Goal: Task Accomplishment & Management: Manage account settings

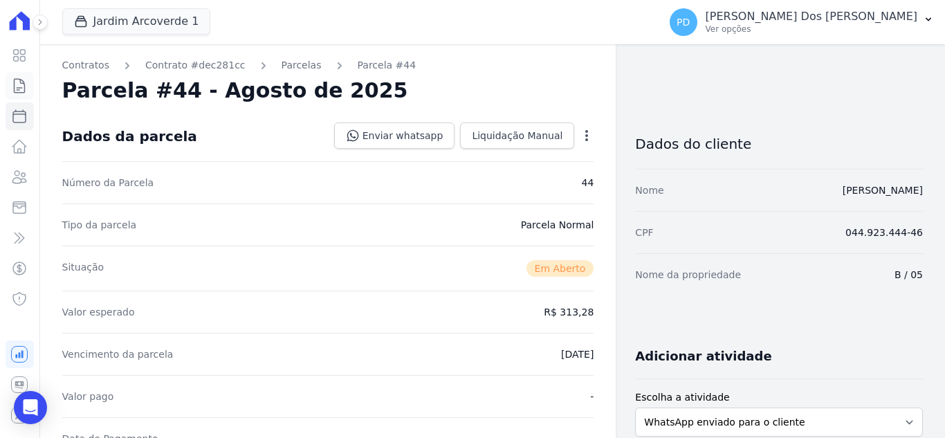
drag, startPoint x: 0, startPoint y: 0, endPoint x: 20, endPoint y: 85, distance: 87.4
click at [20, 85] on icon at bounding box center [19, 85] width 17 height 17
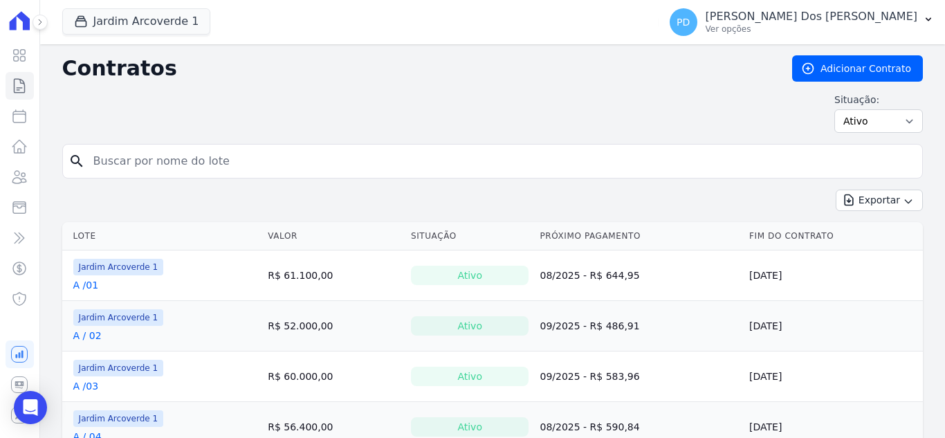
click at [96, 162] on input "search" at bounding box center [501, 161] width 832 height 28
type input "j / 08"
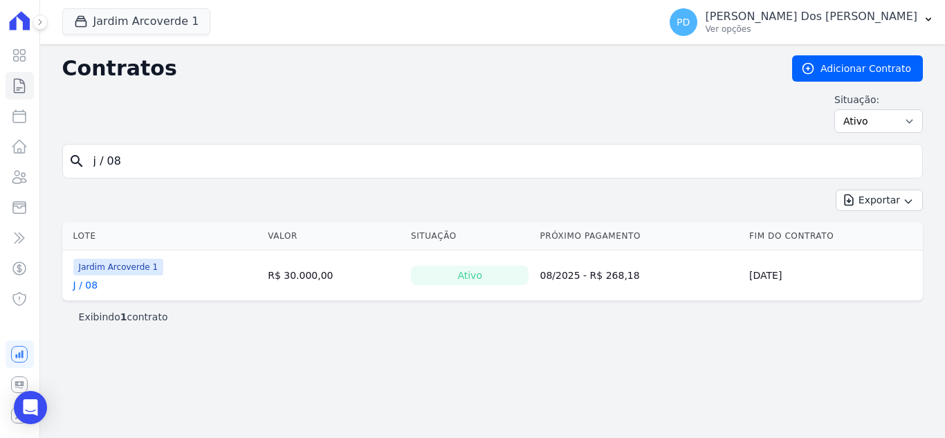
click at [80, 288] on link "J / 08" at bounding box center [85, 285] width 25 height 14
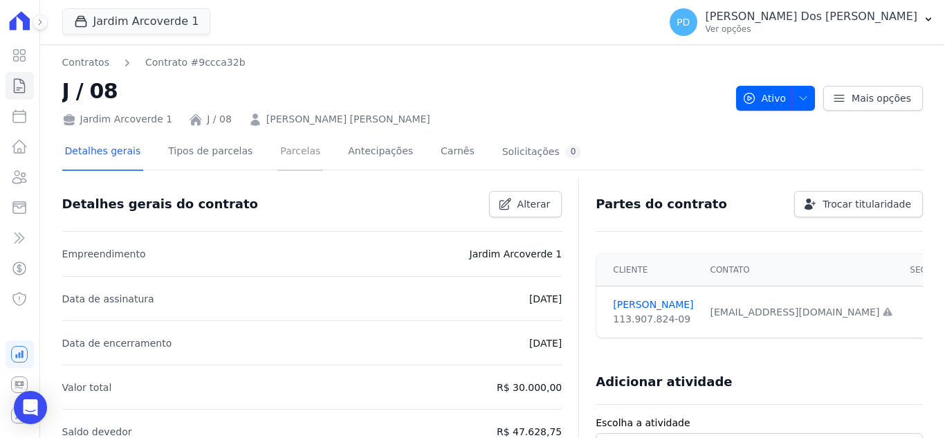
click at [293, 148] on link "Parcelas" at bounding box center [300, 152] width 46 height 37
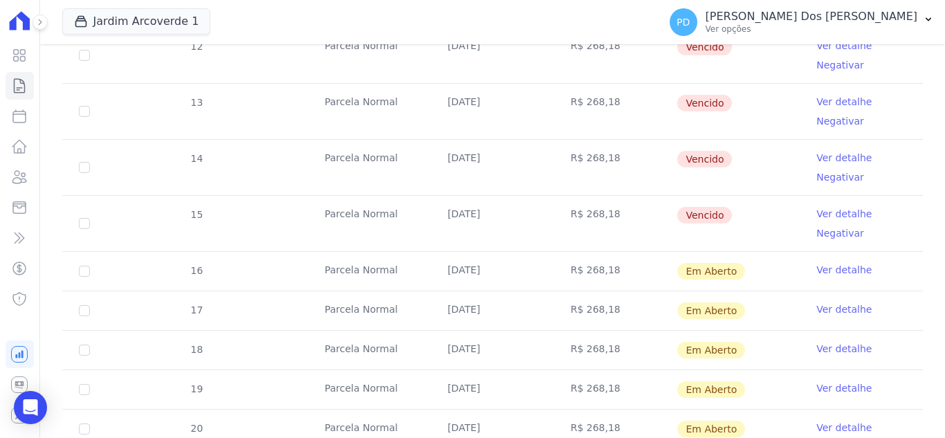
scroll to position [277, 0]
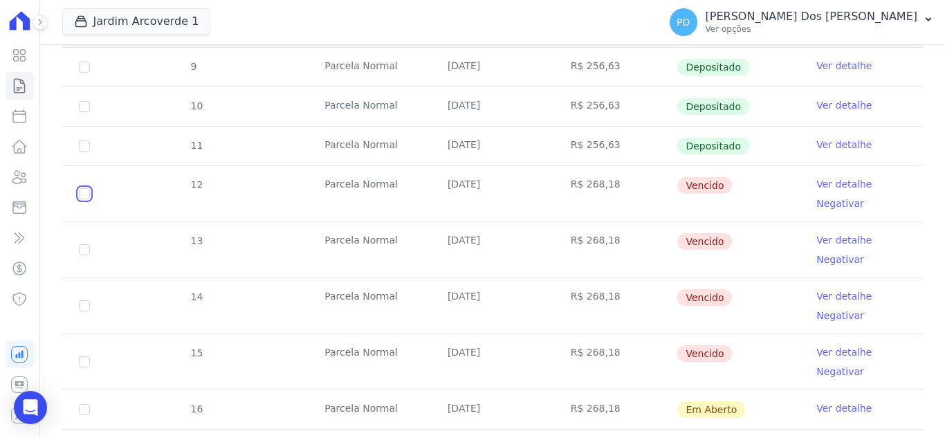
click at [83, 193] on input "checkbox" at bounding box center [84, 193] width 11 height 11
checkbox input "true"
click at [84, 199] on input "checkbox" at bounding box center [84, 193] width 11 height 11
checkbox input "true"
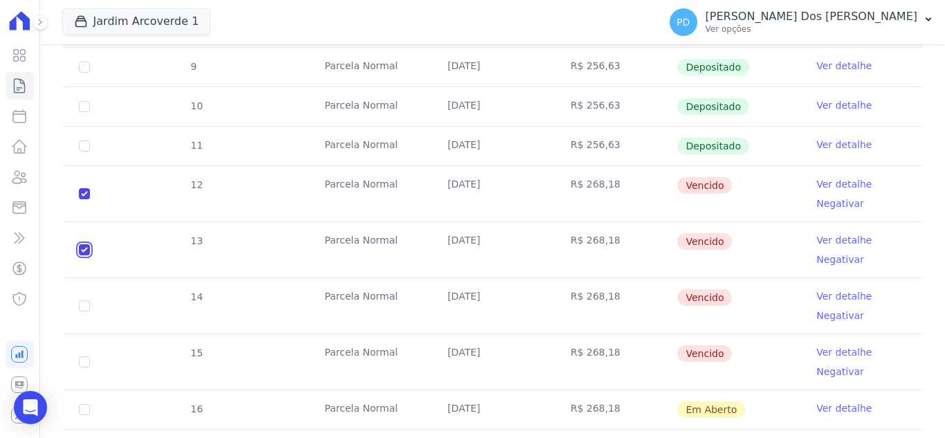
checkbox input "true"
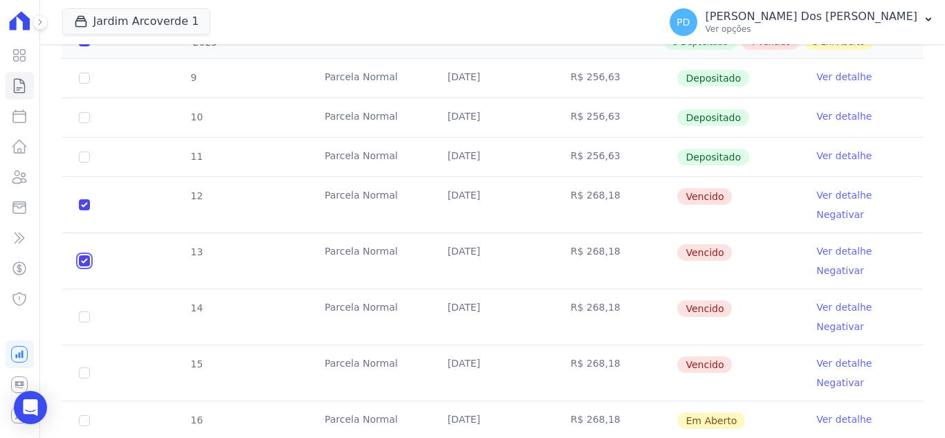
scroll to position [288, 0]
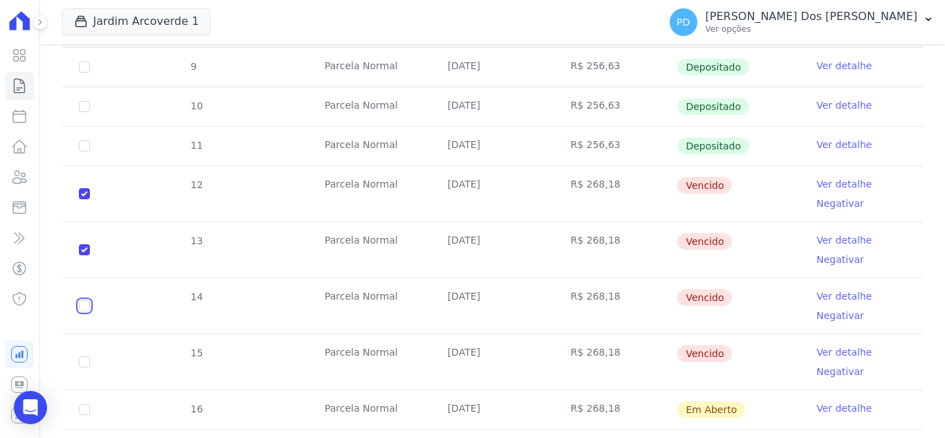
click at [82, 199] on input "checkbox" at bounding box center [84, 193] width 11 height 11
checkbox input "true"
click at [85, 199] on input "checkbox" at bounding box center [84, 193] width 11 height 11
checkbox input "true"
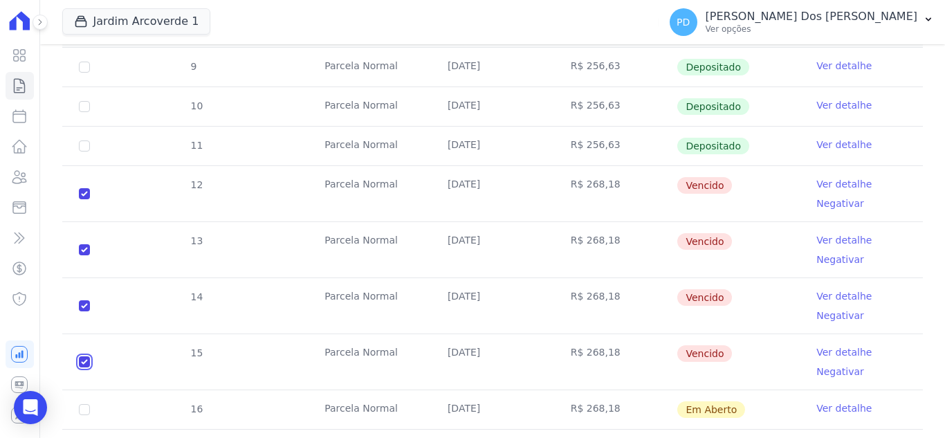
checkbox input "true"
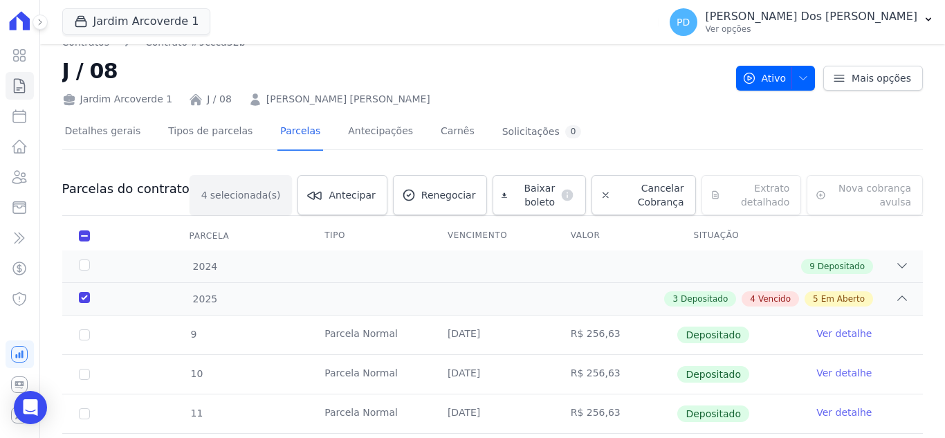
scroll to position [0, 0]
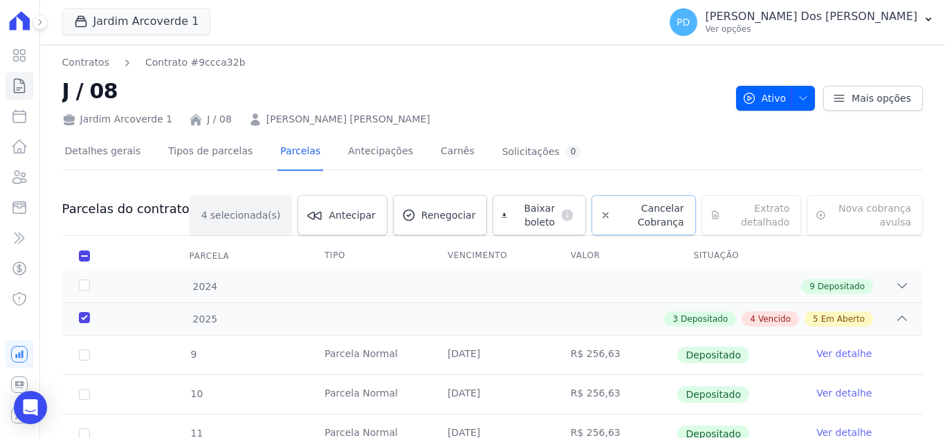
click at [637, 210] on span "Cancelar Cobrança" at bounding box center [650, 215] width 68 height 28
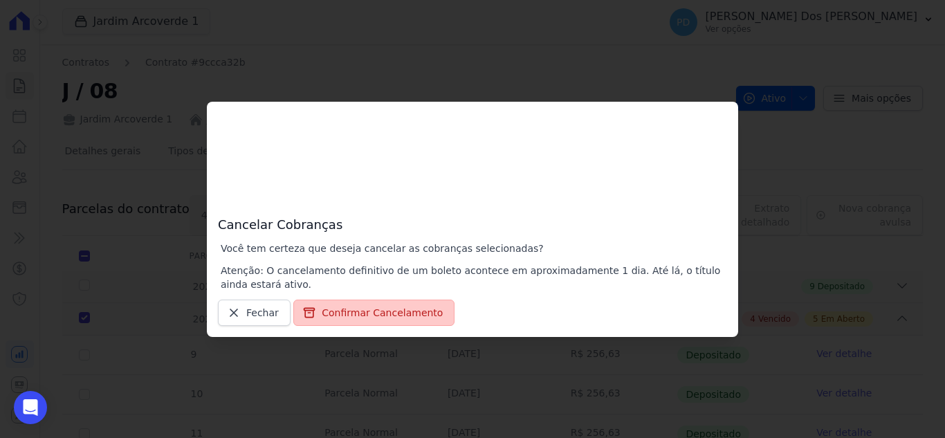
click at [368, 311] on button "Confirmar Cancelamento" at bounding box center [373, 313] width 161 height 26
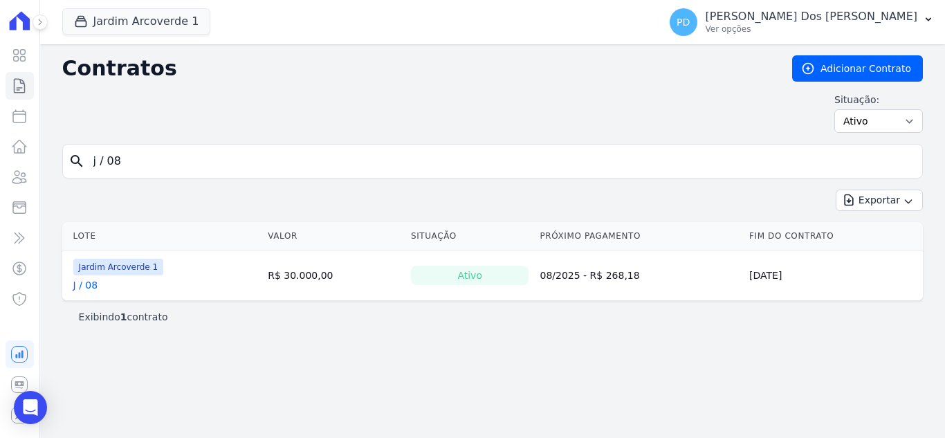
click at [183, 170] on input "j / 08" at bounding box center [501, 161] width 832 height 28
drag, startPoint x: 155, startPoint y: 167, endPoint x: 81, endPoint y: 167, distance: 74.0
click at [81, 167] on div "search j / 08" at bounding box center [492, 161] width 861 height 35
type input "g / 06"
click at [89, 285] on link "G / 06" at bounding box center [87, 285] width 29 height 14
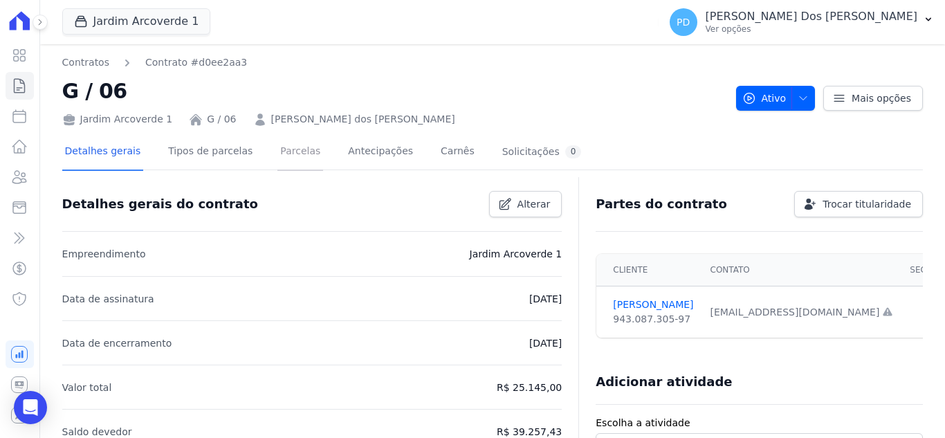
click at [299, 152] on link "Parcelas" at bounding box center [300, 152] width 46 height 37
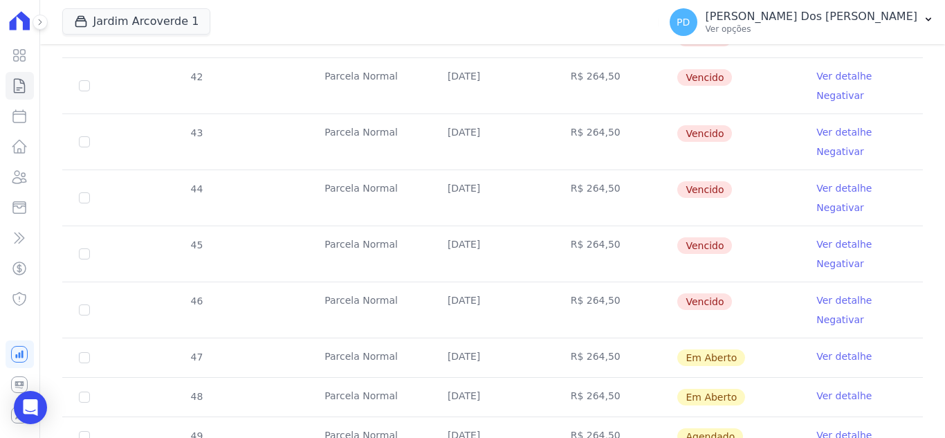
scroll to position [484, 0]
click at [823, 74] on link "Ver detalhe" at bounding box center [843, 75] width 55 height 14
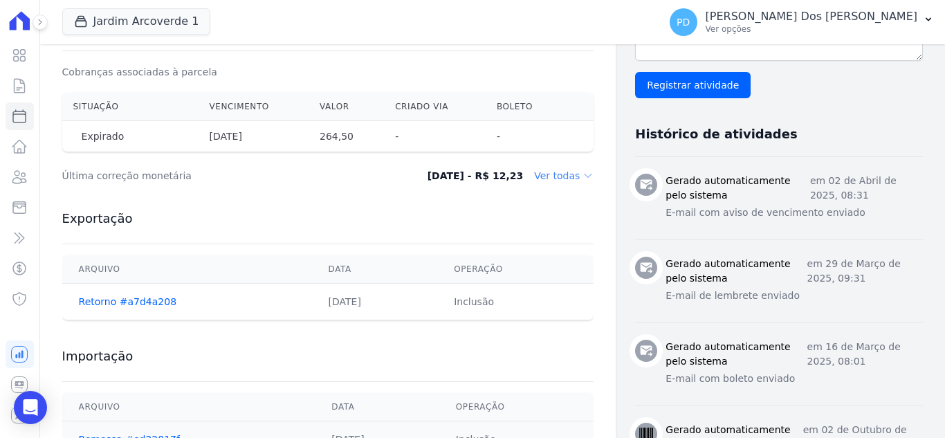
scroll to position [415, 0]
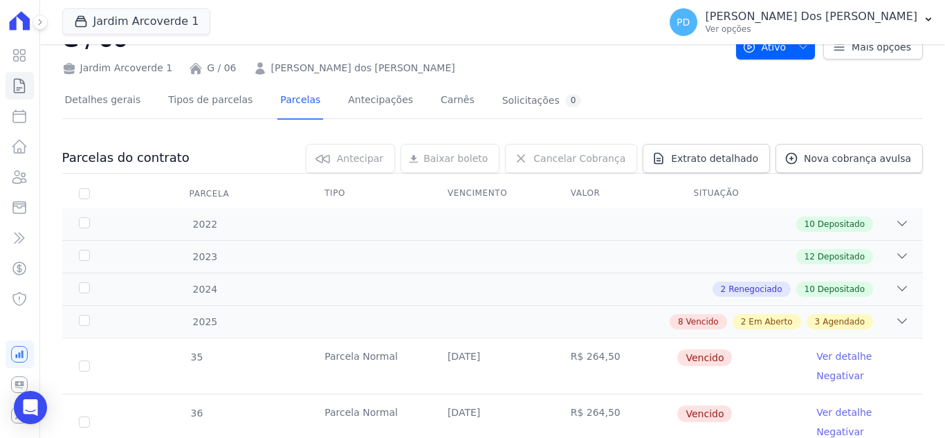
scroll to position [415, 0]
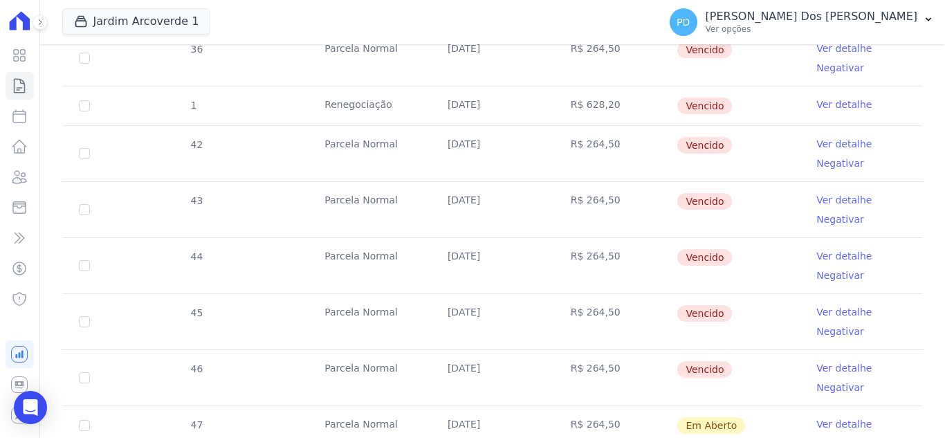
click at [825, 255] on link "Ver detalhe" at bounding box center [843, 256] width 55 height 14
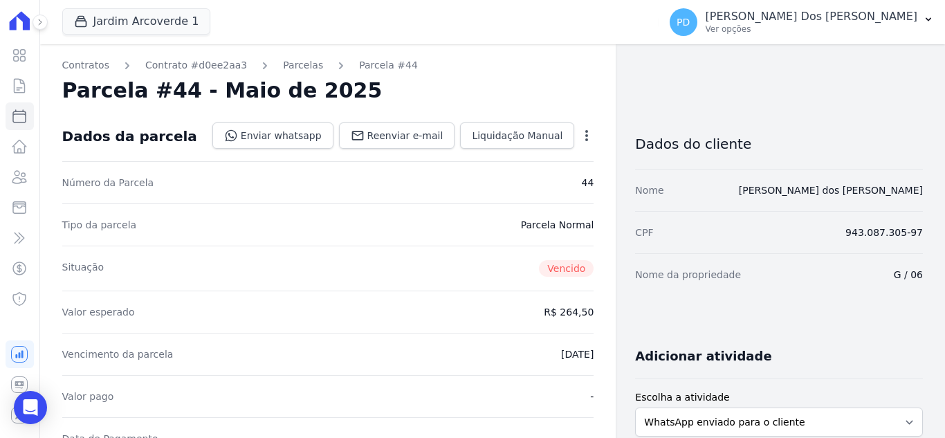
scroll to position [415, 0]
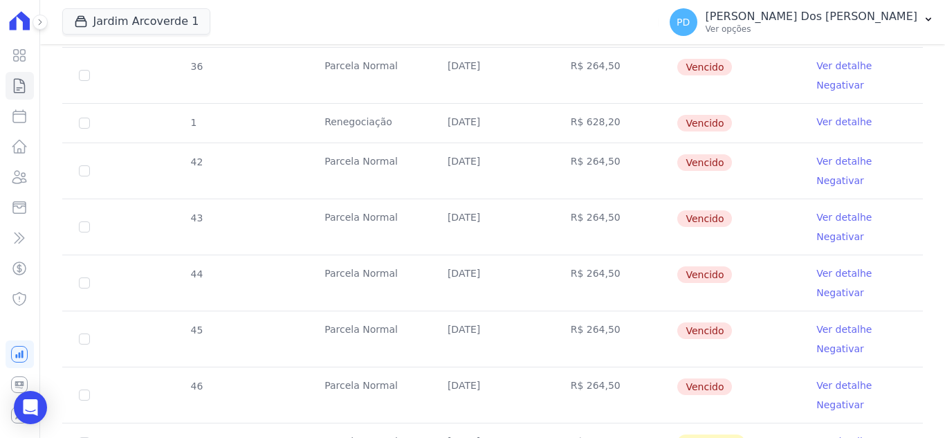
scroll to position [484, 0]
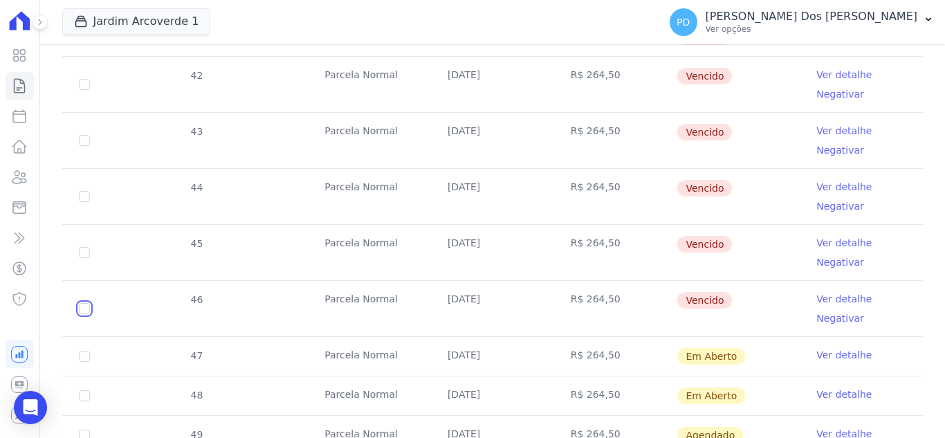
checkbox input "true"
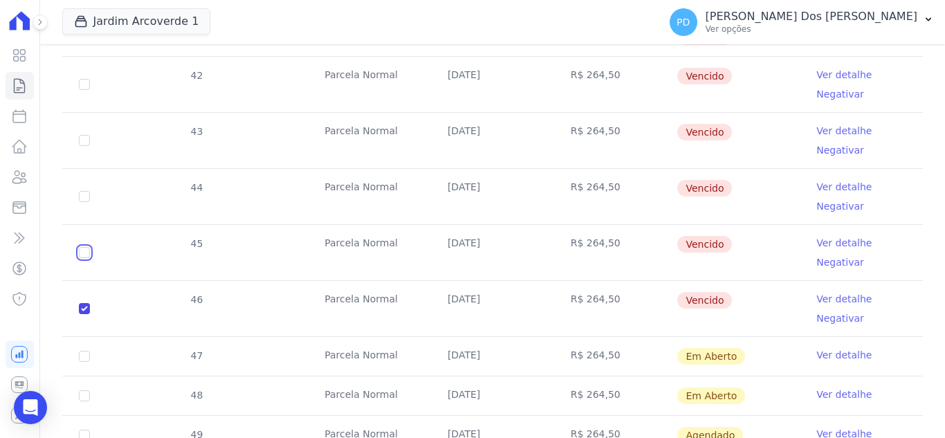
checkbox input "true"
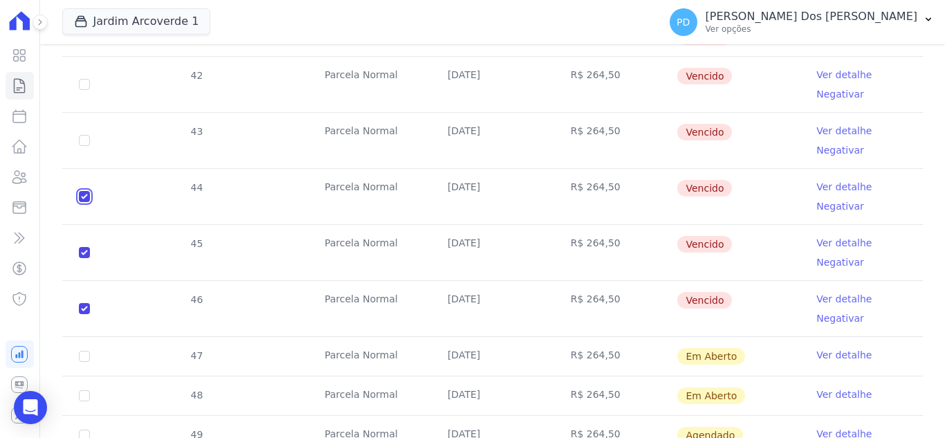
checkbox input "true"
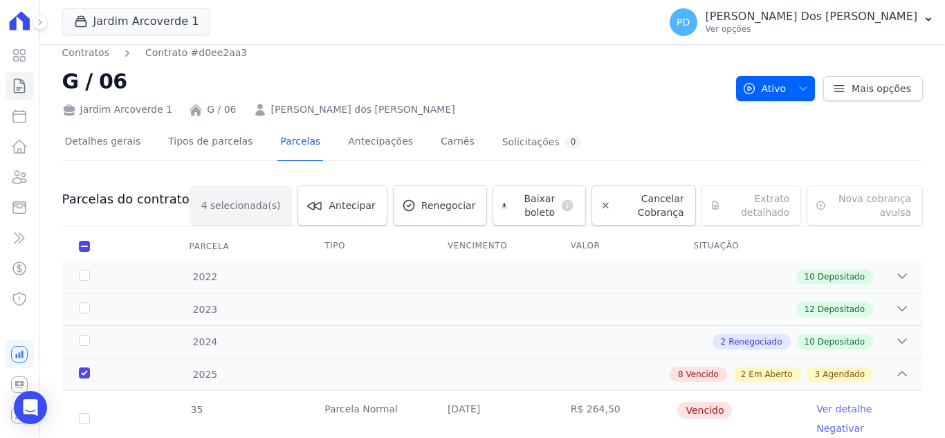
scroll to position [0, 0]
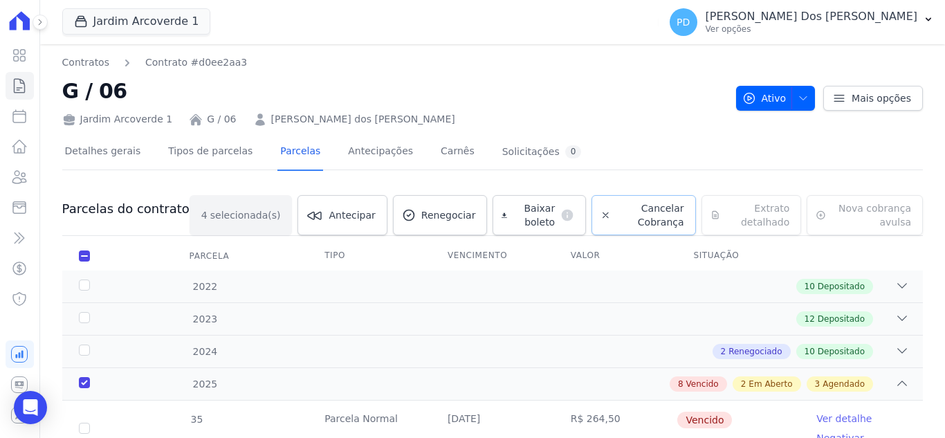
click at [632, 212] on span "Cancelar Cobrança" at bounding box center [650, 215] width 68 height 28
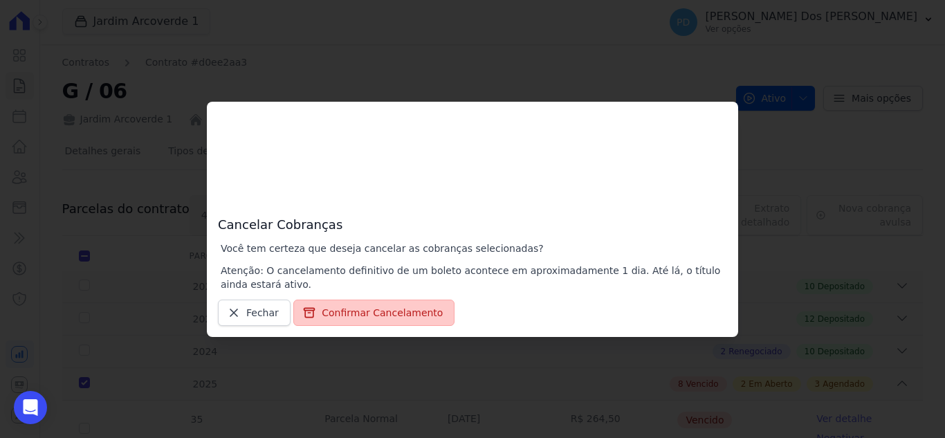
click at [405, 307] on button "Confirmar Cancelamento" at bounding box center [373, 313] width 161 height 26
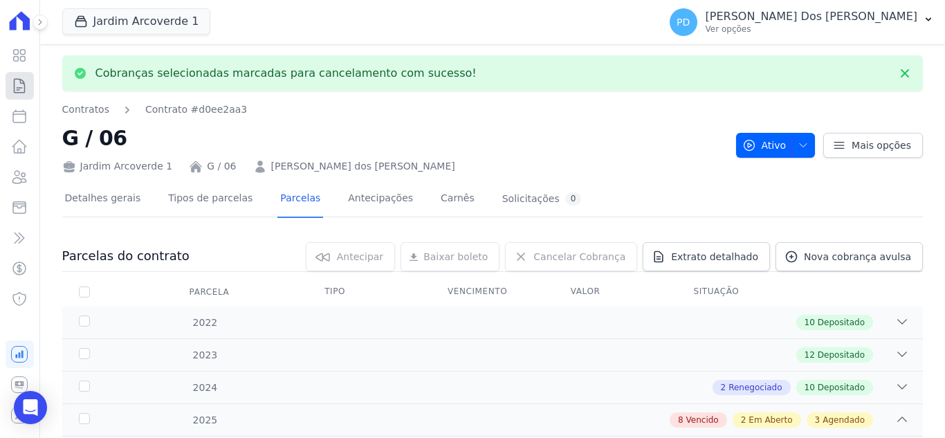
click at [17, 78] on icon at bounding box center [19, 85] width 17 height 17
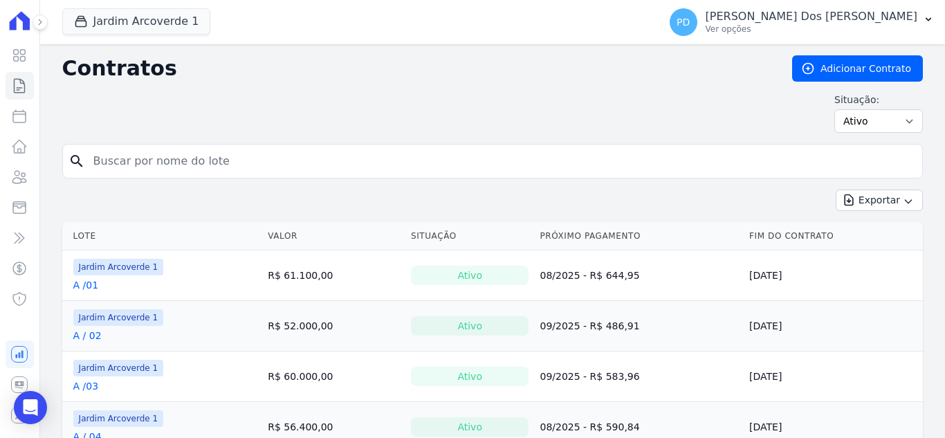
click at [256, 158] on input "search" at bounding box center [501, 161] width 832 height 28
type input "g / 07"
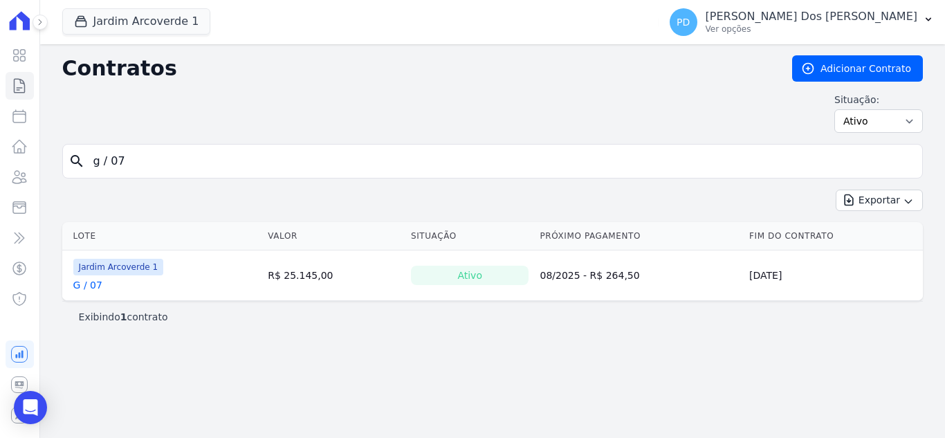
click at [99, 286] on link "G / 07" at bounding box center [87, 285] width 29 height 14
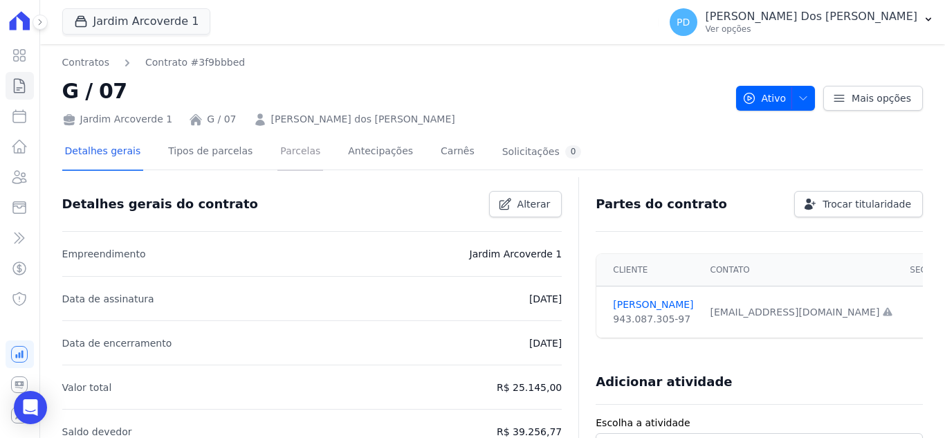
click at [289, 145] on link "Parcelas" at bounding box center [300, 152] width 46 height 37
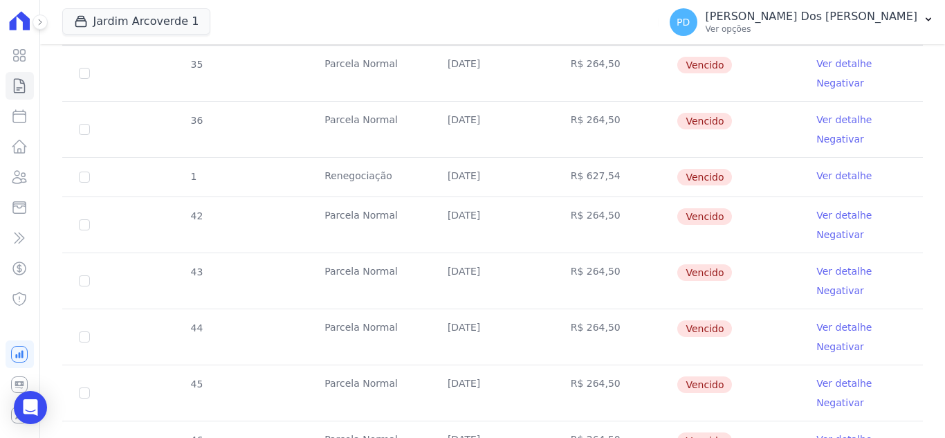
scroll to position [346, 0]
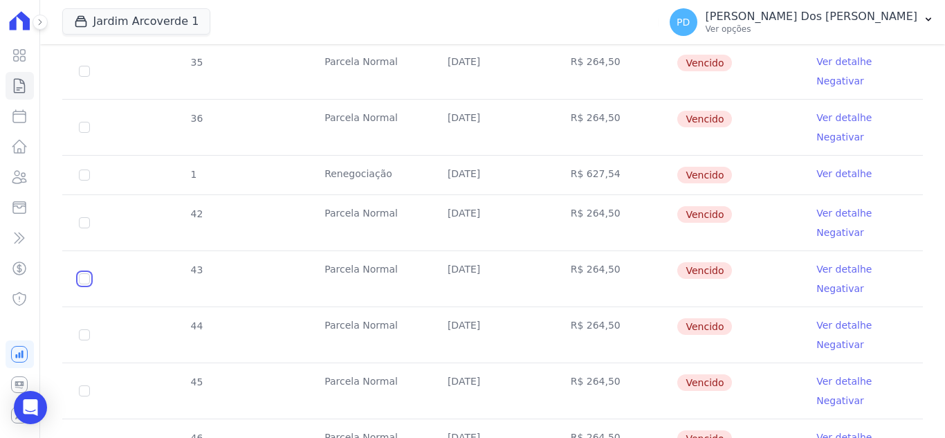
click at [82, 77] on input "checkbox" at bounding box center [84, 71] width 11 height 11
checkbox input "true"
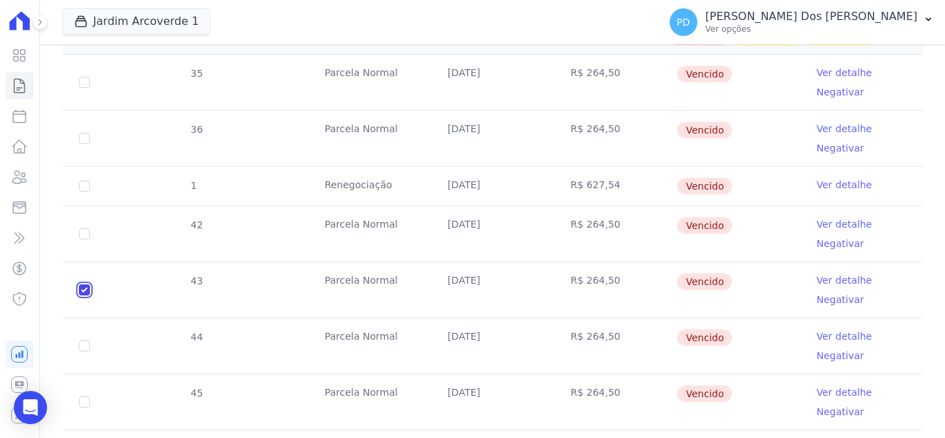
scroll to position [357, 0]
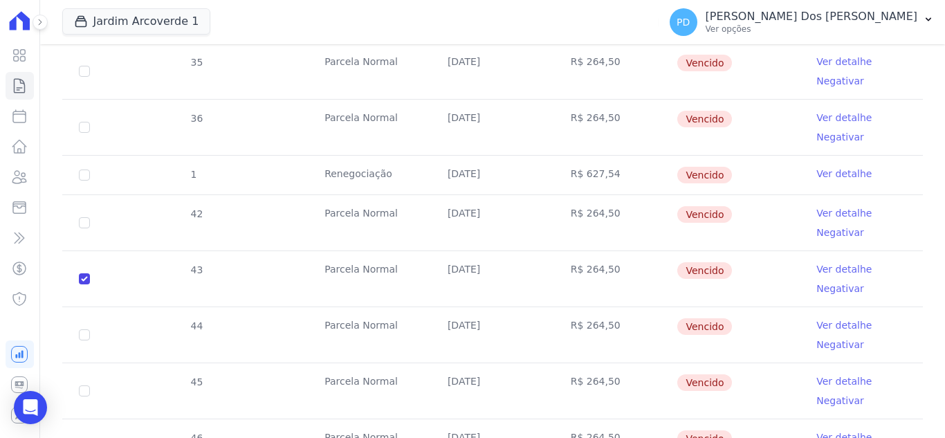
click at [80, 344] on td "44" at bounding box center [84, 334] width 44 height 55
click at [84, 77] on input "checkbox" at bounding box center [84, 71] width 11 height 11
checkbox input "true"
drag, startPoint x: 89, startPoint y: 390, endPoint x: 97, endPoint y: 383, distance: 10.8
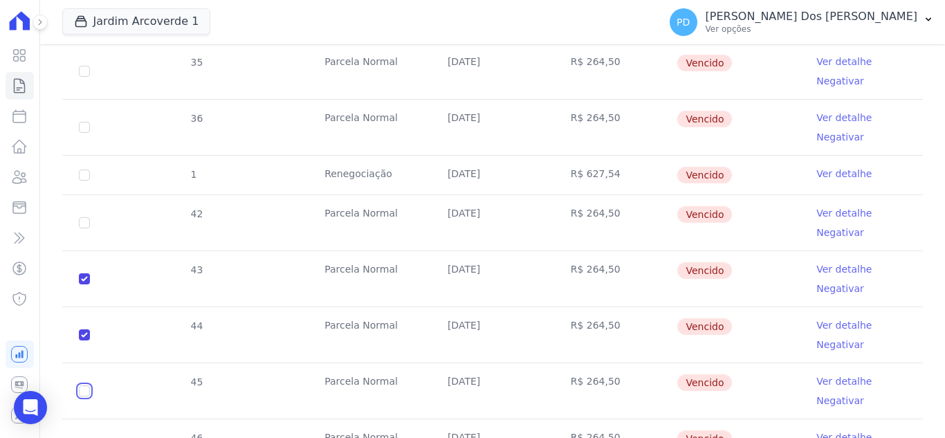
click at [89, 77] on input "checkbox" at bounding box center [84, 71] width 11 height 11
checkbox input "true"
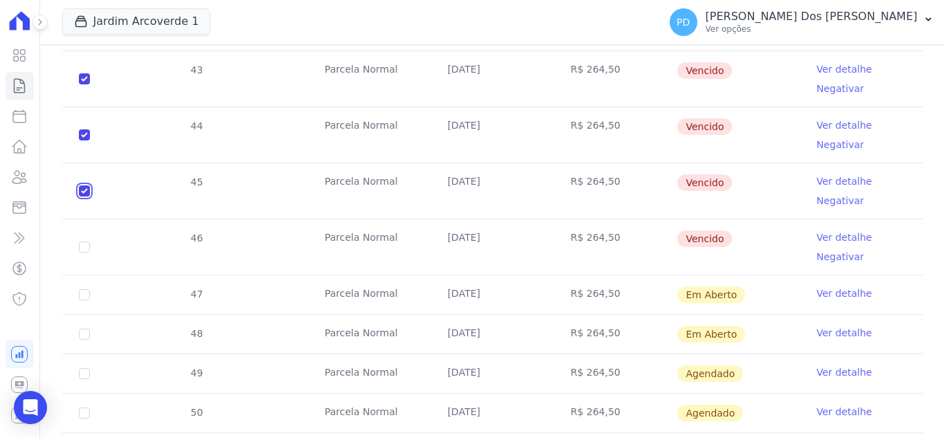
scroll to position [565, 0]
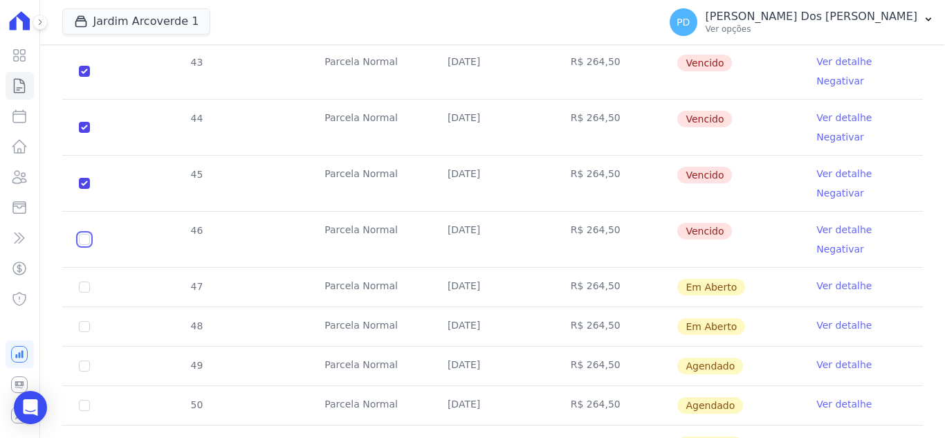
checkbox input "true"
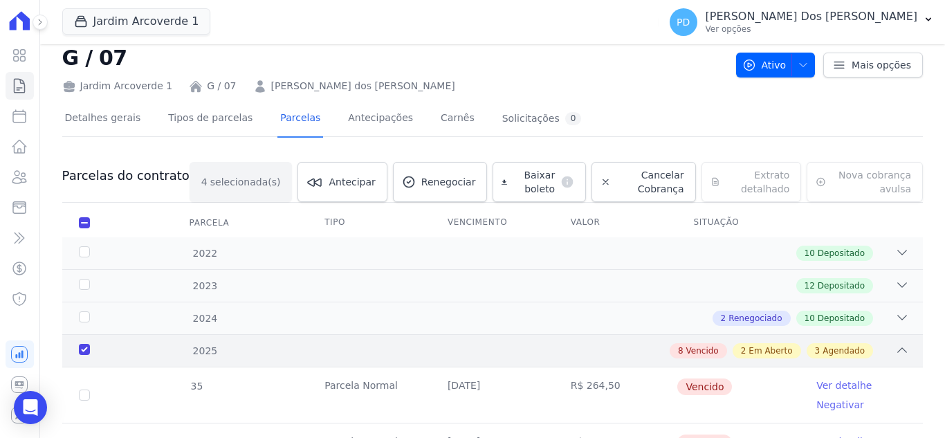
scroll to position [0, 0]
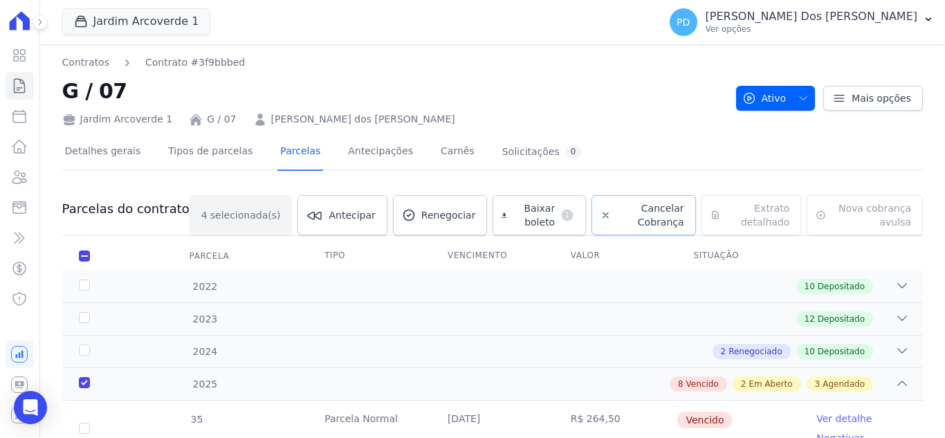
click at [628, 208] on span "Cancelar Cobrança" at bounding box center [650, 215] width 68 height 28
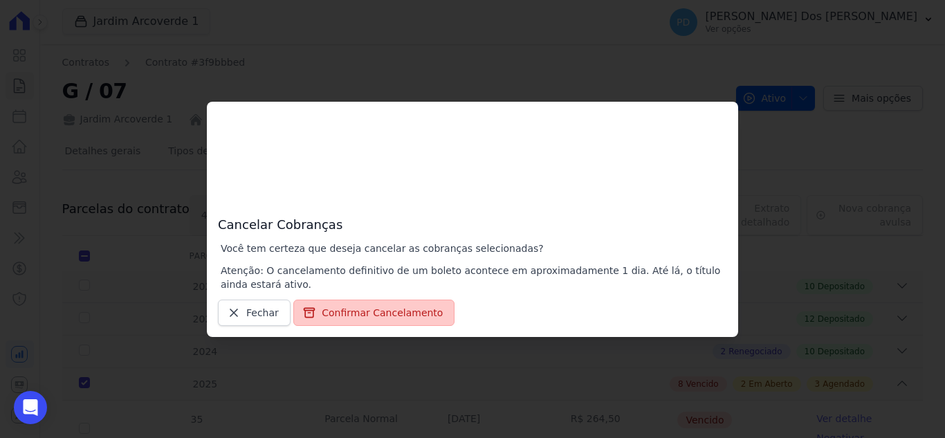
click at [392, 311] on button "Confirmar Cancelamento" at bounding box center [373, 313] width 161 height 26
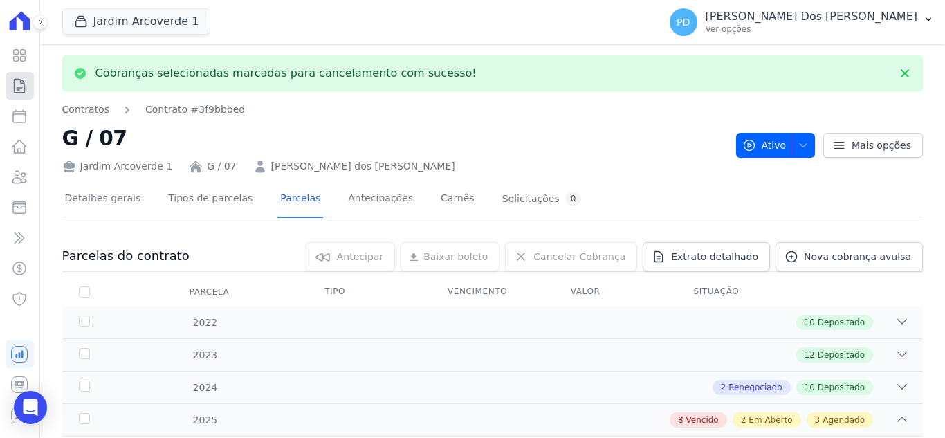
click at [12, 86] on icon at bounding box center [19, 85] width 17 height 17
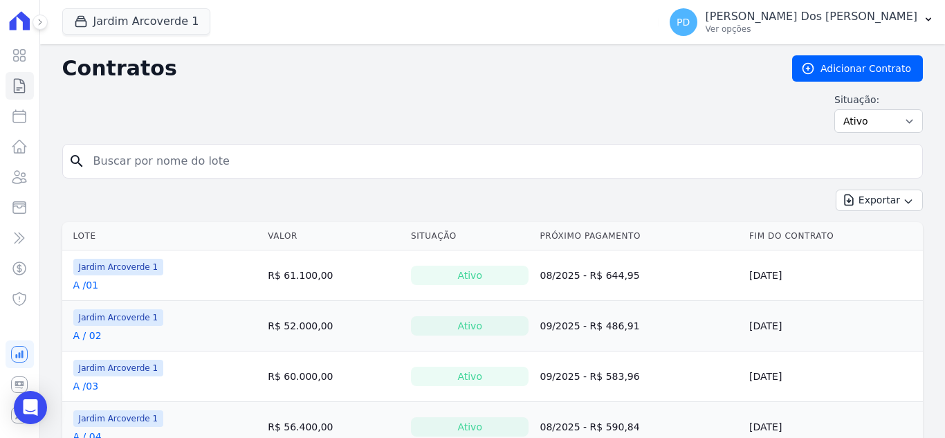
click at [284, 154] on input "search" at bounding box center [501, 161] width 832 height 28
type input "g / 08"
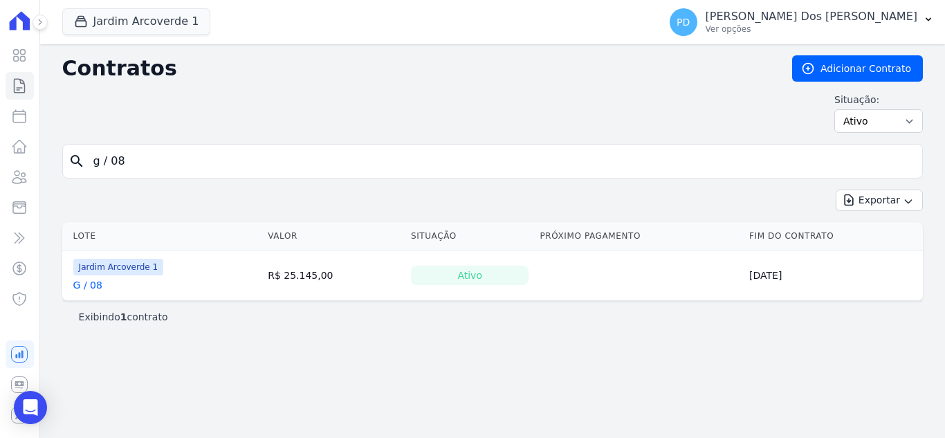
click at [93, 285] on link "G / 08" at bounding box center [87, 285] width 29 height 14
click at [157, 161] on input "g / 08" at bounding box center [501, 161] width 832 height 28
type input "g / 07"
click at [93, 284] on link "G / 07" at bounding box center [87, 285] width 29 height 14
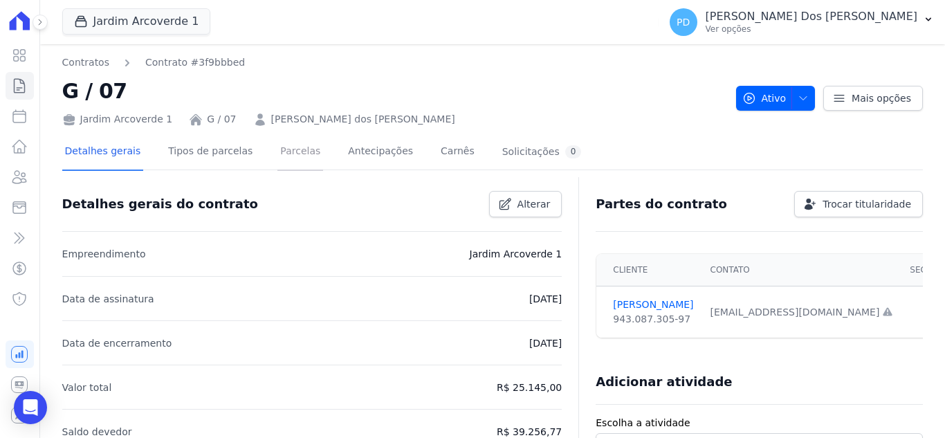
click at [287, 149] on link "Parcelas" at bounding box center [300, 152] width 46 height 37
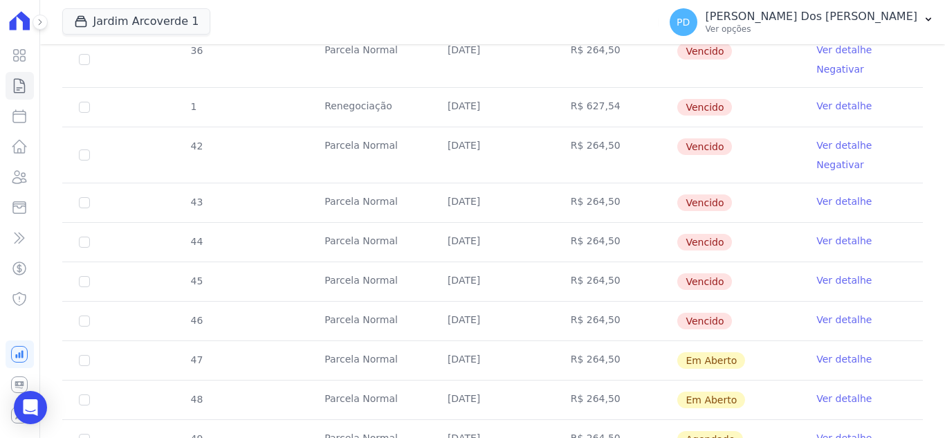
scroll to position [415, 0]
click at [833, 319] on link "Ver detalhe" at bounding box center [843, 318] width 55 height 14
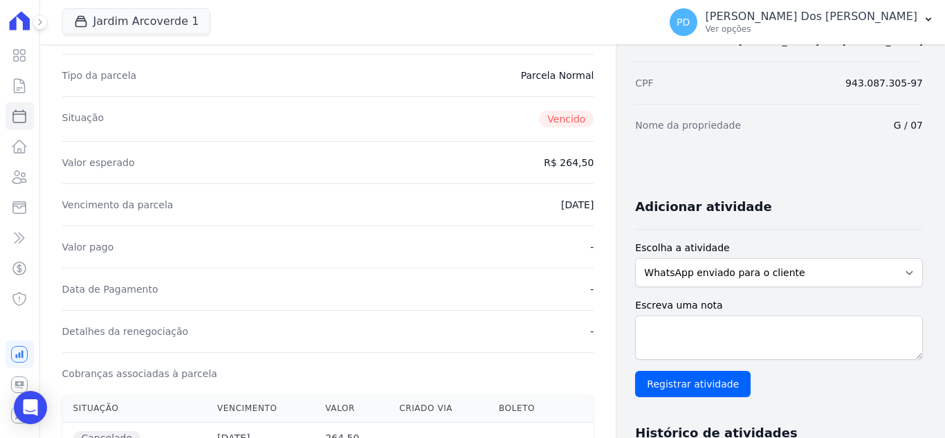
scroll to position [69, 0]
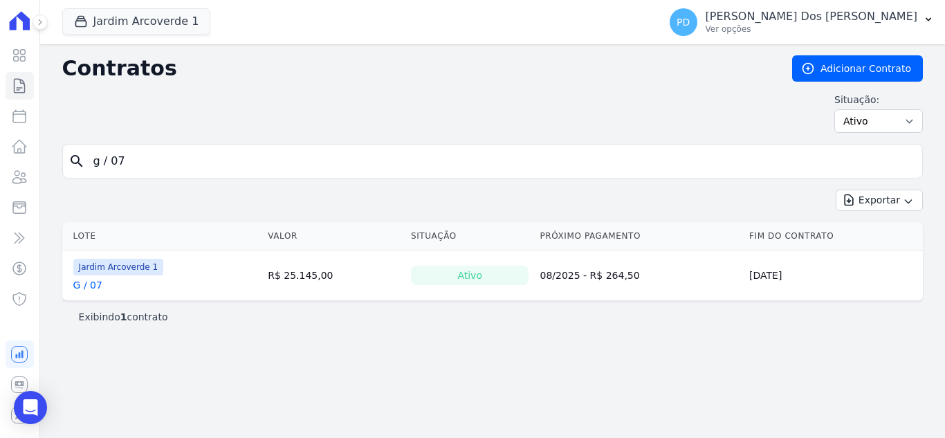
drag, startPoint x: 123, startPoint y: 159, endPoint x: 116, endPoint y: 154, distance: 9.0
click at [116, 154] on input "g / 07" at bounding box center [501, 161] width 832 height 28
type input "g / 06"
click at [98, 282] on link "G / 06" at bounding box center [87, 285] width 29 height 14
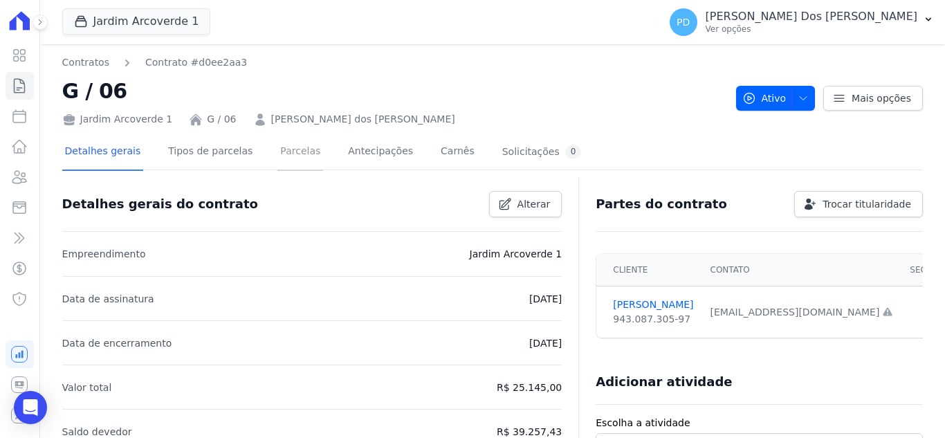
click at [281, 154] on link "Parcelas" at bounding box center [300, 152] width 46 height 37
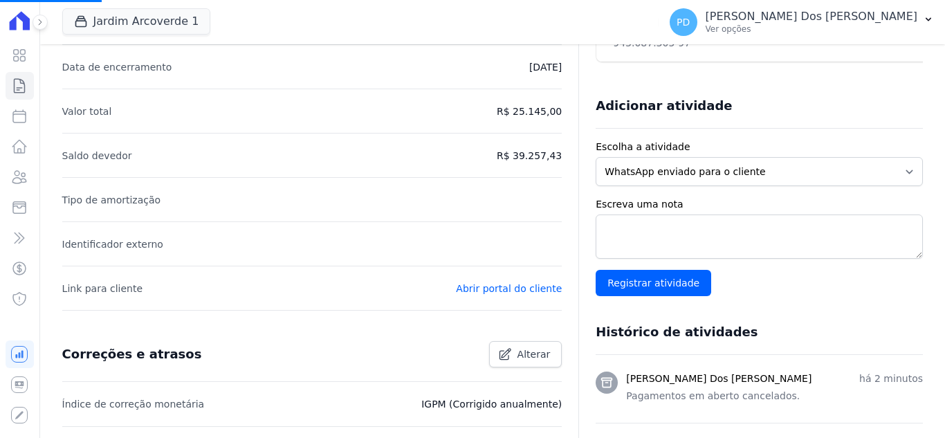
scroll to position [277, 0]
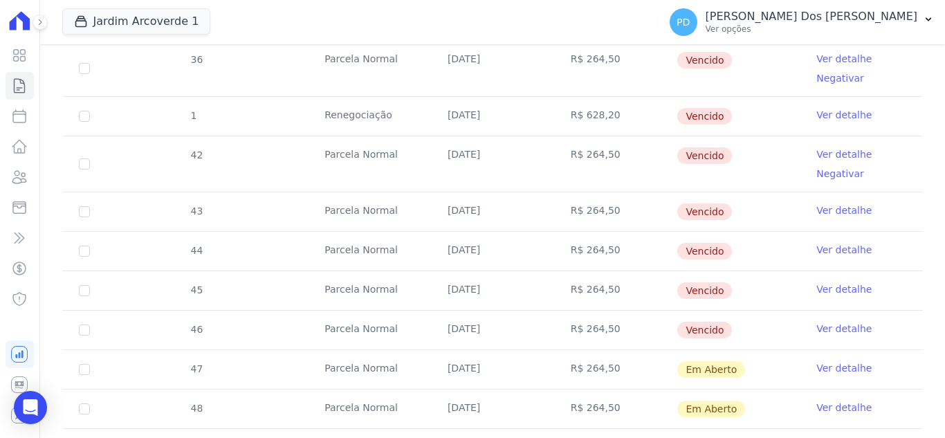
scroll to position [415, 0]
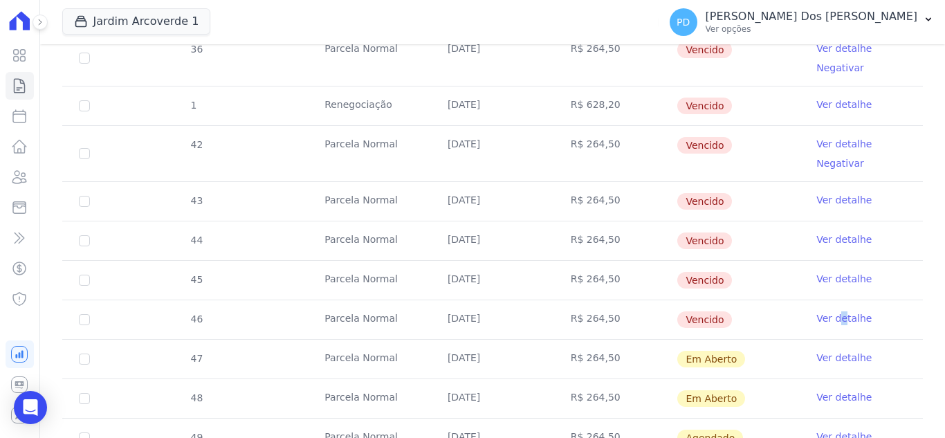
click at [833, 309] on td "Ver detalhe" at bounding box center [861, 319] width 123 height 39
click at [833, 316] on link "Ver detalhe" at bounding box center [843, 318] width 55 height 14
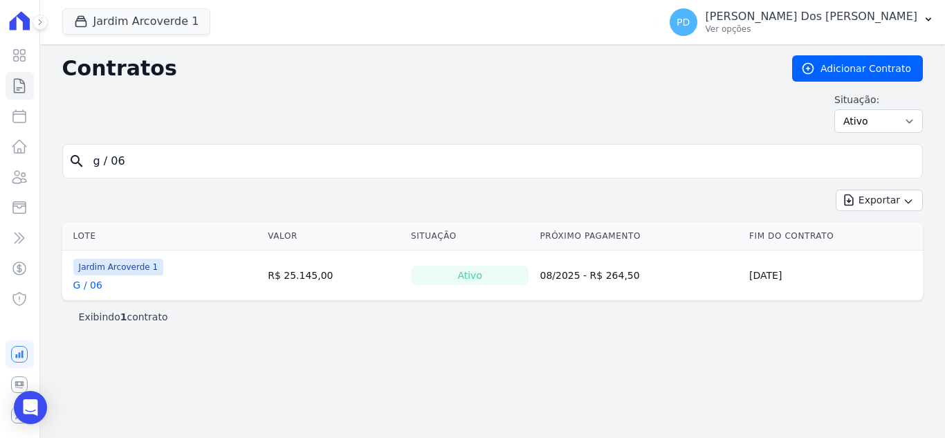
click at [153, 168] on input "g / 06" at bounding box center [501, 161] width 832 height 28
type input "g / 05"
click at [86, 277] on div "Jardim Arcoverde 1 G / 05" at bounding box center [118, 275] width 91 height 33
click at [86, 280] on link "G / 05" at bounding box center [87, 285] width 29 height 14
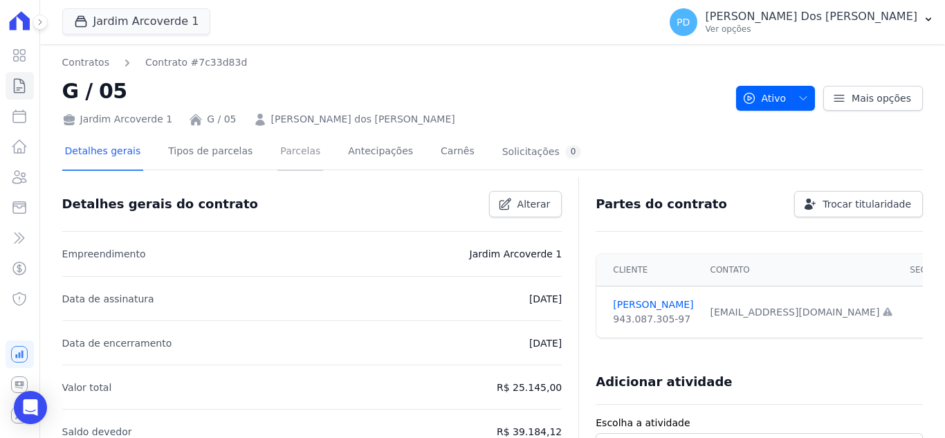
click at [293, 154] on link "Parcelas" at bounding box center [300, 152] width 46 height 37
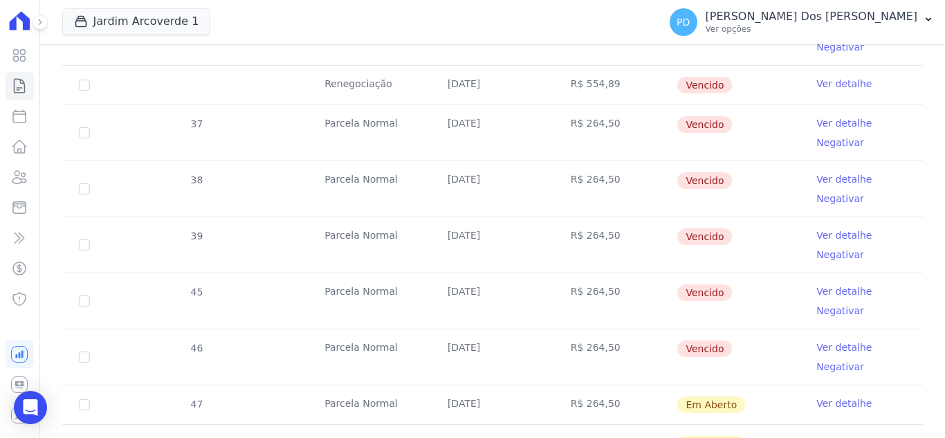
scroll to position [484, 0]
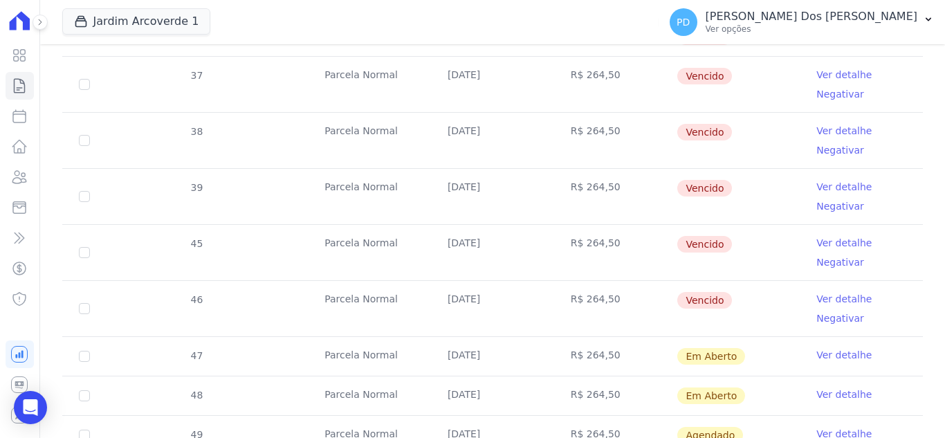
click at [839, 298] on link "Ver detalhe" at bounding box center [843, 299] width 55 height 14
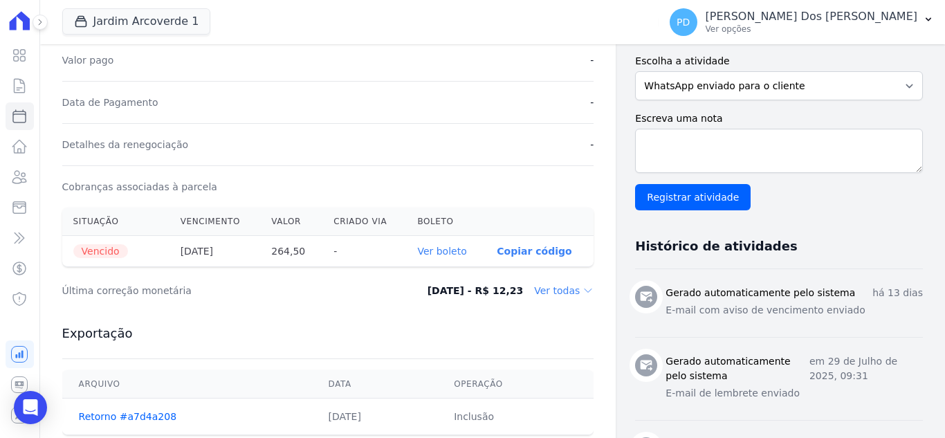
scroll to position [346, 0]
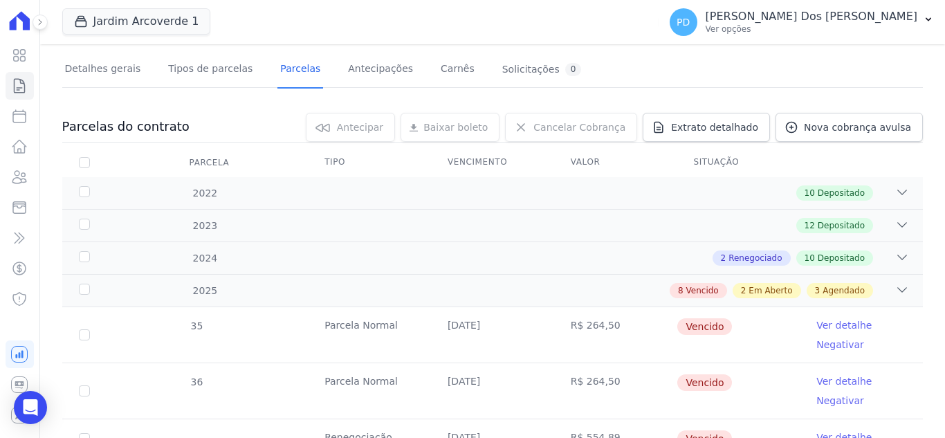
scroll to position [415, 0]
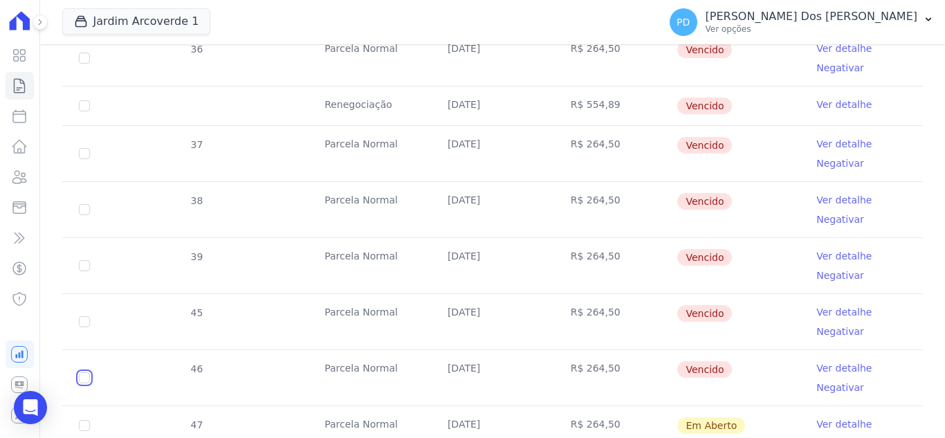
click at [88, 8] on input "checkbox" at bounding box center [84, 2] width 11 height 11
checkbox input "true"
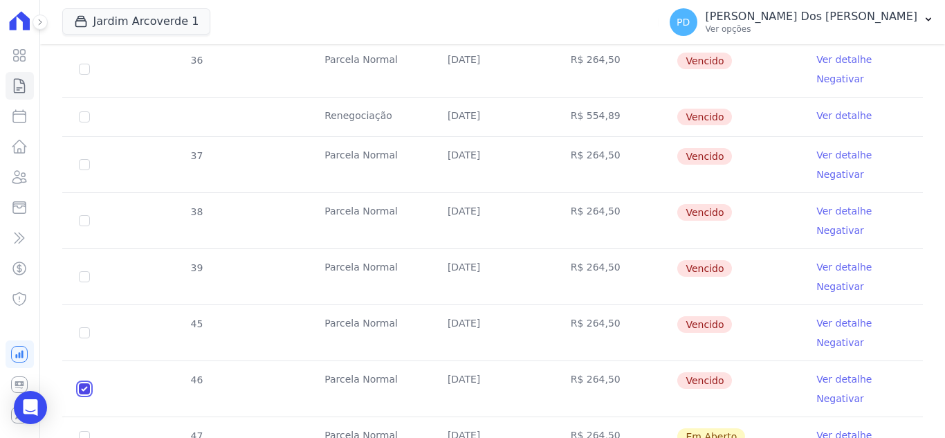
scroll to position [426, 0]
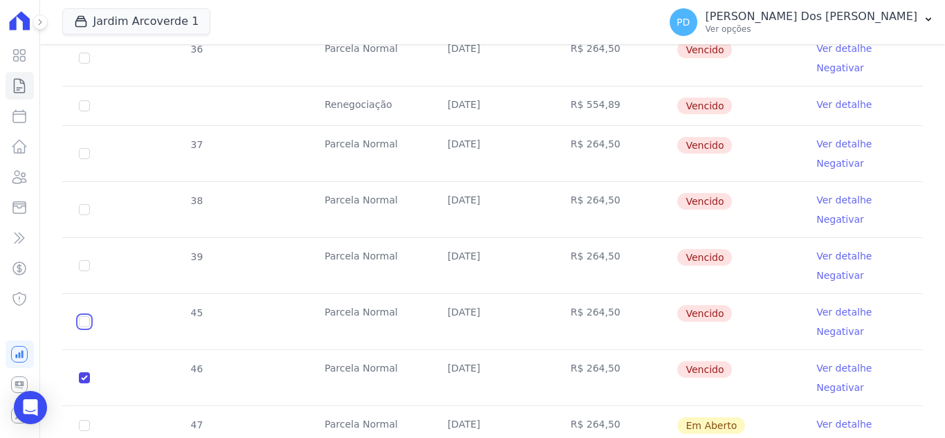
click at [84, 8] on input "checkbox" at bounding box center [84, 2] width 11 height 11
checkbox input "true"
click at [84, 8] on input "checkbox" at bounding box center [84, 2] width 11 height 11
checkbox input "true"
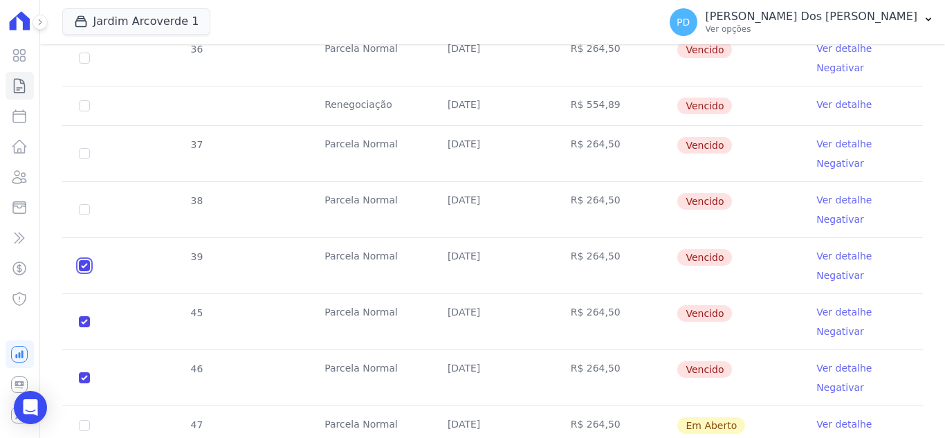
checkbox input "true"
click at [86, 8] on input "checkbox" at bounding box center [84, 2] width 11 height 11
checkbox input "true"
click at [86, 147] on td "37" at bounding box center [84, 153] width 44 height 55
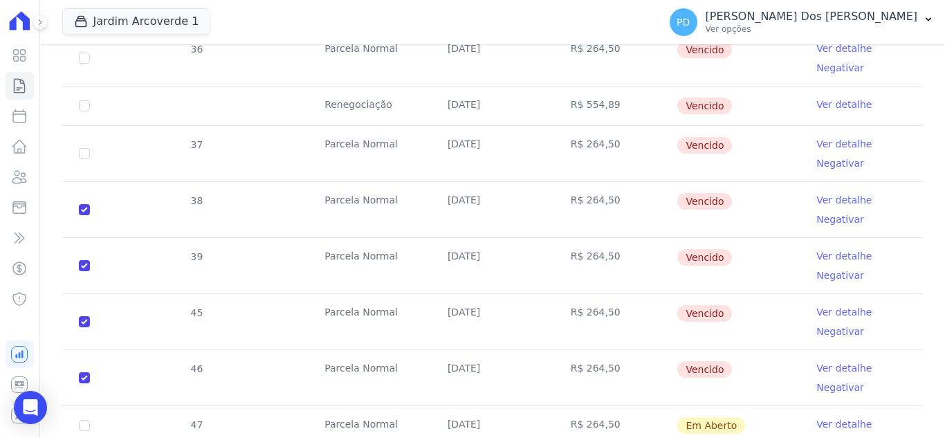
click at [82, 143] on td "37" at bounding box center [84, 153] width 44 height 55
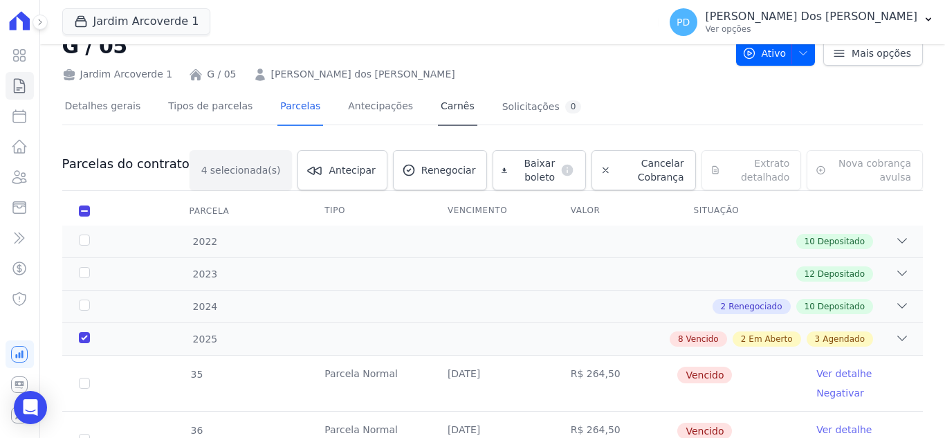
scroll to position [11, 0]
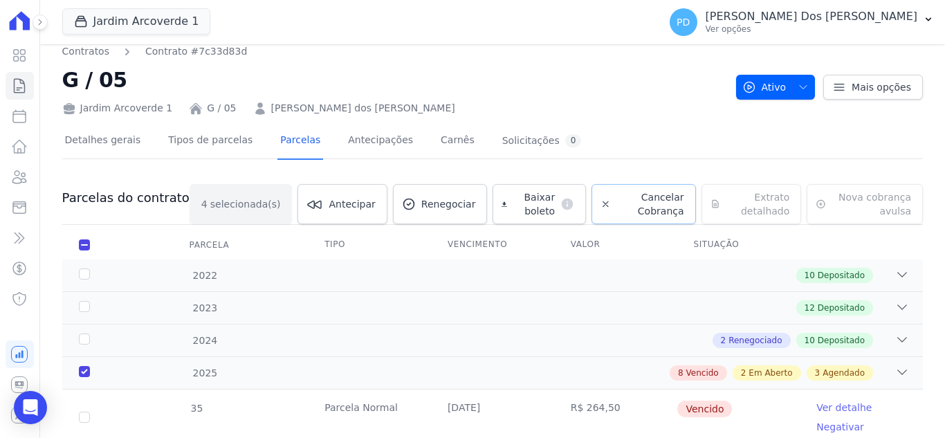
click at [640, 193] on span "Cancelar Cobrança" at bounding box center [650, 204] width 68 height 28
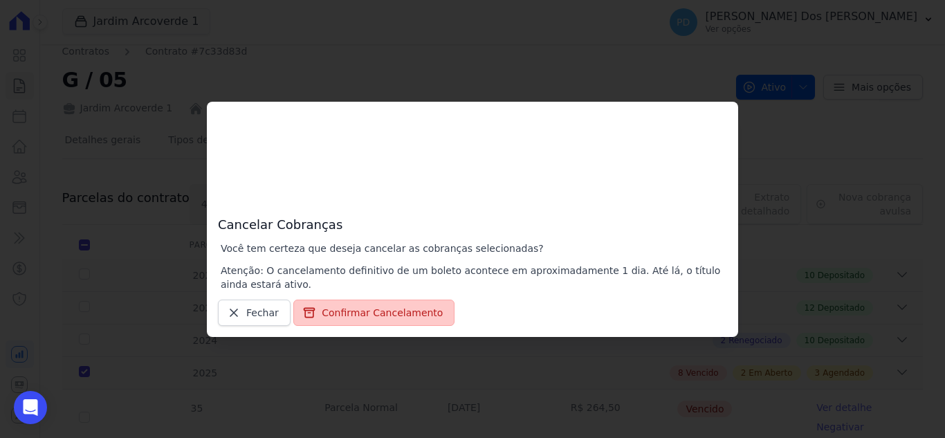
click at [354, 315] on button "Confirmar Cancelamento" at bounding box center [373, 313] width 161 height 26
click at [371, 311] on button "Confirmar Cancelamento" at bounding box center [373, 313] width 161 height 26
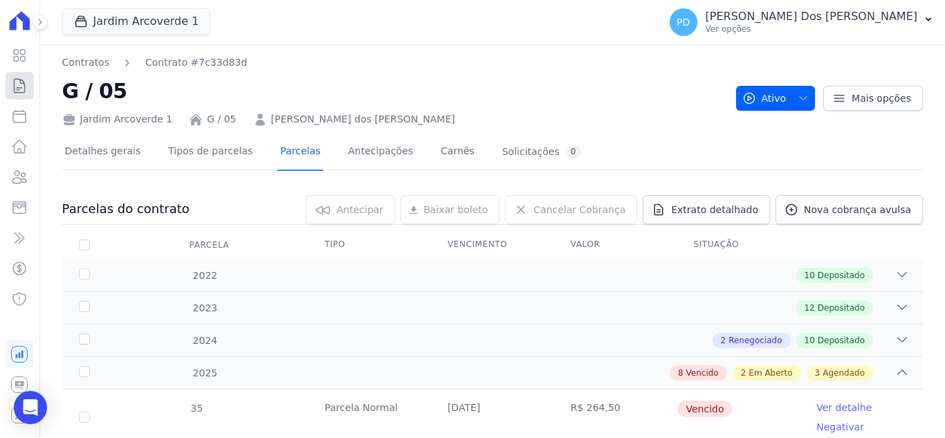
click at [21, 78] on icon at bounding box center [19, 85] width 17 height 17
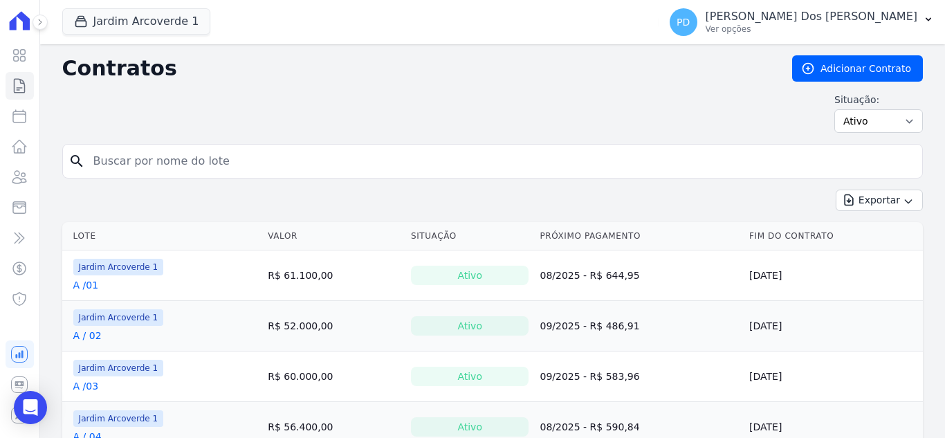
click at [165, 158] on input "search" at bounding box center [501, 161] width 832 height 28
type input "k / 33"
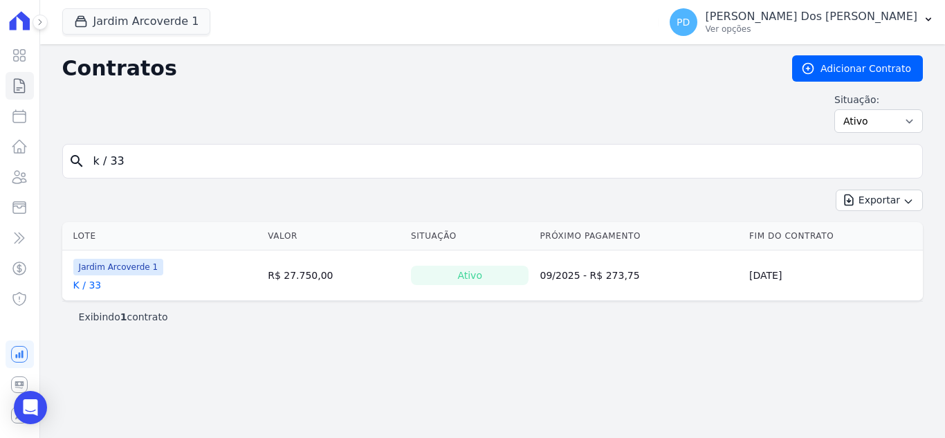
click at [91, 289] on link "K / 33" at bounding box center [87, 285] width 28 height 14
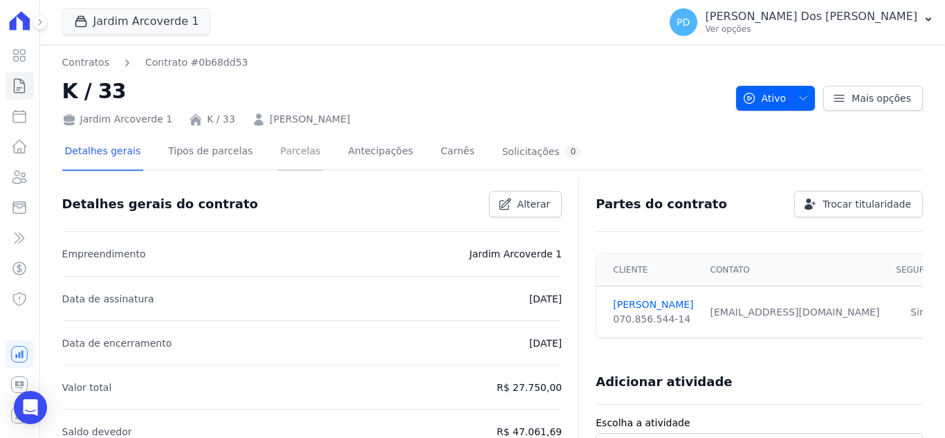
click at [285, 157] on link "Parcelas" at bounding box center [300, 152] width 46 height 37
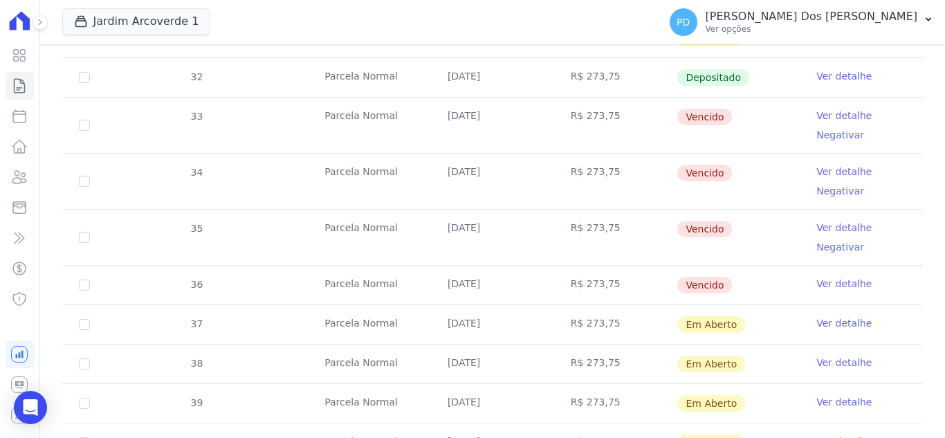
scroll to position [484, 0]
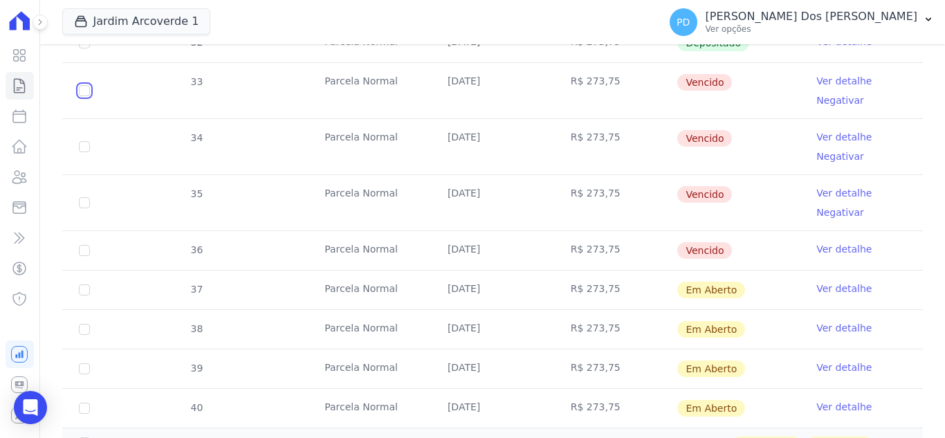
click at [82, 93] on input "checkbox" at bounding box center [84, 90] width 11 height 11
checkbox input "true"
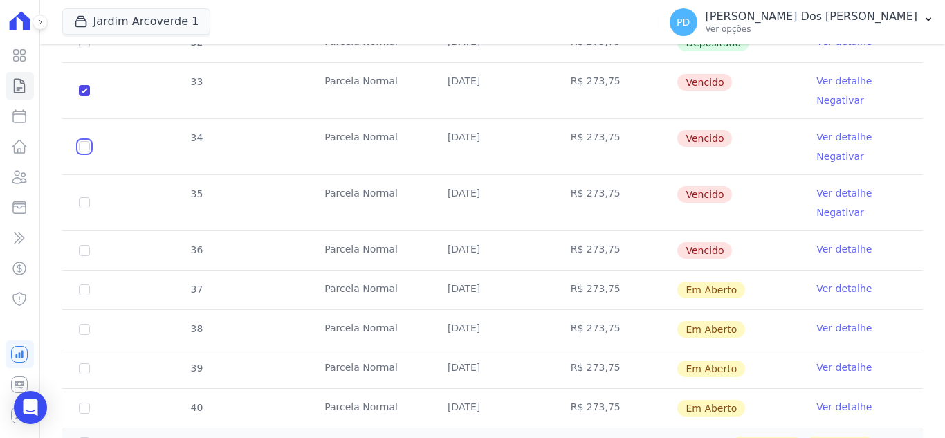
click at [83, 96] on input "checkbox" at bounding box center [84, 90] width 11 height 11
checkbox input "true"
click at [85, 96] on input "checkbox" at bounding box center [84, 90] width 11 height 11
checkbox input "true"
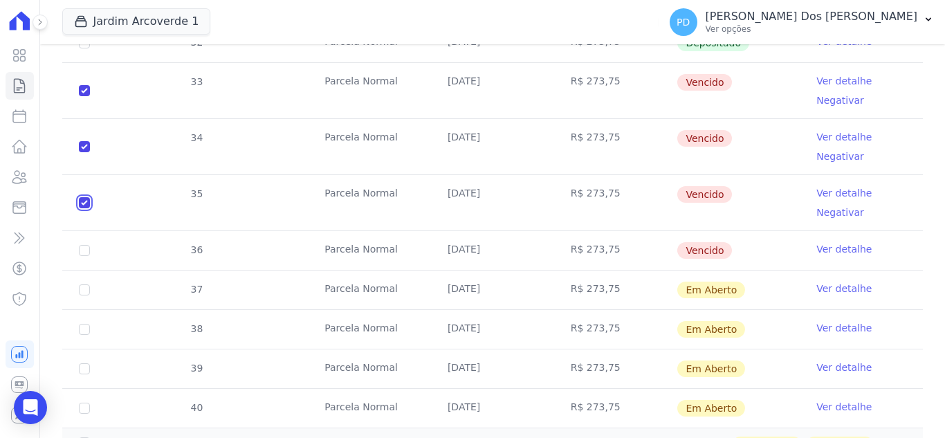
checkbox input "true"
click at [83, 96] on input "checkbox" at bounding box center [84, 90] width 11 height 11
checkbox input "true"
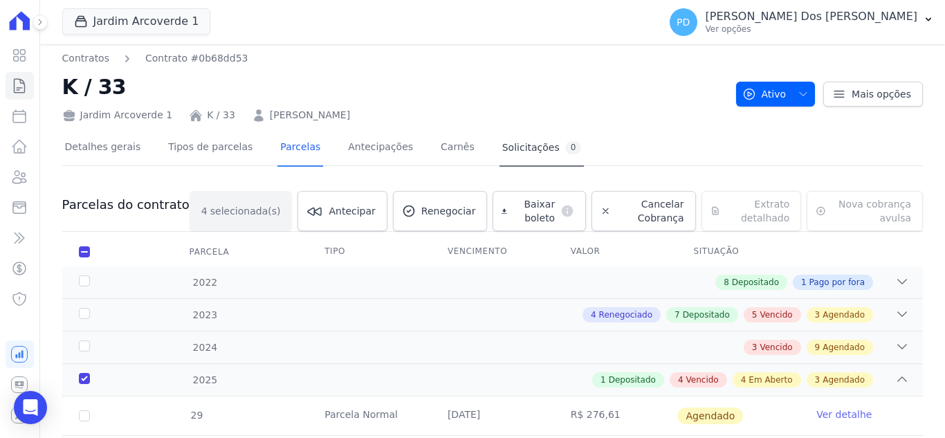
scroll to position [0, 0]
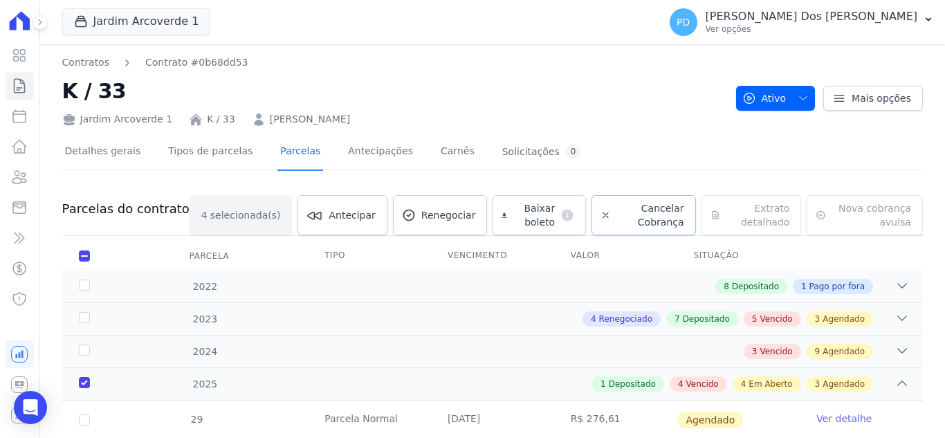
click at [646, 208] on span "Cancelar Cobrança" at bounding box center [650, 215] width 68 height 28
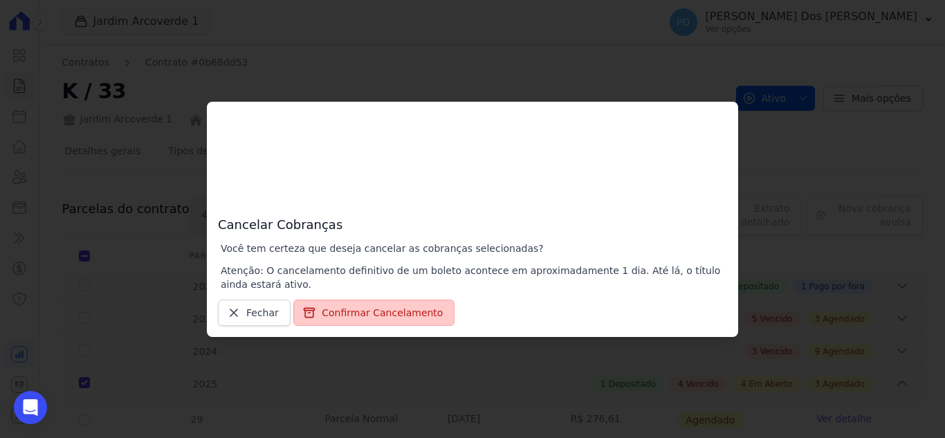
click at [380, 311] on button "Confirmar Cancelamento" at bounding box center [373, 313] width 161 height 26
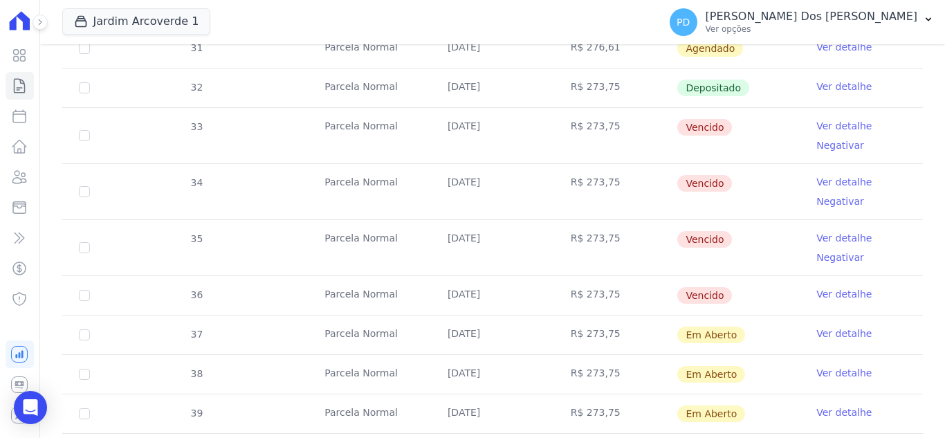
scroll to position [554, 0]
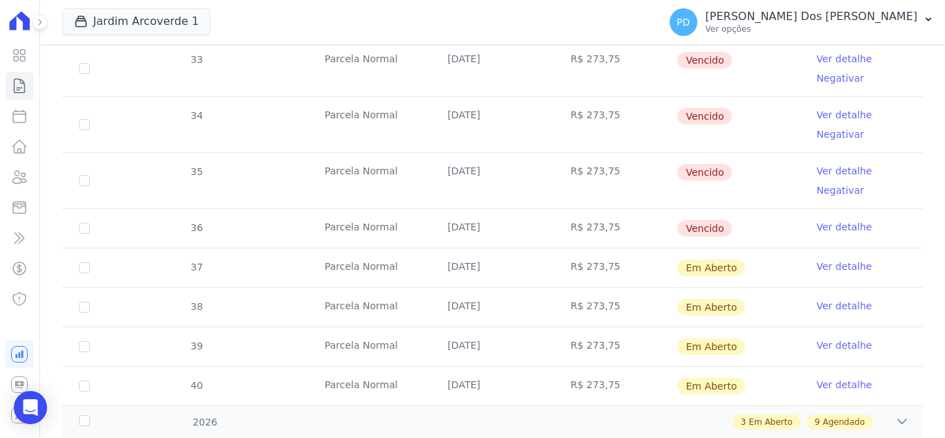
click at [832, 222] on link "Ver detalhe" at bounding box center [843, 227] width 55 height 14
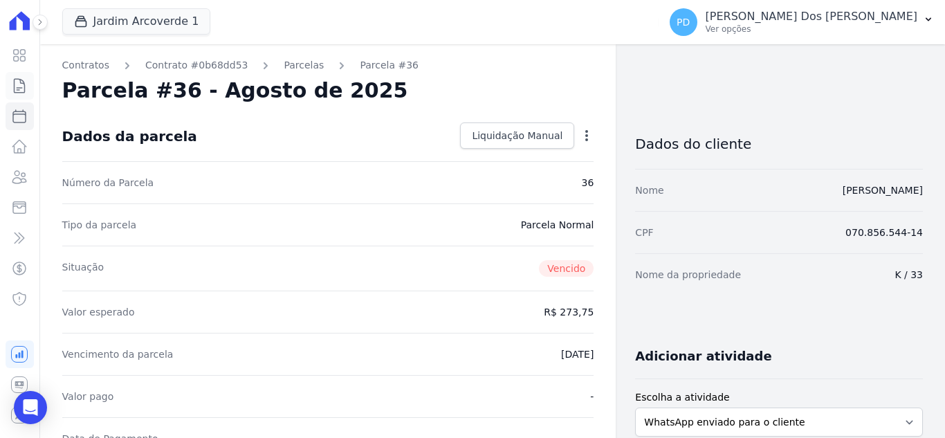
click at [14, 82] on icon at bounding box center [19, 85] width 17 height 17
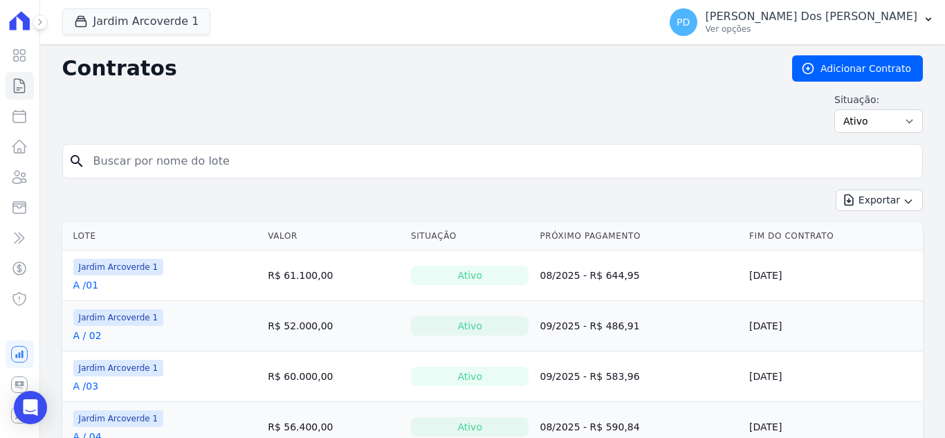
click at [260, 169] on input "search" at bounding box center [501, 161] width 832 height 28
type input "j / 26"
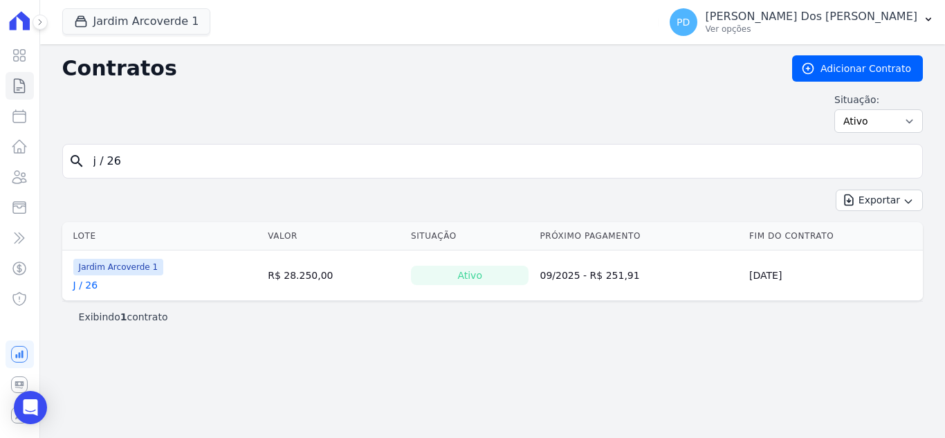
click at [93, 286] on link "J / 26" at bounding box center [85, 285] width 25 height 14
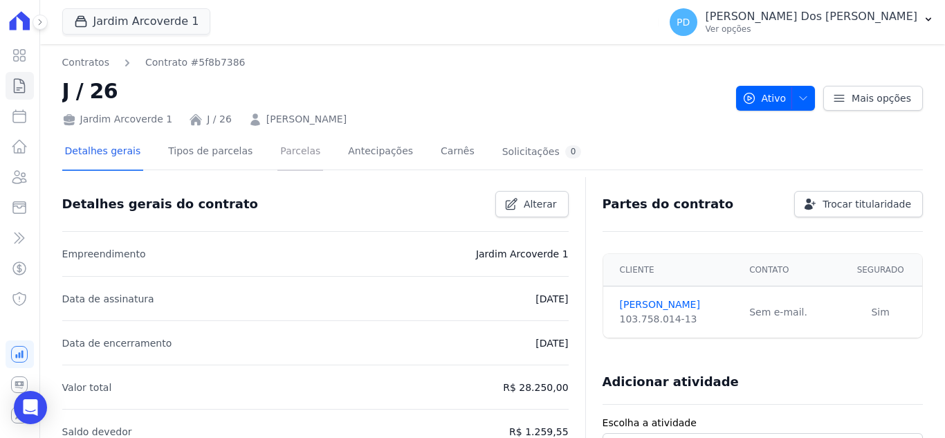
click at [281, 156] on link "Parcelas" at bounding box center [300, 152] width 46 height 37
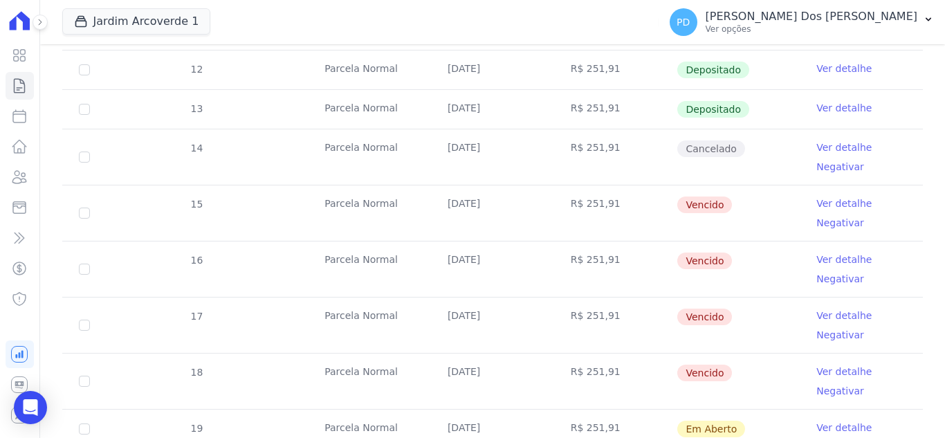
scroll to position [398, 0]
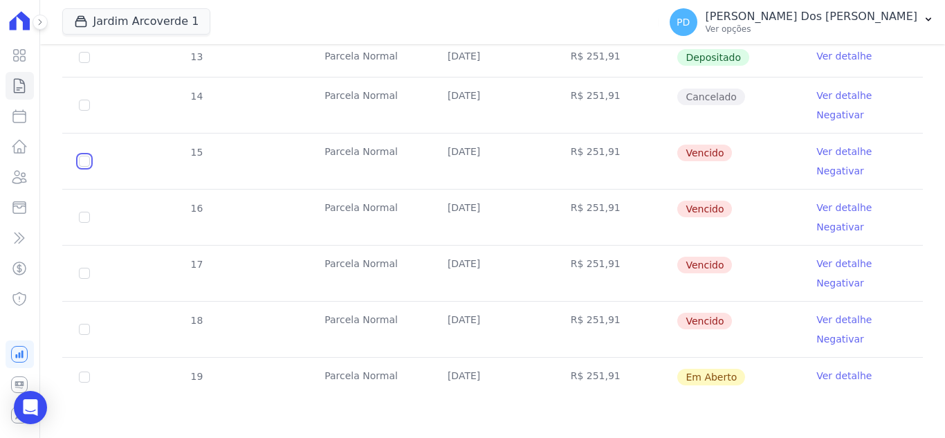
click at [89, 161] on input "checkbox" at bounding box center [84, 161] width 11 height 11
checkbox input "true"
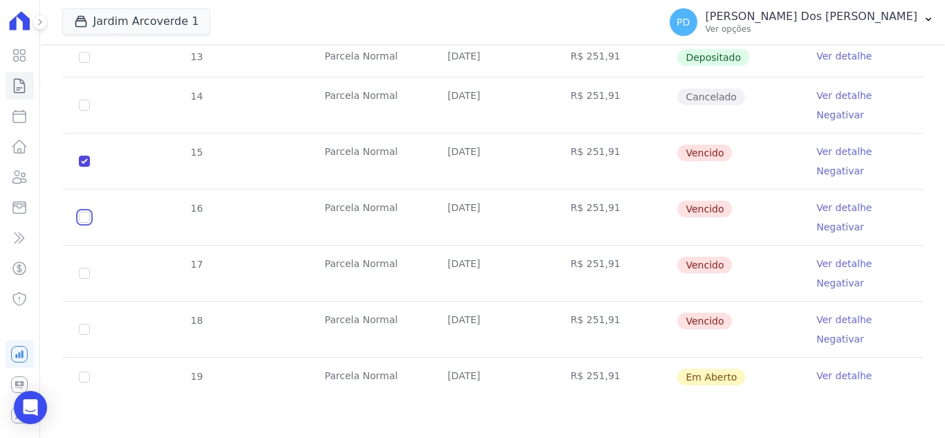
click at [85, 167] on input "checkbox" at bounding box center [84, 161] width 11 height 11
checkbox input "true"
click at [87, 167] on input "checkbox" at bounding box center [84, 161] width 11 height 11
checkbox input "true"
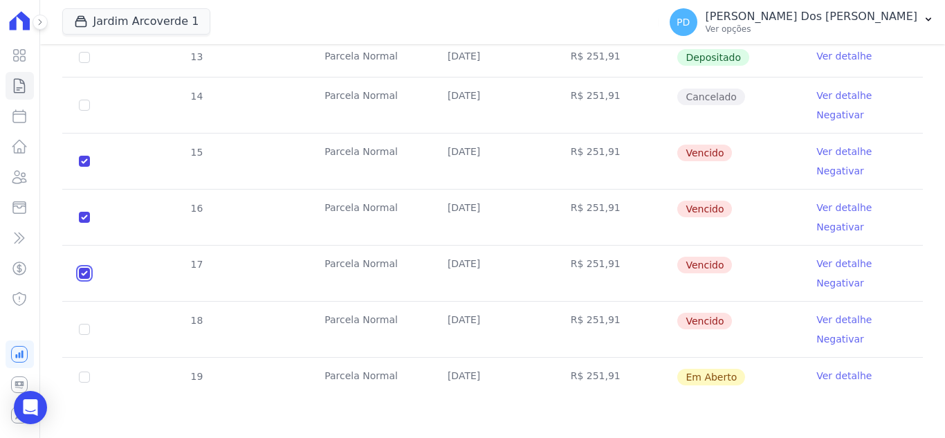
checkbox input "true"
click at [86, 167] on input "checkbox" at bounding box center [84, 161] width 11 height 11
checkbox input "true"
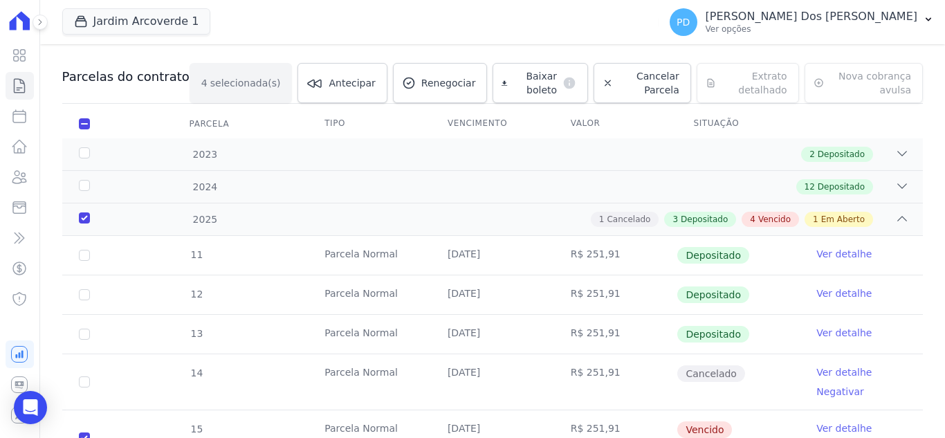
scroll to position [0, 0]
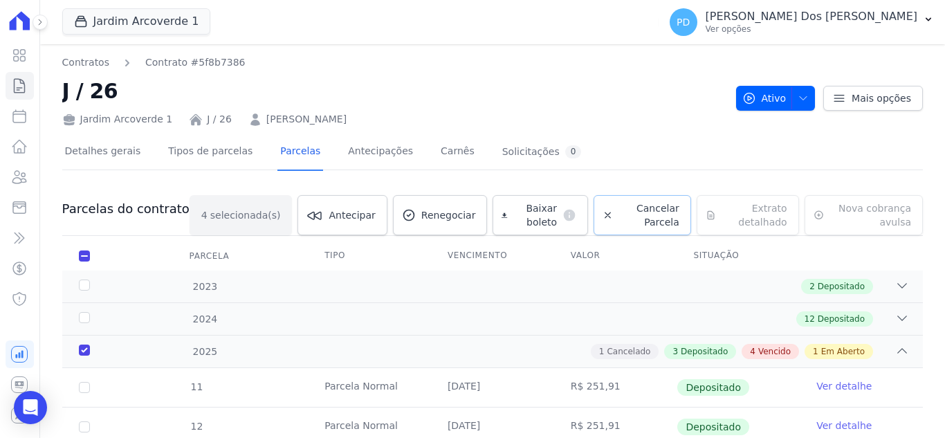
click at [621, 210] on span "Cancelar Parcela" at bounding box center [649, 215] width 61 height 28
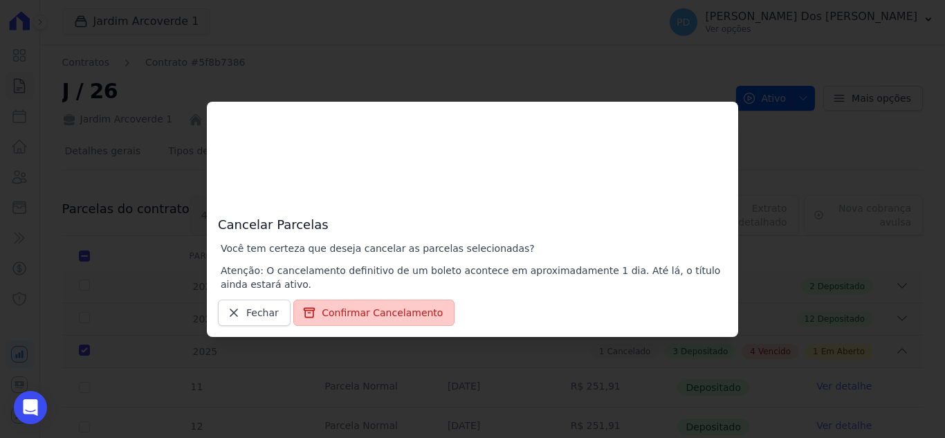
click at [392, 312] on button "Confirmar Cancelamento" at bounding box center [373, 313] width 161 height 26
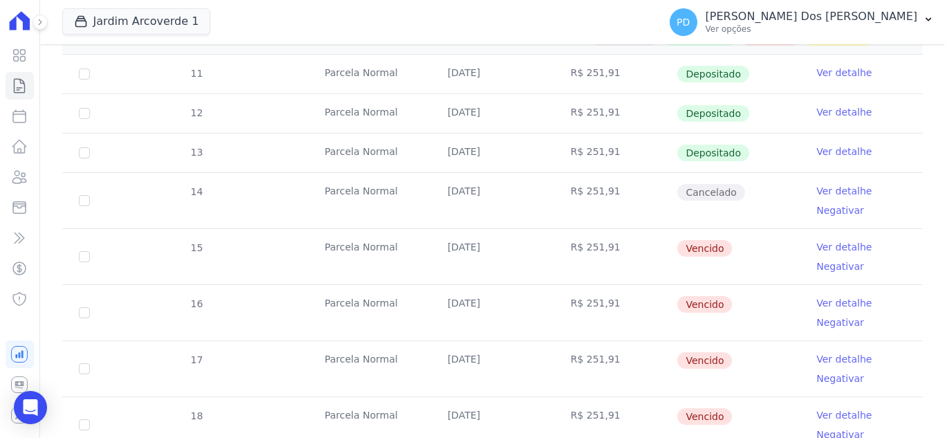
scroll to position [346, 0]
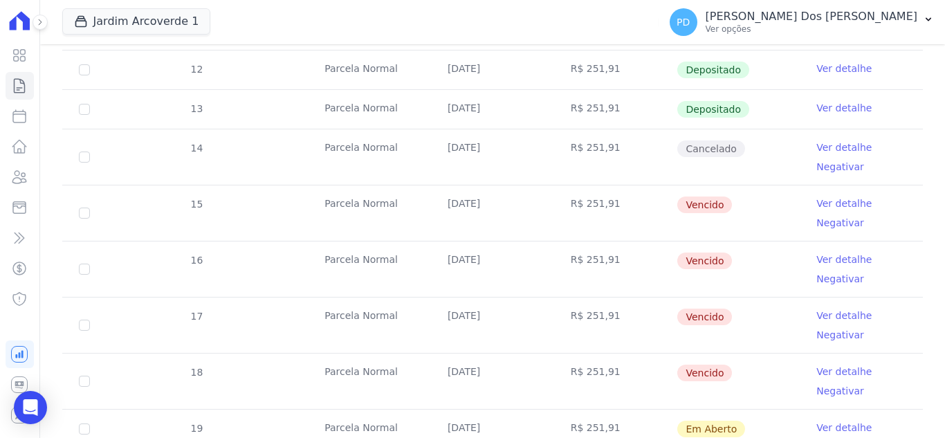
click at [832, 372] on link "Ver detalhe" at bounding box center [843, 372] width 55 height 14
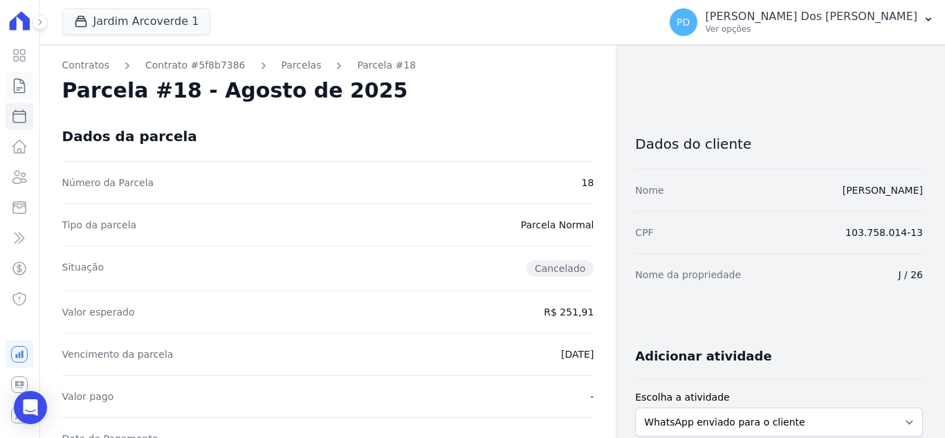
click at [21, 85] on icon at bounding box center [19, 85] width 17 height 17
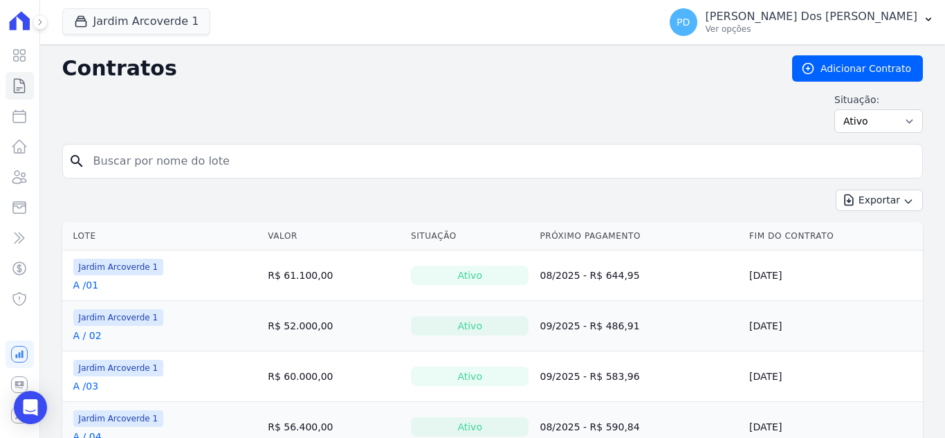
click at [302, 168] on input "search" at bounding box center [501, 161] width 832 height 28
type input "k / 11"
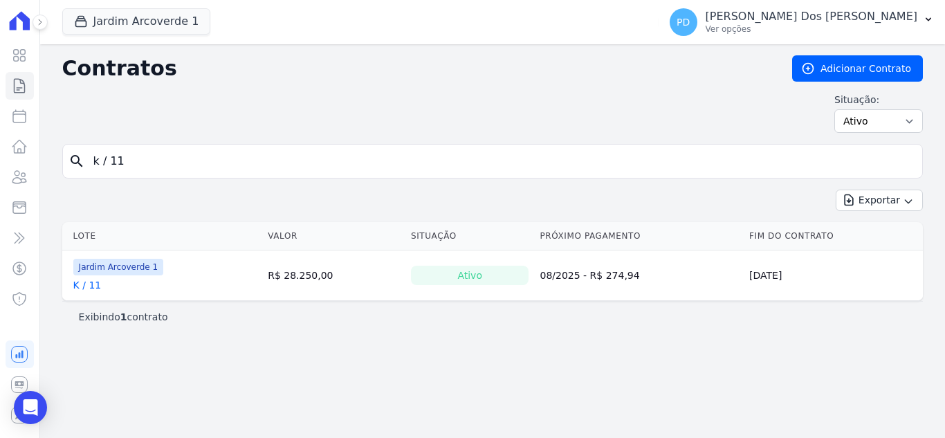
click at [87, 287] on link "K / 11" at bounding box center [87, 285] width 28 height 14
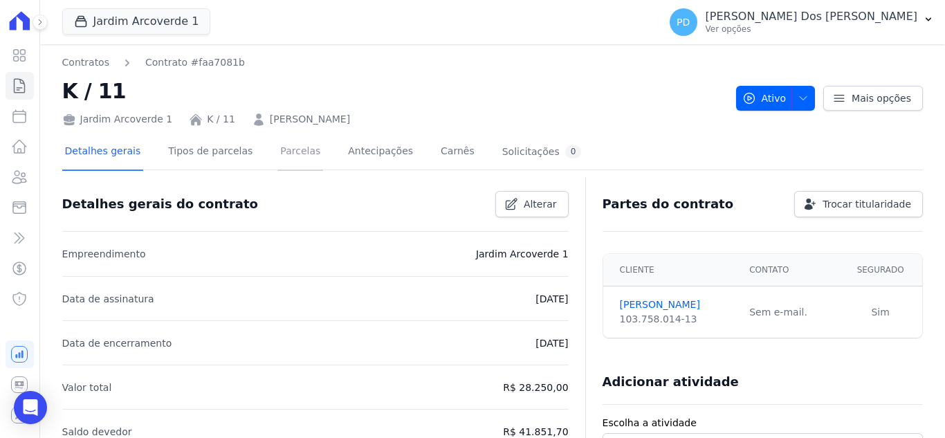
click at [285, 149] on link "Parcelas" at bounding box center [300, 152] width 46 height 37
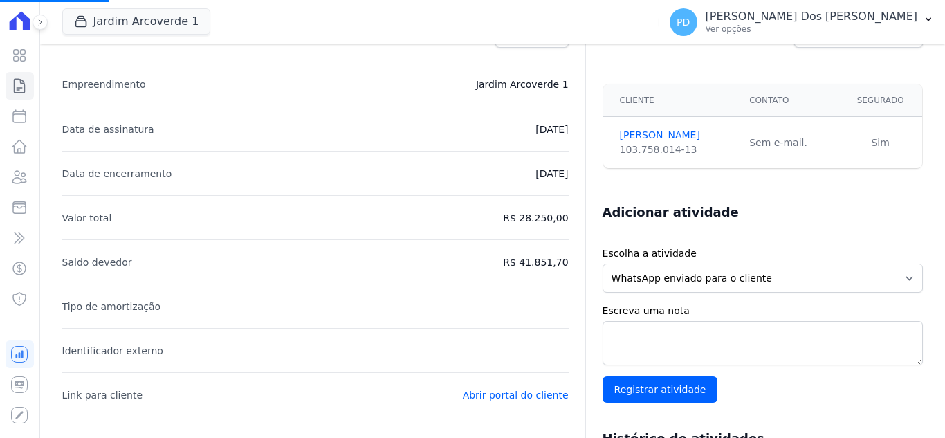
scroll to position [208, 0]
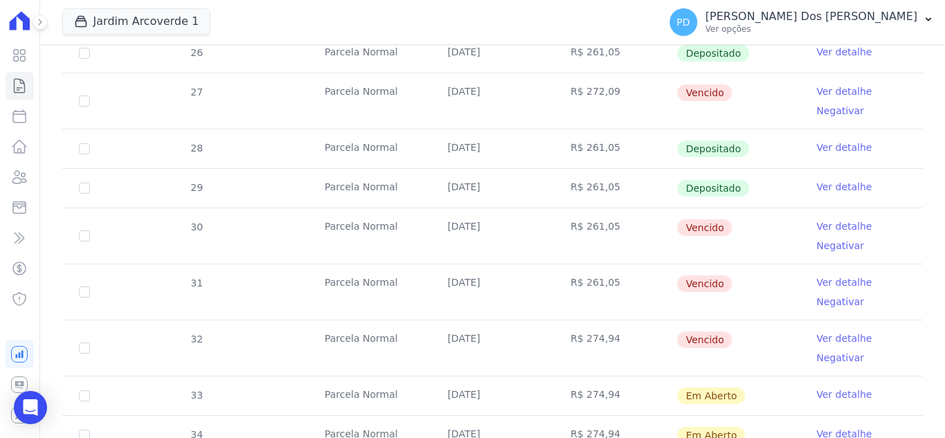
scroll to position [346, 0]
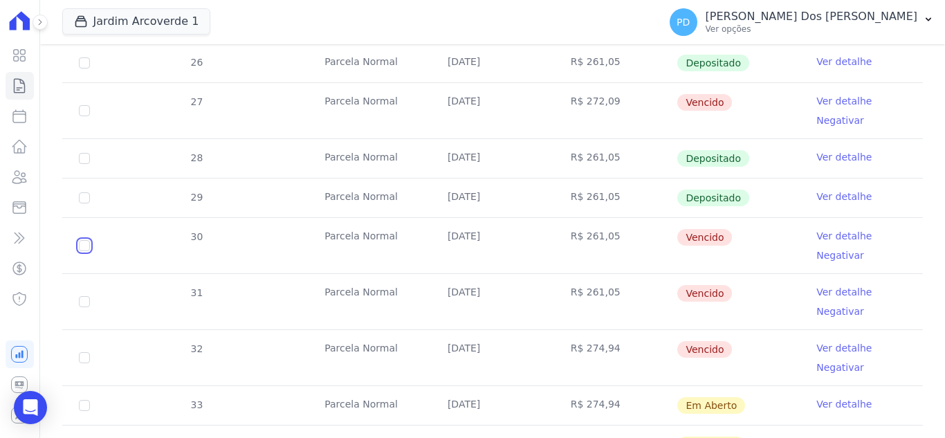
click at [84, 116] on input "checkbox" at bounding box center [84, 110] width 11 height 11
checkbox input "true"
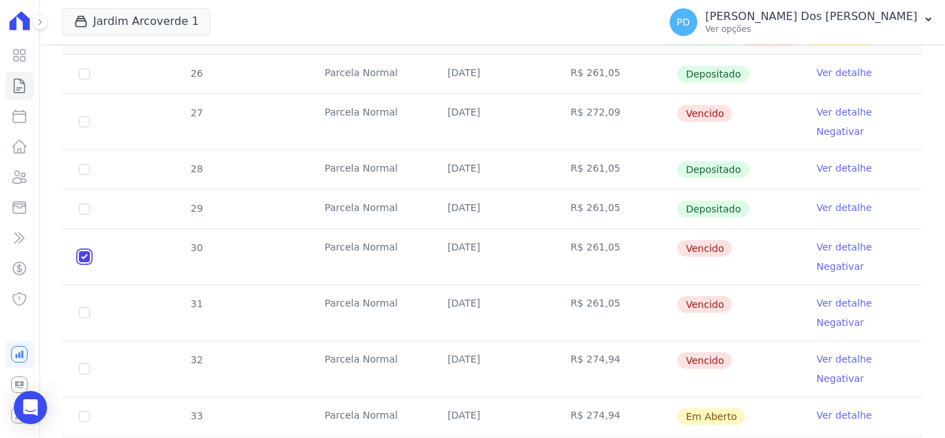
scroll to position [357, 0]
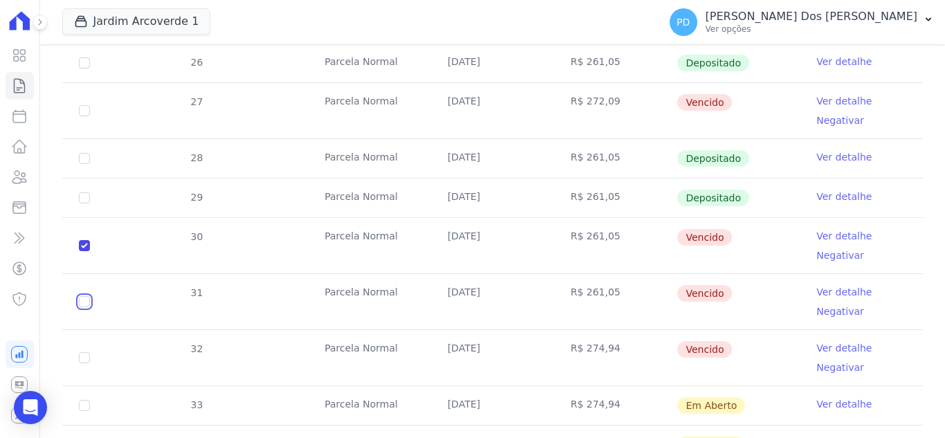
click at [87, 116] on input "checkbox" at bounding box center [84, 110] width 11 height 11
checkbox input "true"
click at [85, 116] on input "checkbox" at bounding box center [84, 110] width 11 height 11
checkbox input "true"
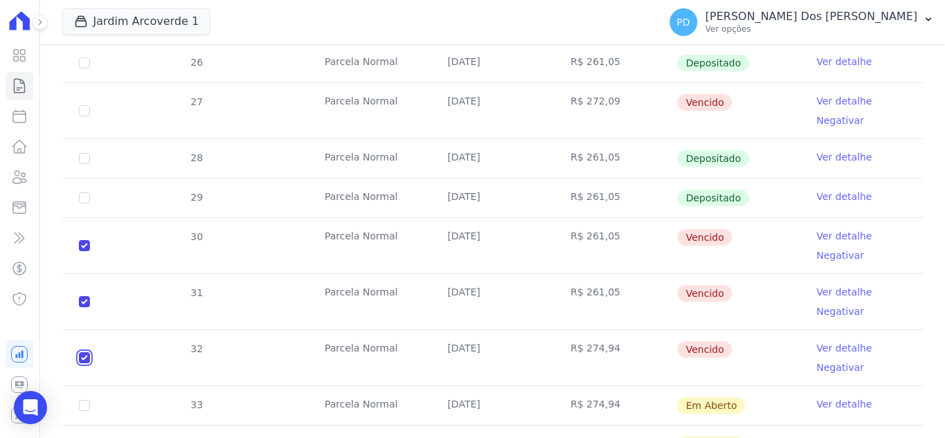
checkbox input "true"
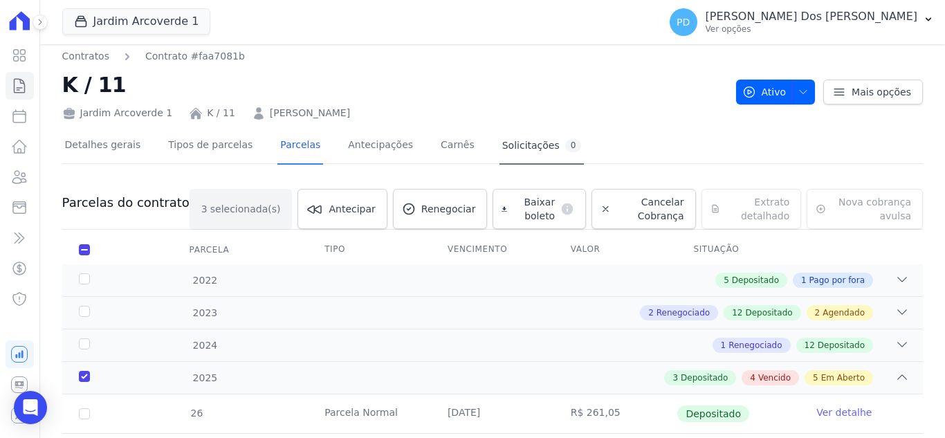
scroll to position [0, 0]
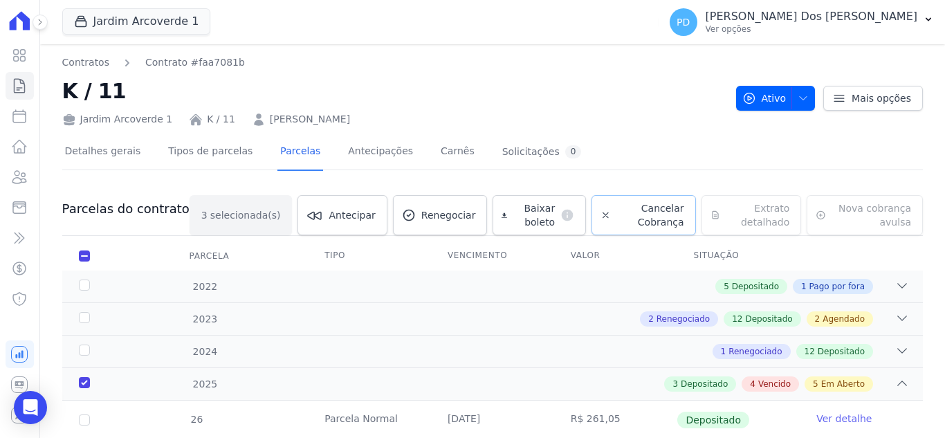
click at [639, 206] on span "Cancelar Cobrança" at bounding box center [650, 215] width 68 height 28
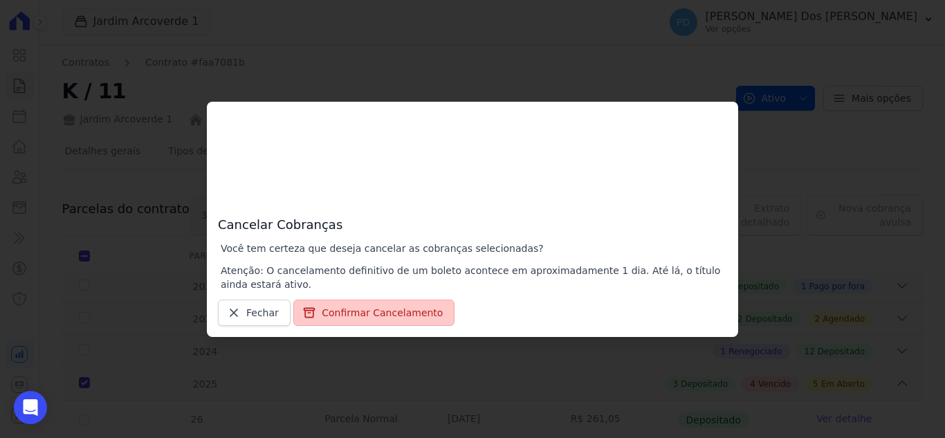
click at [379, 314] on button "Confirmar Cancelamento" at bounding box center [373, 313] width 161 height 26
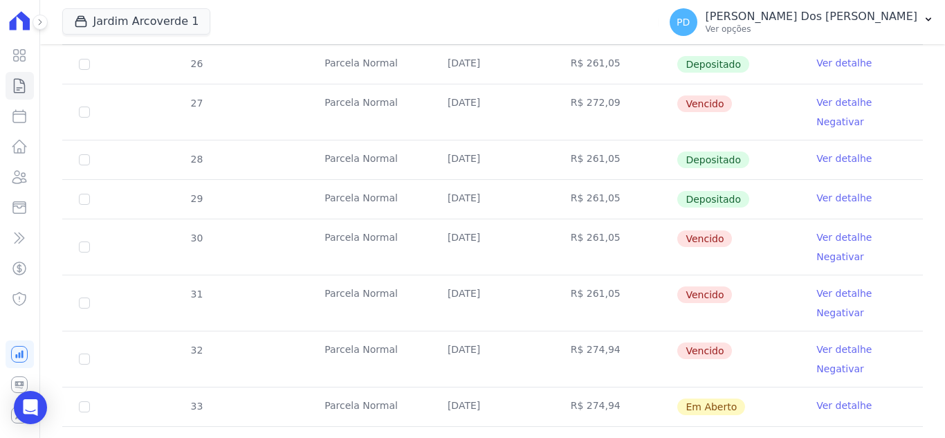
scroll to position [346, 0]
click at [841, 346] on link "Ver detalhe" at bounding box center [843, 348] width 55 height 14
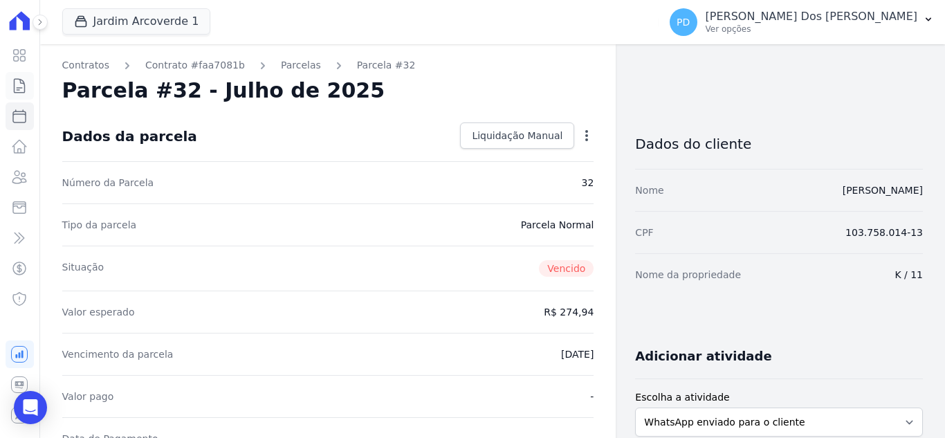
click at [26, 85] on icon at bounding box center [19, 85] width 17 height 17
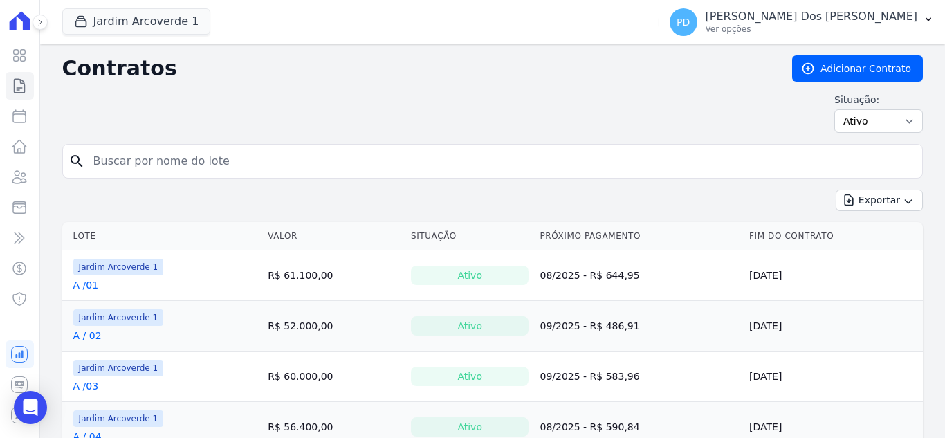
click at [140, 170] on input "search" at bounding box center [501, 161] width 832 height 28
type input "b /19"
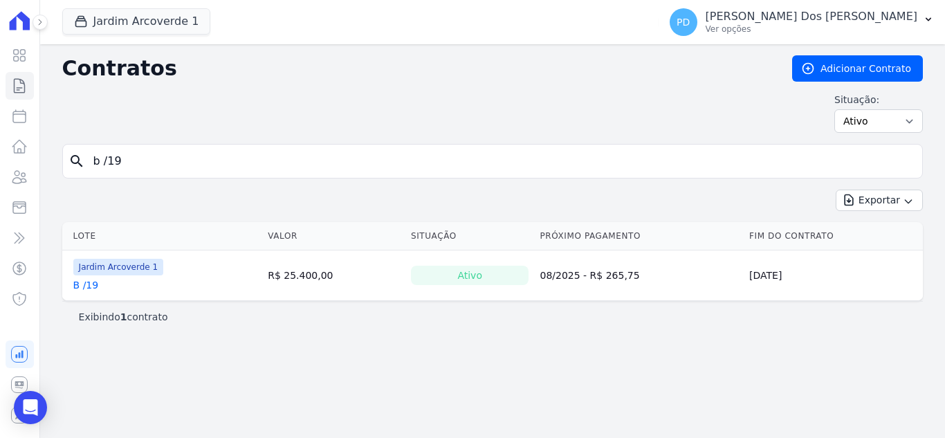
click at [89, 286] on link "B /19" at bounding box center [86, 285] width 26 height 14
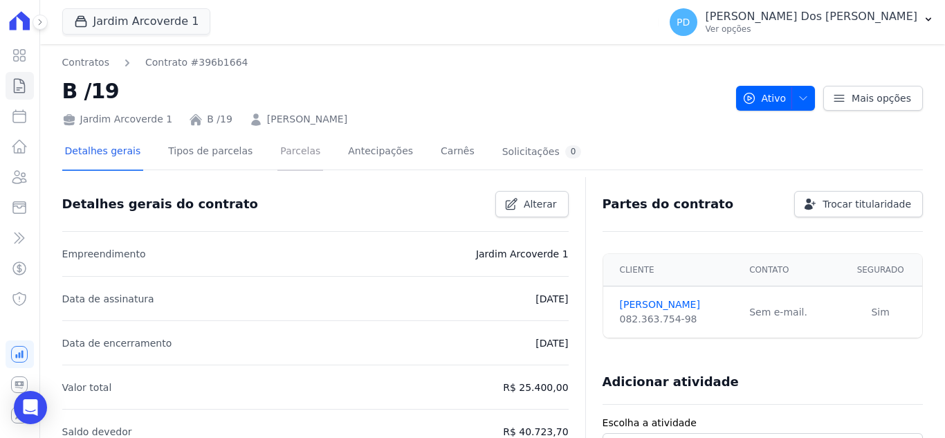
click at [283, 149] on link "Parcelas" at bounding box center [300, 152] width 46 height 37
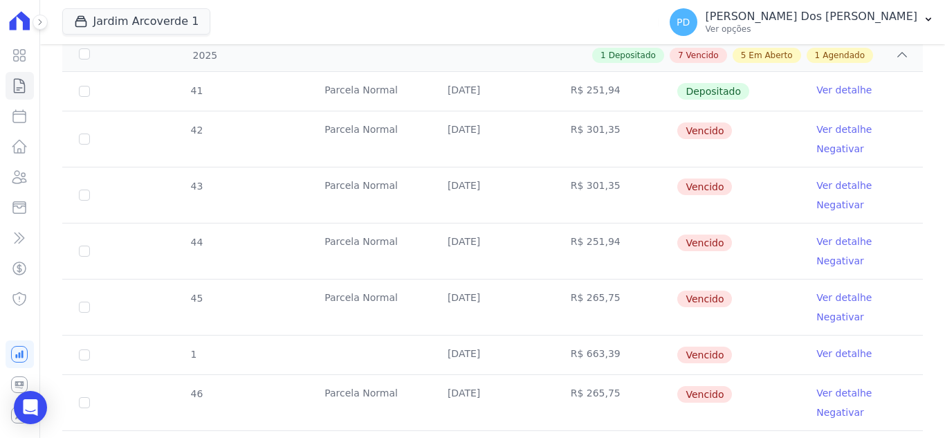
scroll to position [326, 0]
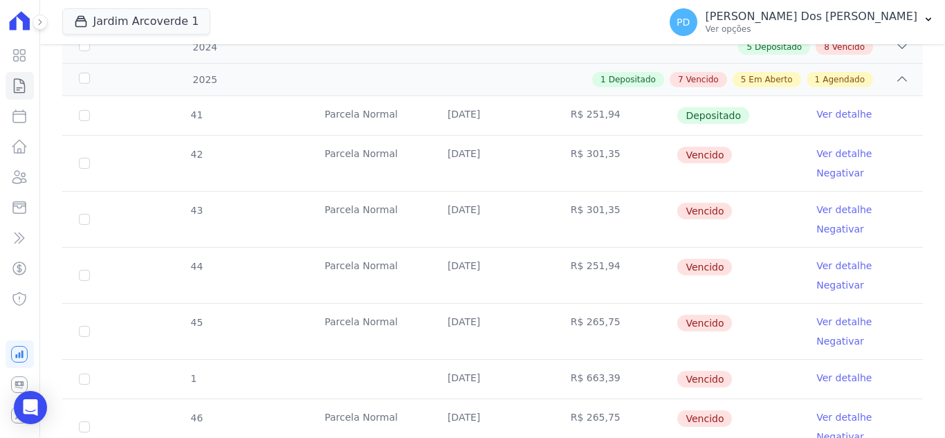
click at [816, 321] on link "Ver detalhe" at bounding box center [843, 322] width 55 height 14
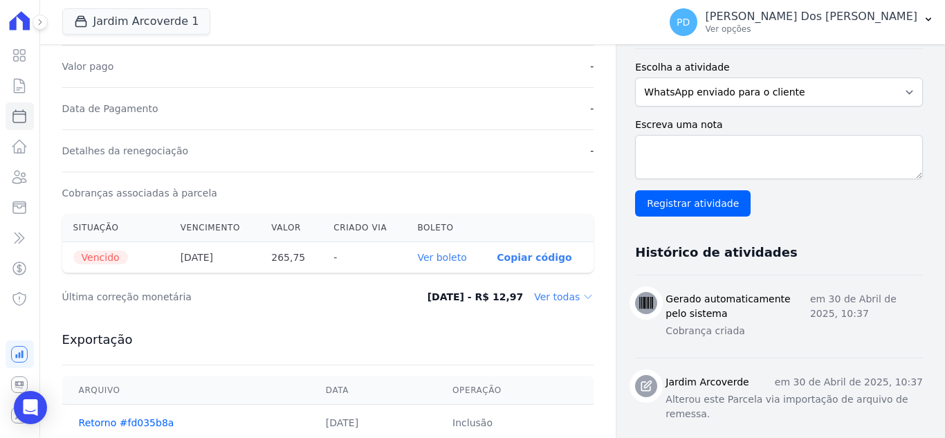
scroll to position [346, 0]
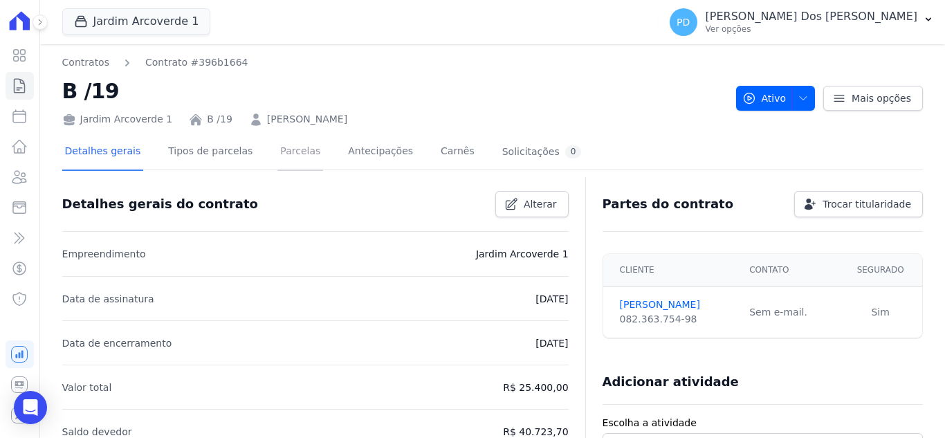
click at [277, 154] on link "Parcelas" at bounding box center [300, 152] width 46 height 37
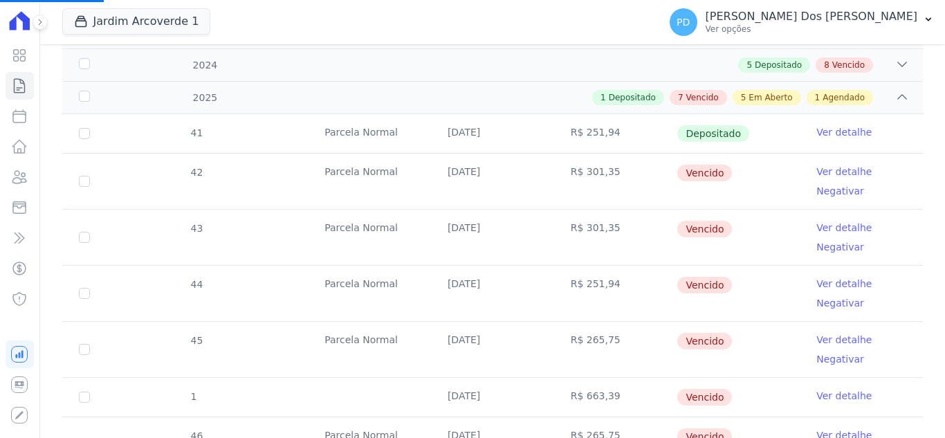
scroll to position [346, 0]
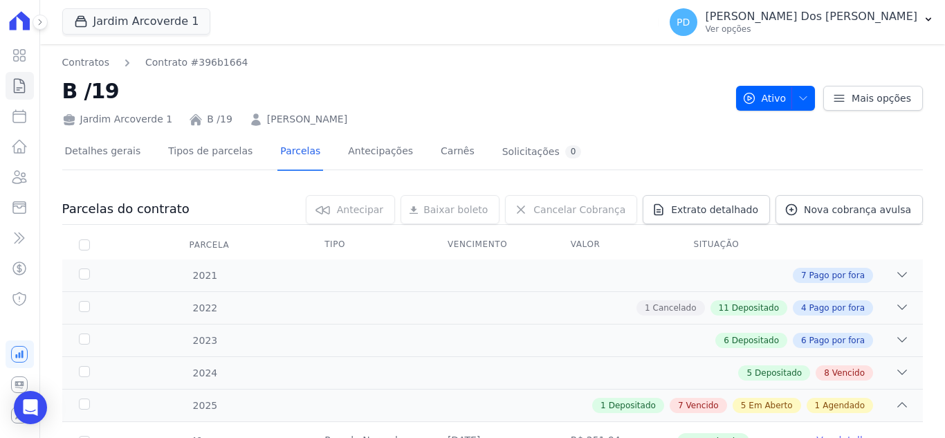
click at [823, 244] on th at bounding box center [861, 244] width 123 height 29
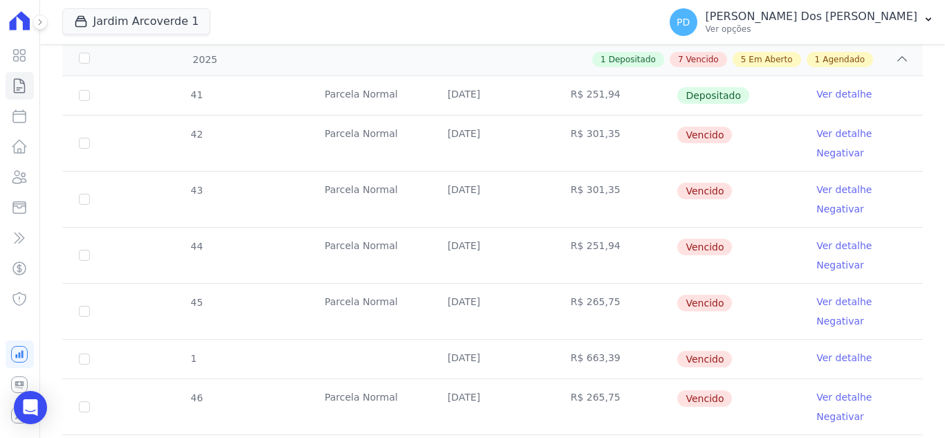
click at [823, 242] on link "Ver detalhe" at bounding box center [843, 246] width 55 height 14
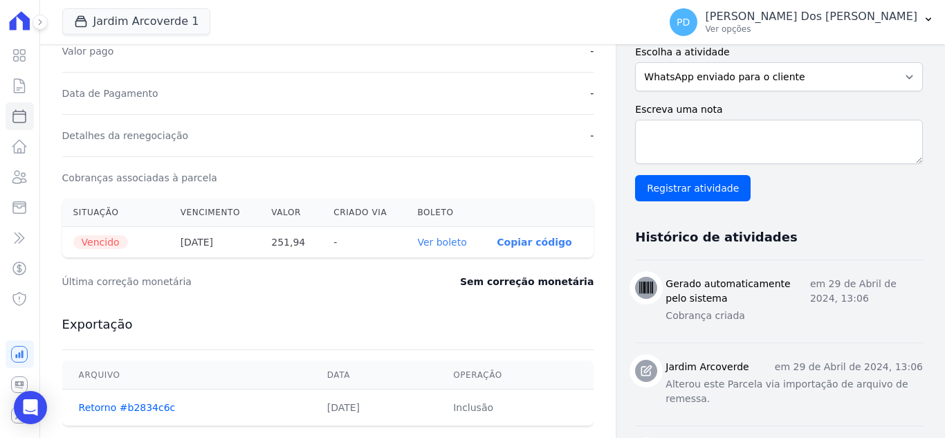
scroll to position [346, 0]
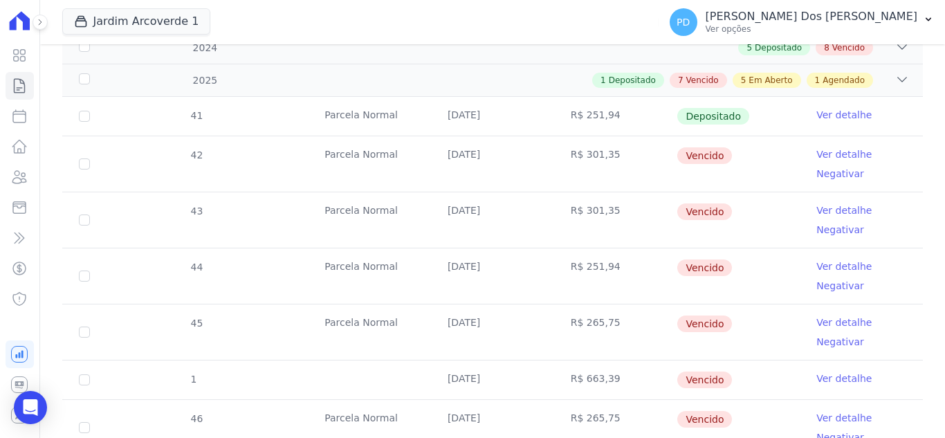
scroll to position [346, 0]
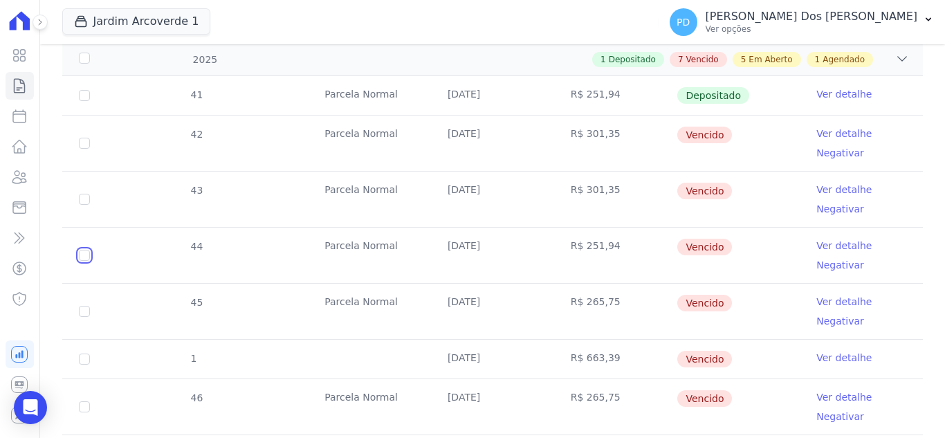
click at [80, 149] on input "checkbox" at bounding box center [84, 143] width 11 height 11
checkbox input "true"
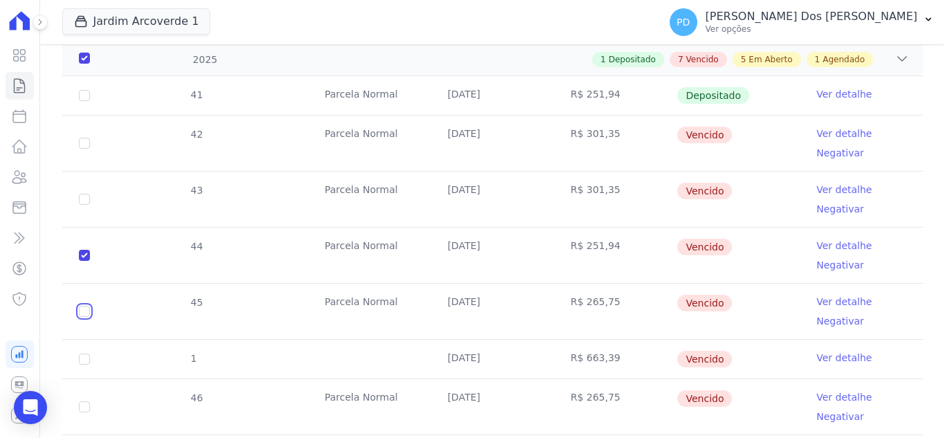
click at [86, 149] on input "checkbox" at bounding box center [84, 143] width 11 height 11
checkbox input "true"
click at [86, 149] on input "checkbox" at bounding box center [84, 143] width 11 height 11
checkbox input "true"
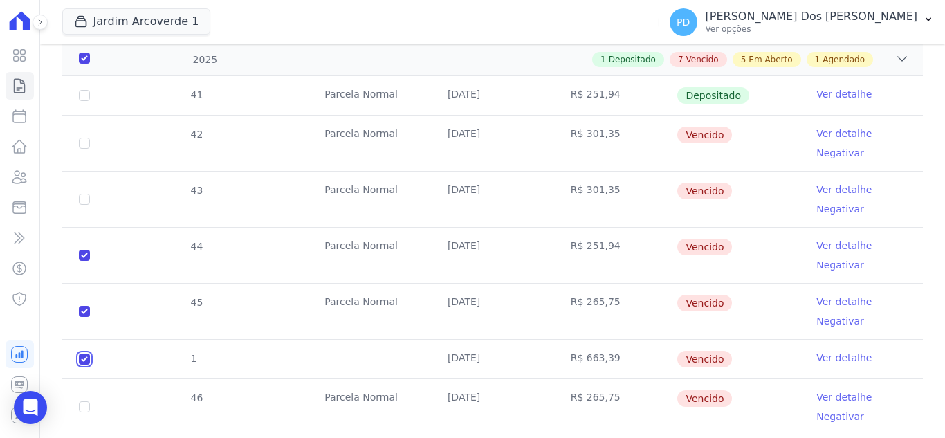
checkbox input "true"
click at [84, 149] on input "checkbox" at bounding box center [84, 143] width 11 height 11
checkbox input "true"
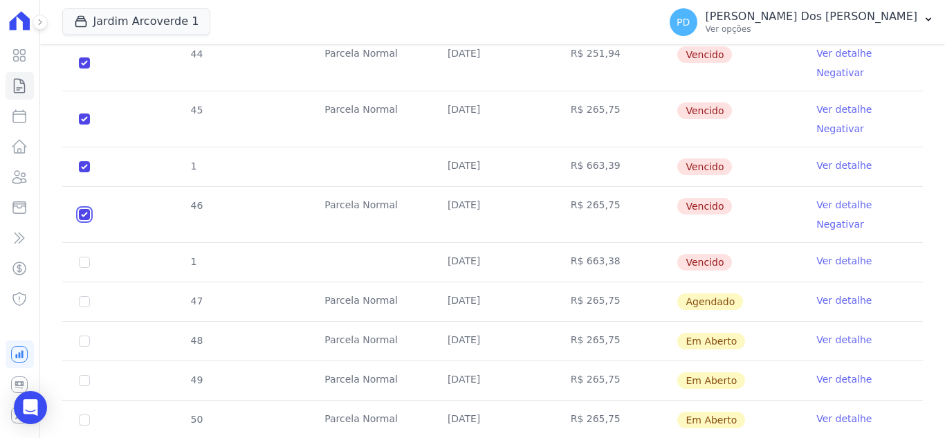
scroll to position [565, 0]
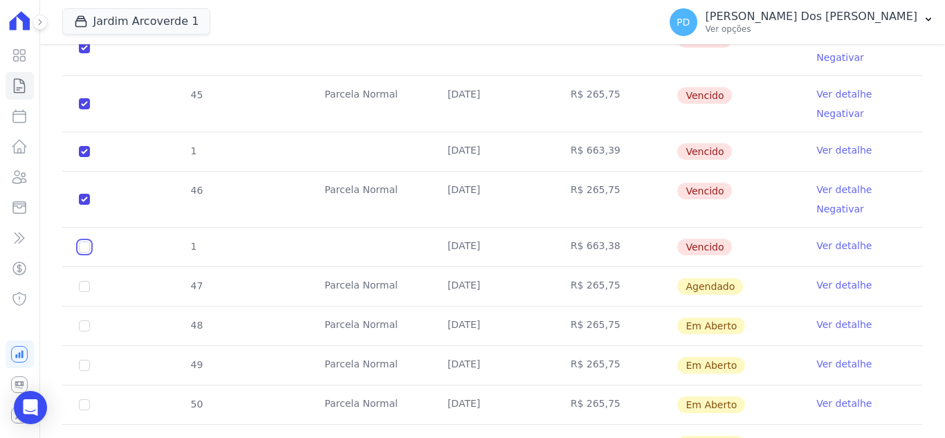
checkbox input "true"
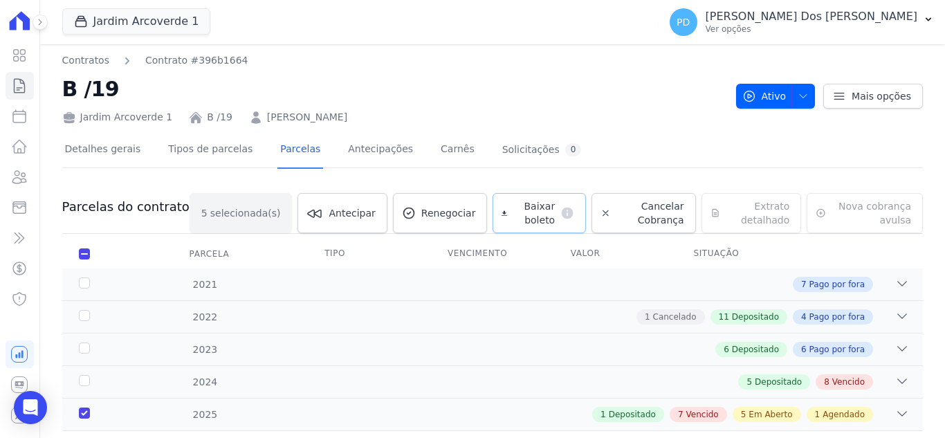
scroll to position [0, 0]
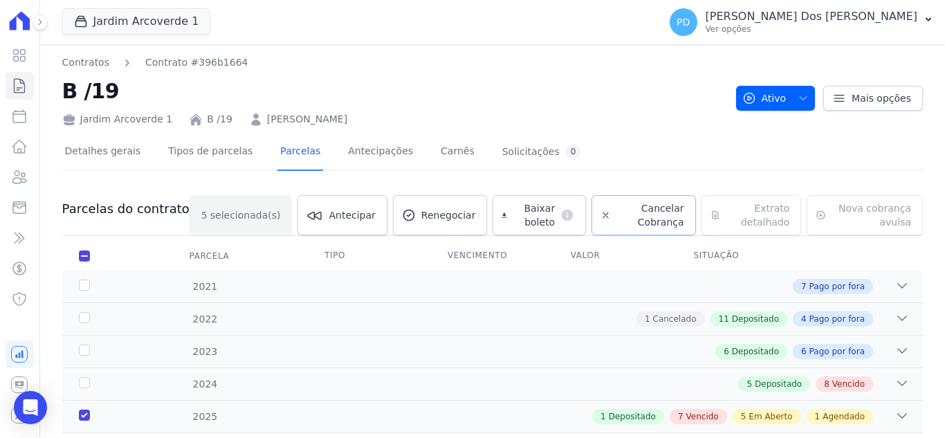
click at [636, 207] on span "Cancelar Cobrança" at bounding box center [650, 215] width 68 height 28
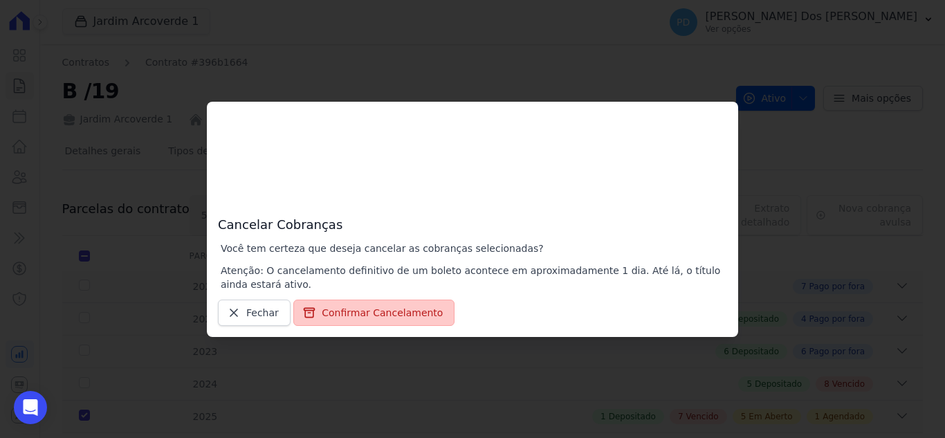
click at [395, 311] on button "Confirmar Cancelamento" at bounding box center [373, 313] width 161 height 26
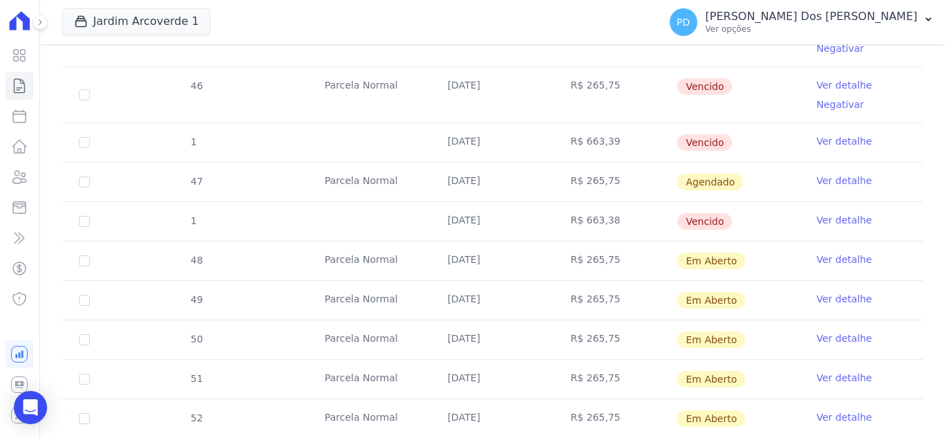
scroll to position [852, 0]
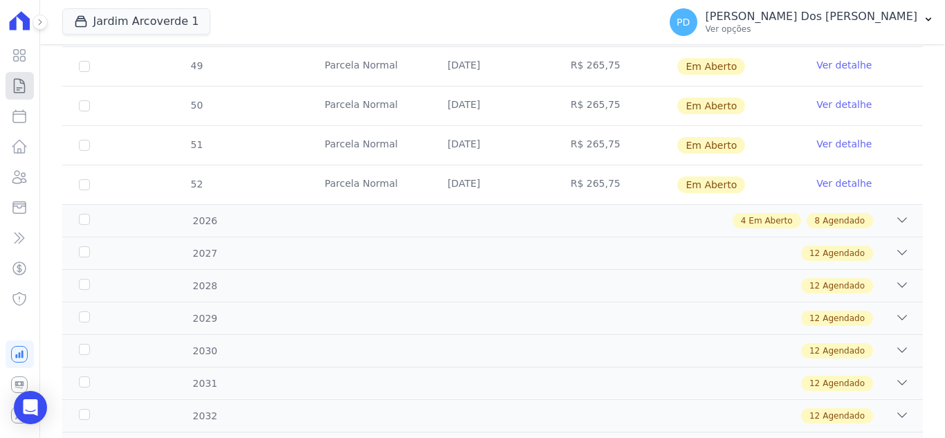
click at [26, 90] on icon at bounding box center [19, 85] width 17 height 17
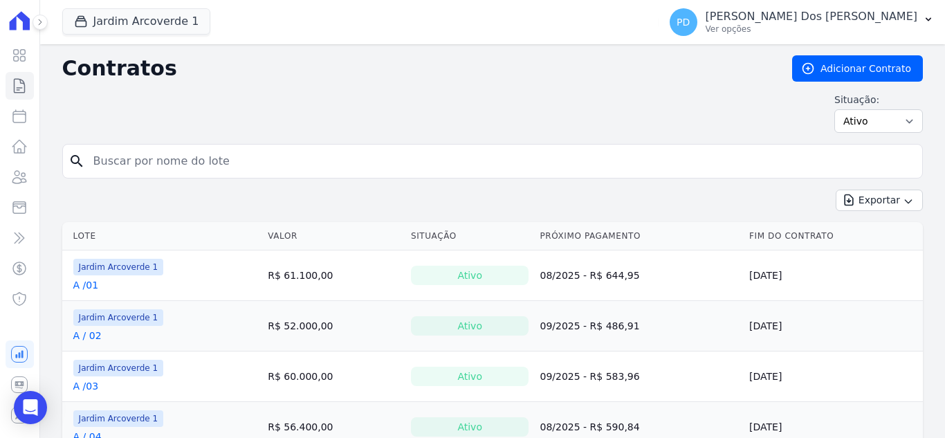
click at [202, 161] on input "search" at bounding box center [501, 161] width 832 height 28
type input "j / 38"
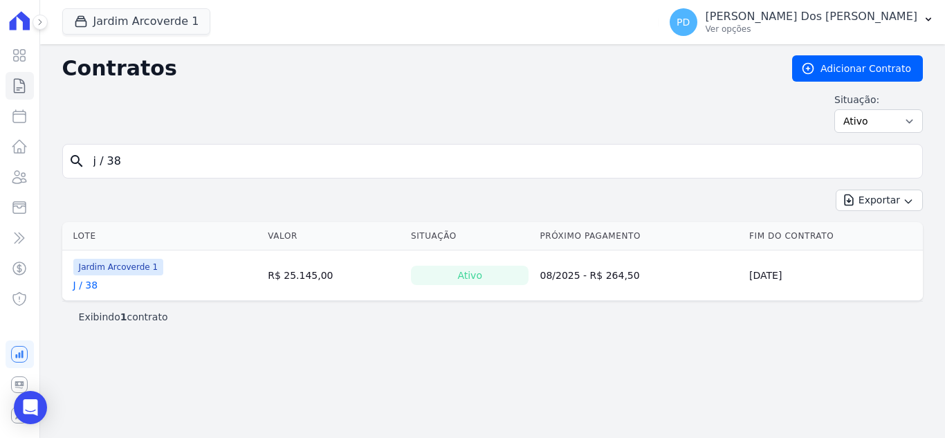
click at [84, 287] on link "J / 38" at bounding box center [85, 285] width 25 height 14
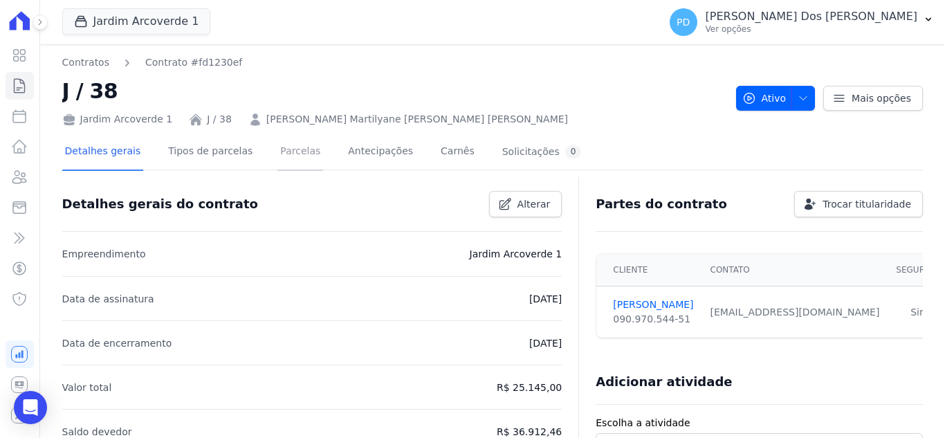
click at [292, 163] on link "Parcelas" at bounding box center [300, 152] width 46 height 37
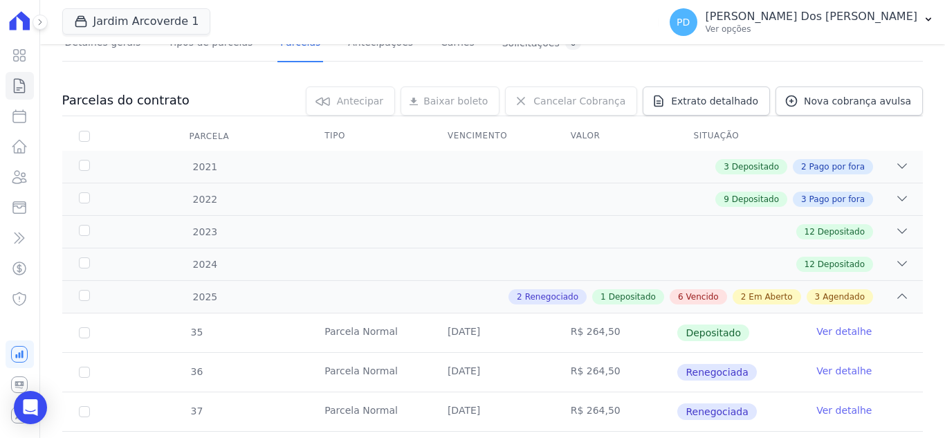
scroll to position [415, 0]
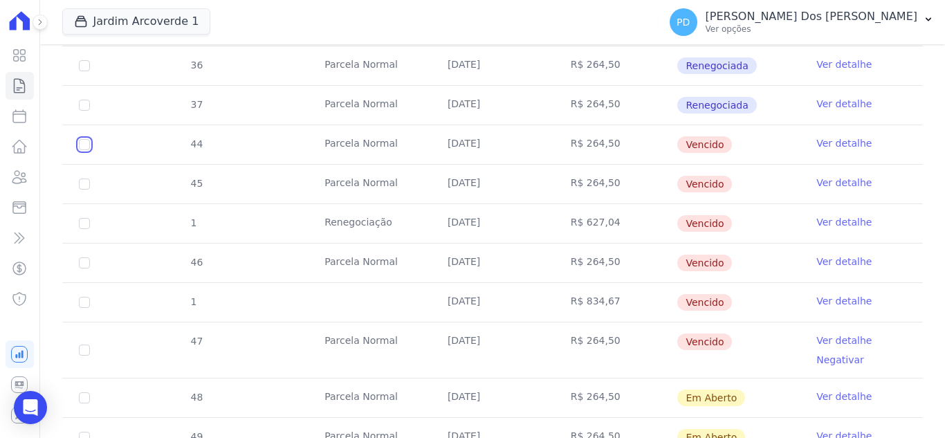
drag, startPoint x: 82, startPoint y: 143, endPoint x: 82, endPoint y: 150, distance: 7.6
click at [84, 141] on input "checkbox" at bounding box center [84, 144] width 11 height 11
checkbox input "true"
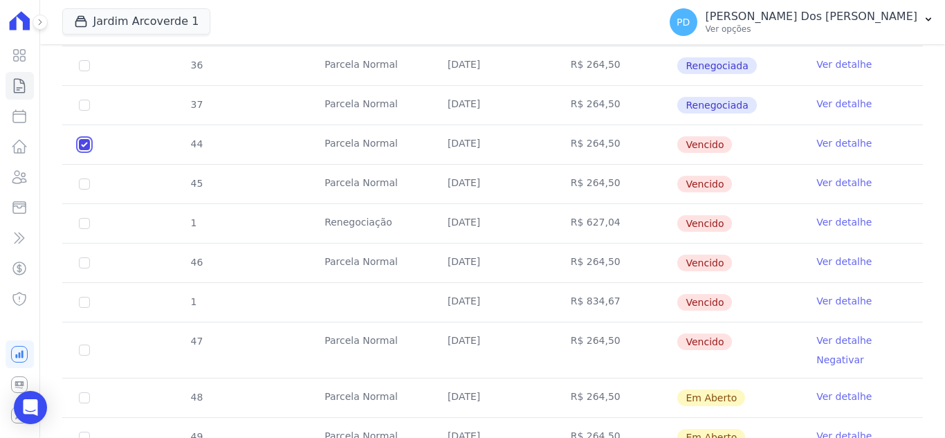
scroll to position [426, 0]
click at [85, 150] on input "checkbox" at bounding box center [84, 144] width 11 height 11
checkbox input "true"
click at [84, 150] on input "checkbox" at bounding box center [84, 144] width 11 height 11
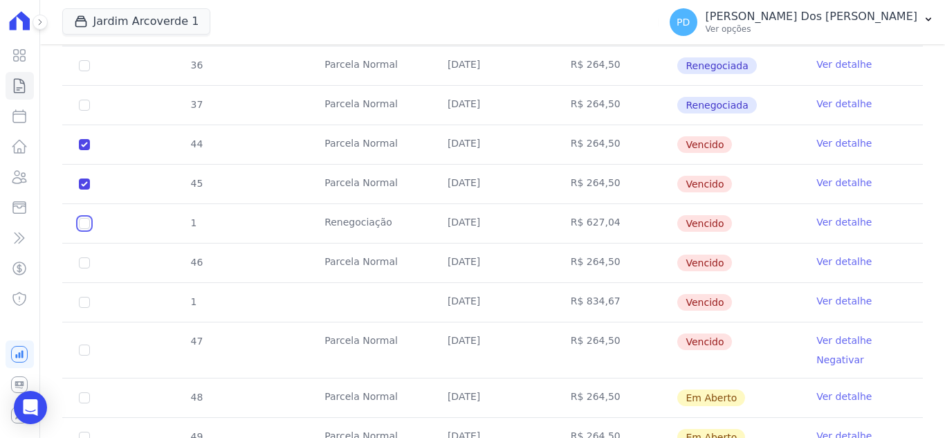
checkbox input "true"
click at [85, 150] on input "checkbox" at bounding box center [84, 144] width 11 height 11
checkbox input "true"
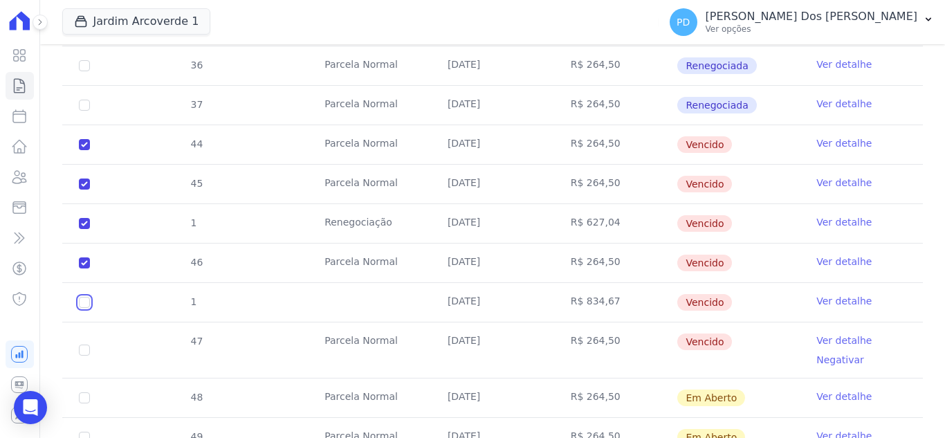
click at [85, 150] on input "checkbox" at bounding box center [84, 144] width 11 height 11
checkbox input "true"
click at [85, 150] on input "checkbox" at bounding box center [84, 144] width 11 height 11
checkbox input "true"
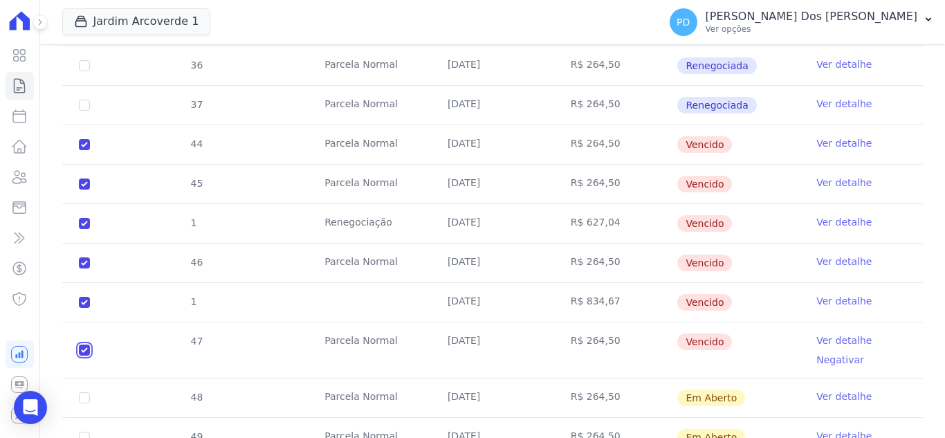
checkbox input "true"
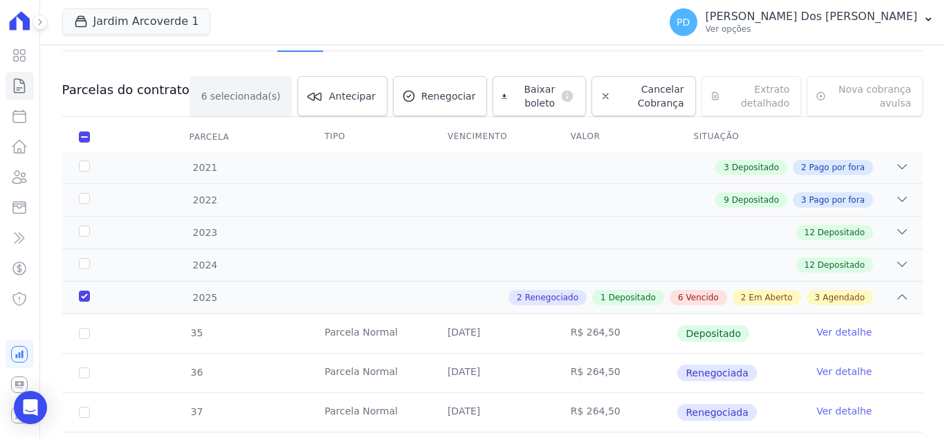
scroll to position [80, 0]
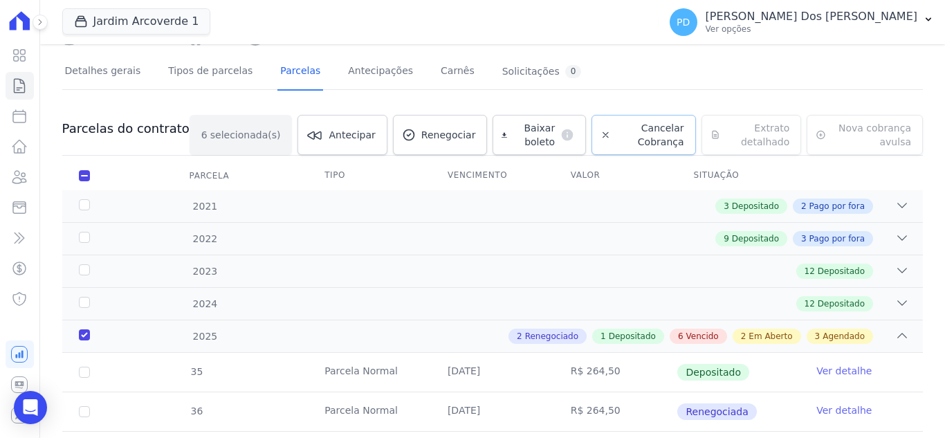
click at [637, 129] on span "Cancelar Cobrança" at bounding box center [650, 135] width 68 height 28
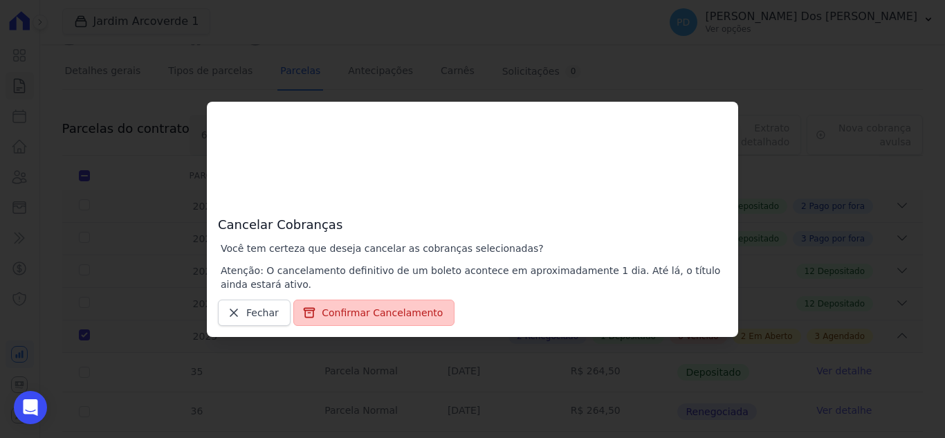
click at [403, 318] on button "Confirmar Cancelamento" at bounding box center [373, 313] width 161 height 26
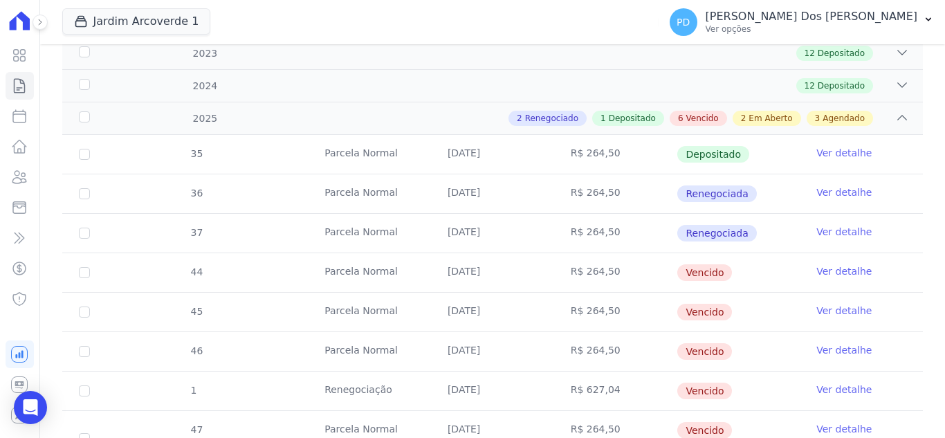
scroll to position [437, 0]
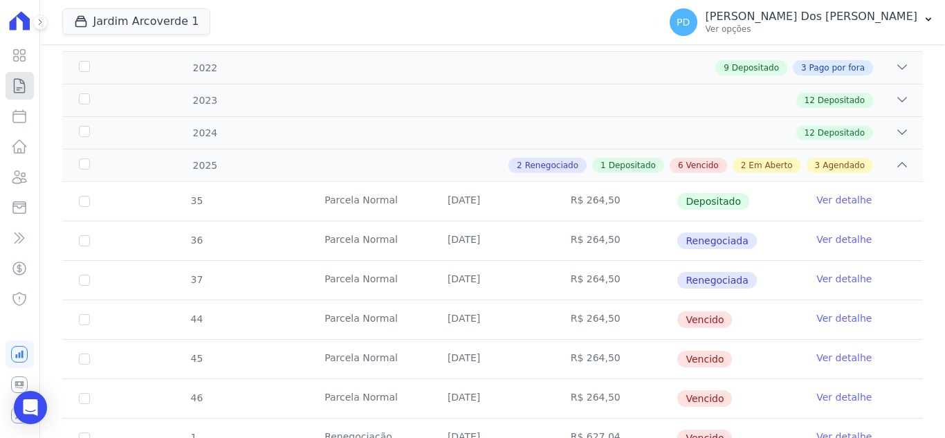
drag, startPoint x: 19, startPoint y: 82, endPoint x: 26, endPoint y: 77, distance: 7.9
click at [19, 82] on icon at bounding box center [19, 85] width 17 height 17
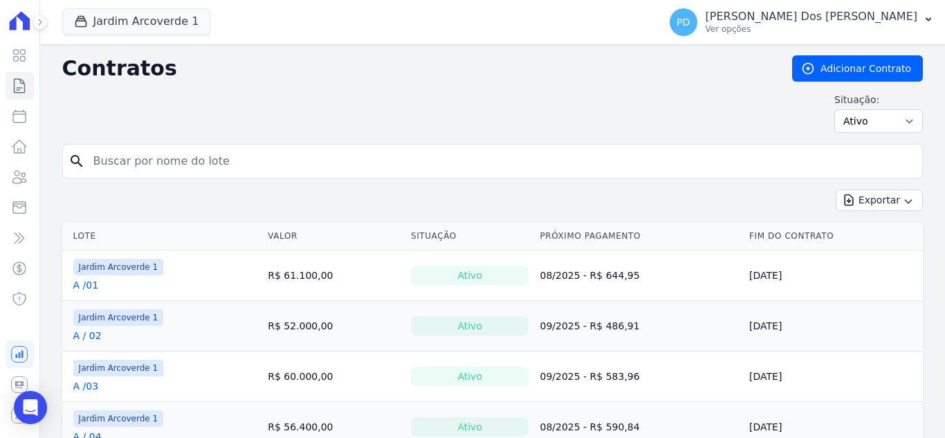
click at [203, 163] on input "search" at bounding box center [501, 161] width 832 height 28
type input "k / 02"
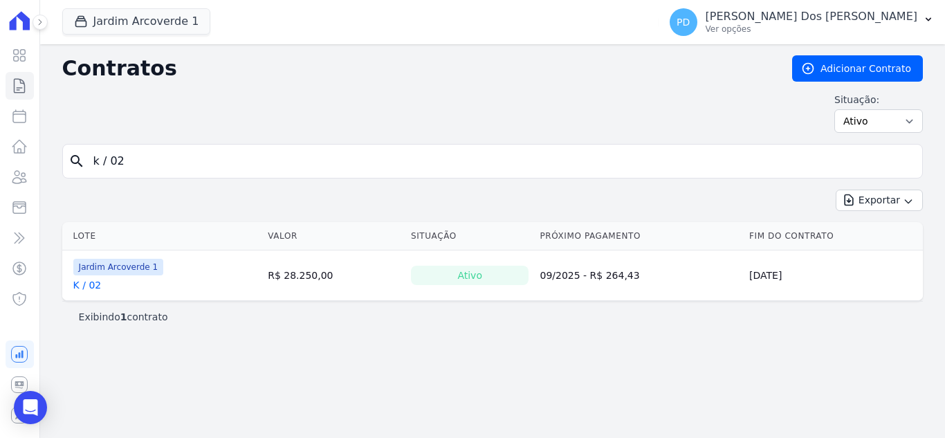
click at [76, 284] on link "K / 02" at bounding box center [87, 285] width 28 height 14
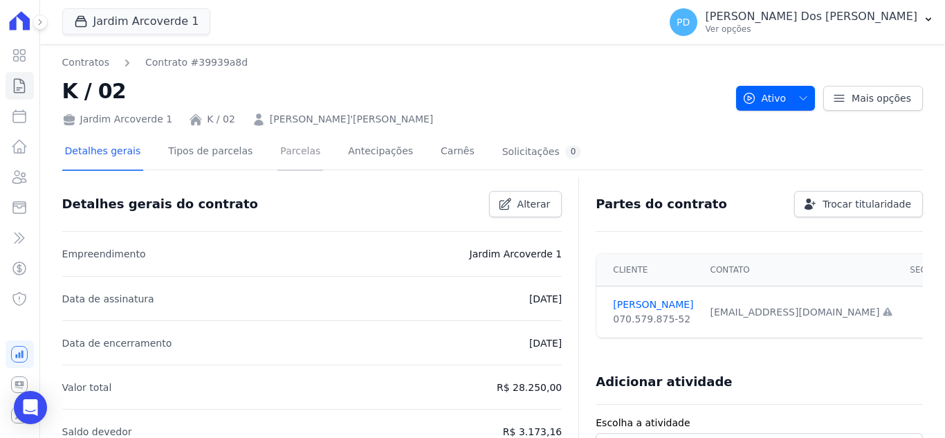
click at [282, 154] on link "Parcelas" at bounding box center [300, 152] width 46 height 37
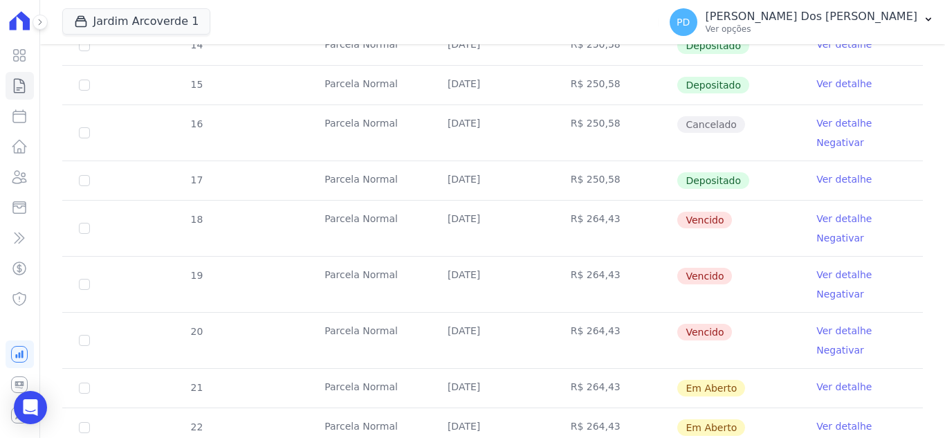
scroll to position [346, 0]
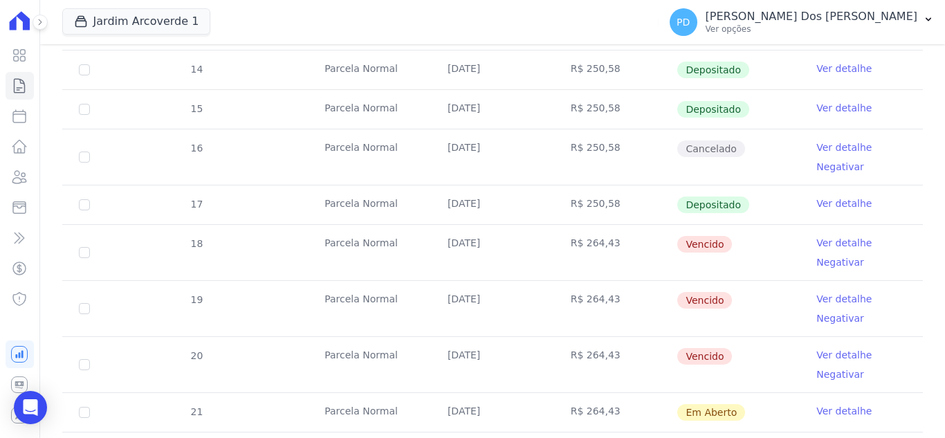
click at [90, 248] on td "18" at bounding box center [84, 252] width 44 height 55
click at [83, 254] on input "checkbox" at bounding box center [84, 252] width 11 height 11
checkbox input "true"
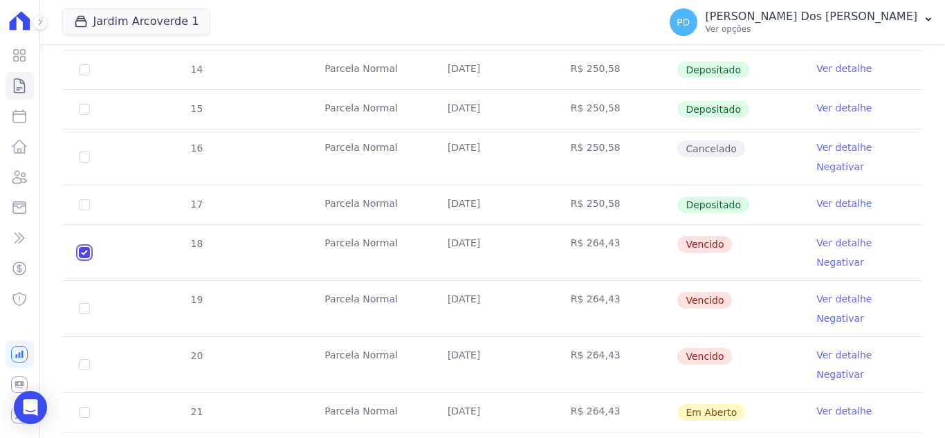
scroll to position [357, 0]
click at [83, 258] on input "checkbox" at bounding box center [84, 252] width 11 height 11
checkbox input "true"
click at [83, 258] on input "checkbox" at bounding box center [84, 252] width 11 height 11
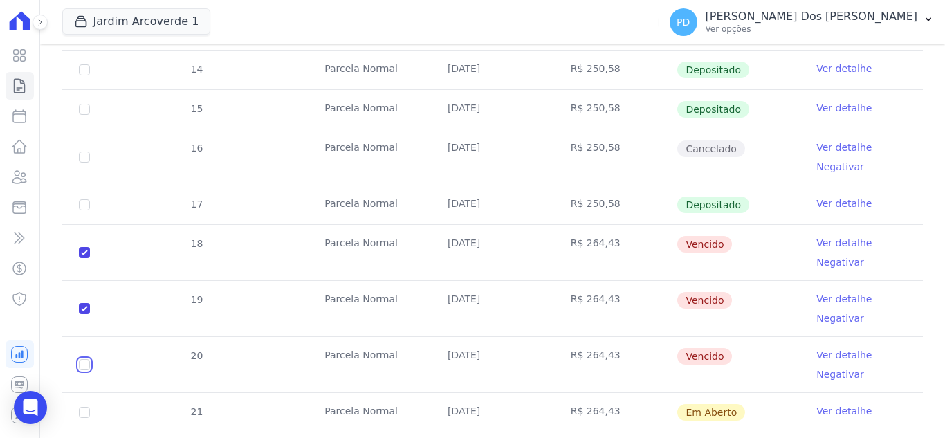
checkbox input "true"
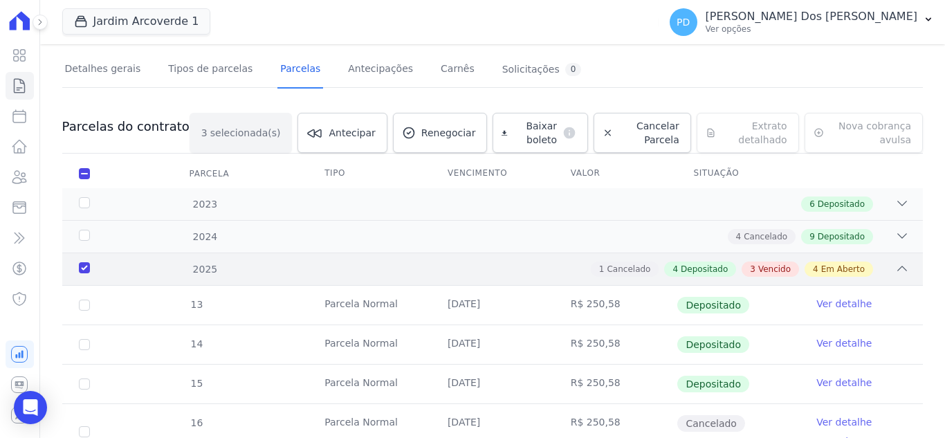
scroll to position [0, 0]
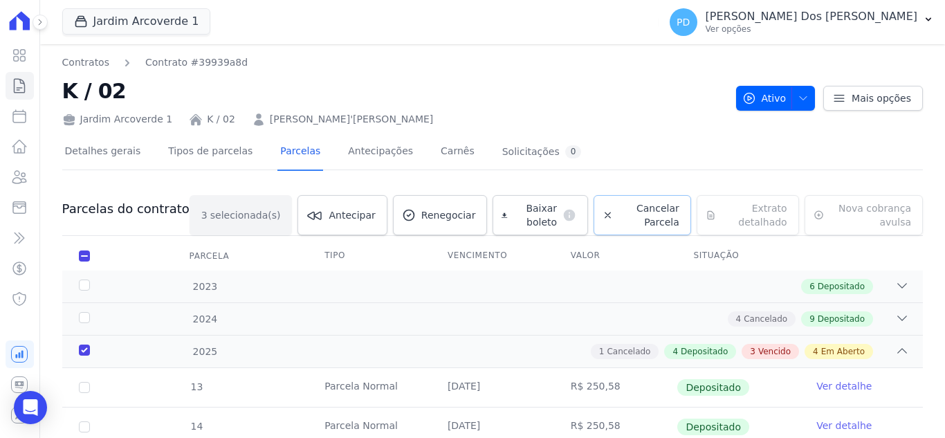
click at [630, 209] on span "Cancelar Parcela" at bounding box center [649, 215] width 61 height 28
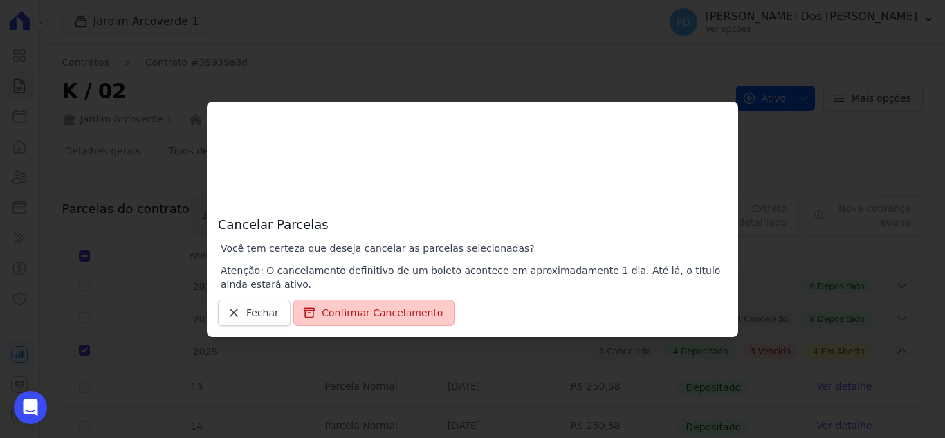
click at [388, 313] on button "Confirmar Cancelamento" at bounding box center [373, 313] width 161 height 26
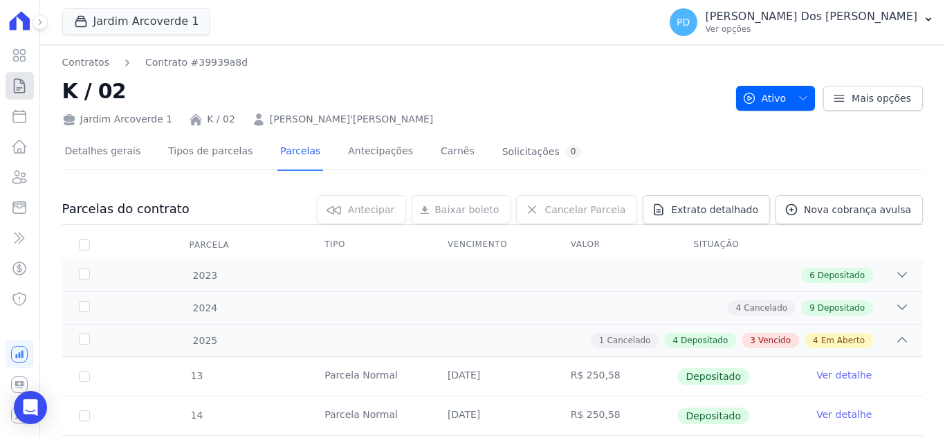
click at [19, 84] on icon at bounding box center [19, 85] width 17 height 17
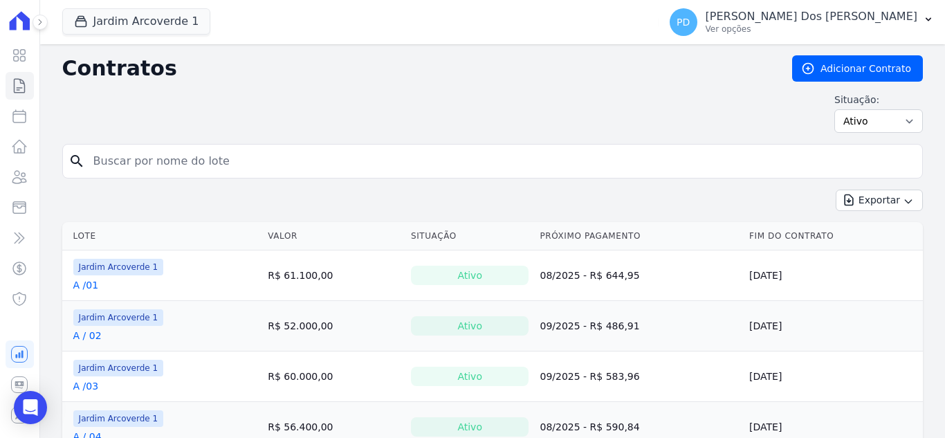
click at [262, 161] on input "search" at bounding box center [501, 161] width 832 height 28
type input "g / 03"
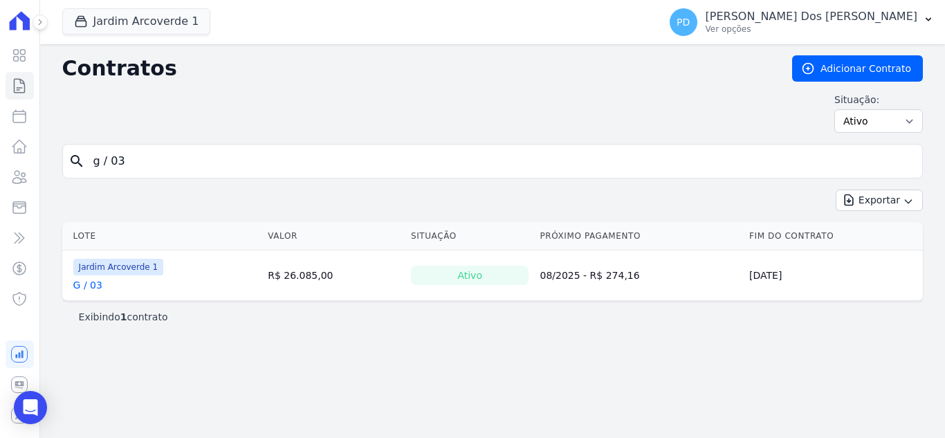
click at [93, 284] on link "G / 03" at bounding box center [87, 285] width 29 height 14
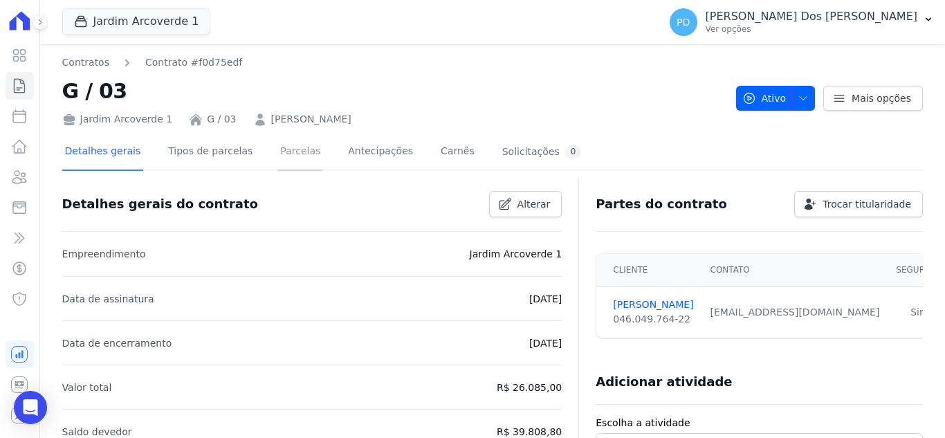
click at [292, 156] on link "Parcelas" at bounding box center [300, 152] width 46 height 37
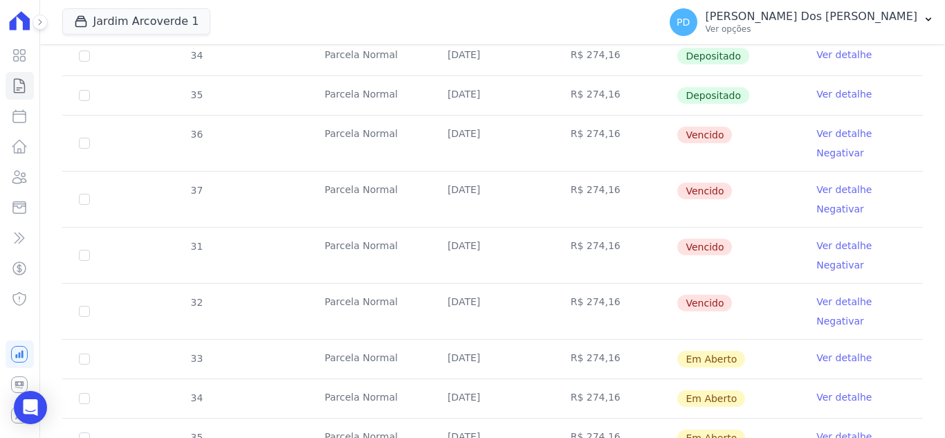
scroll to position [415, 0]
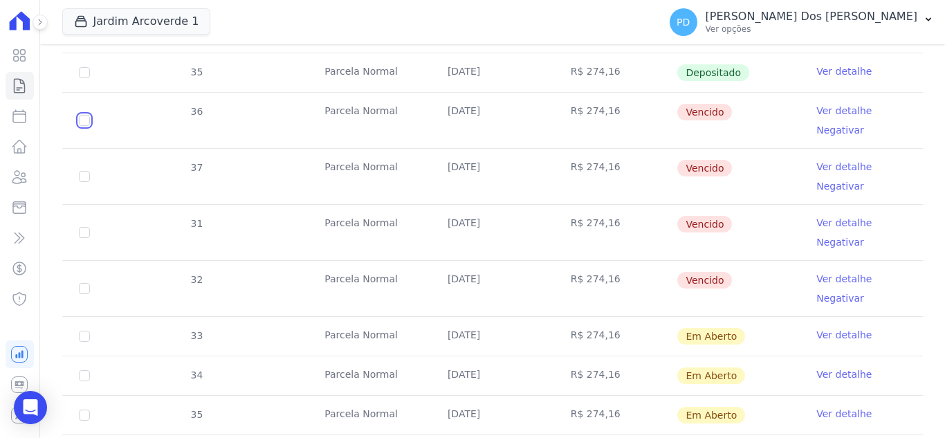
click at [82, 119] on input "checkbox" at bounding box center [84, 120] width 11 height 11
checkbox input "true"
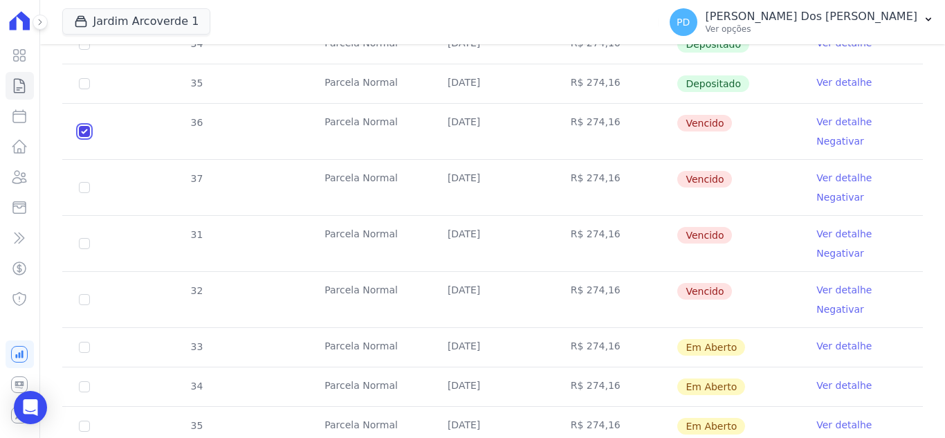
scroll to position [426, 0]
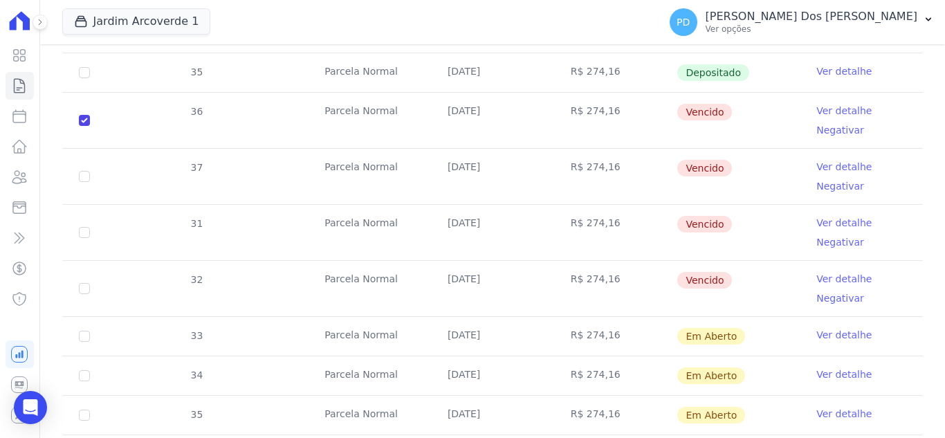
click at [818, 279] on link "Ver detalhe" at bounding box center [843, 279] width 55 height 14
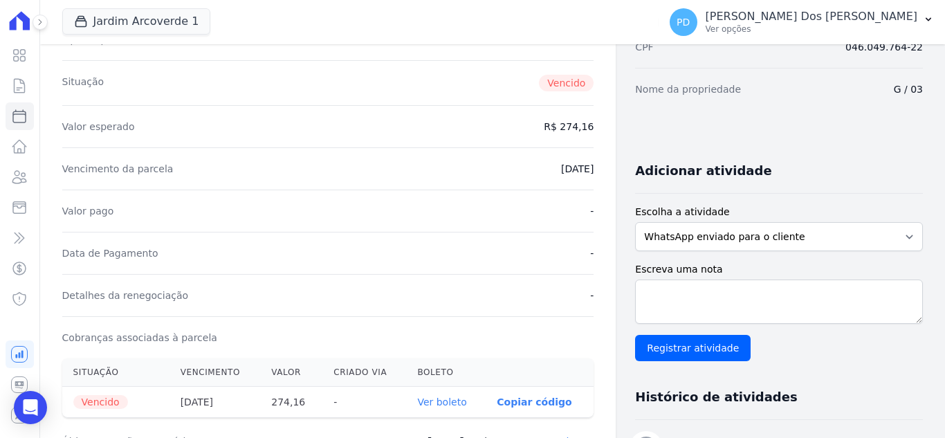
scroll to position [277, 0]
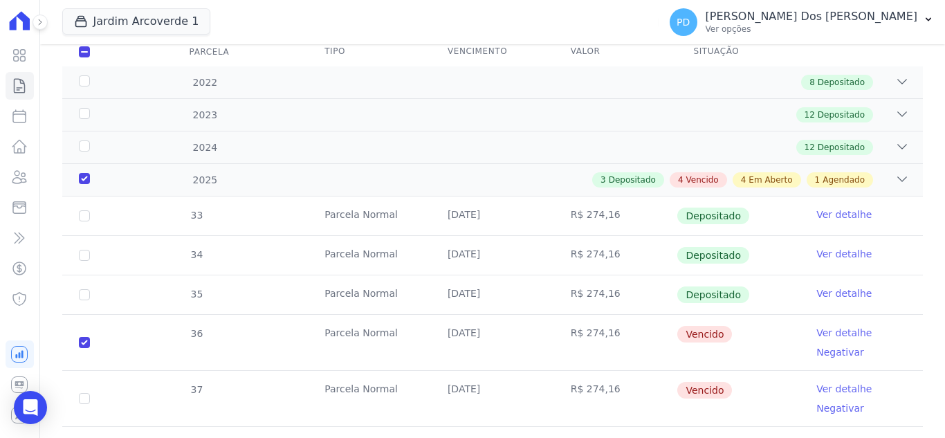
scroll to position [346, 0]
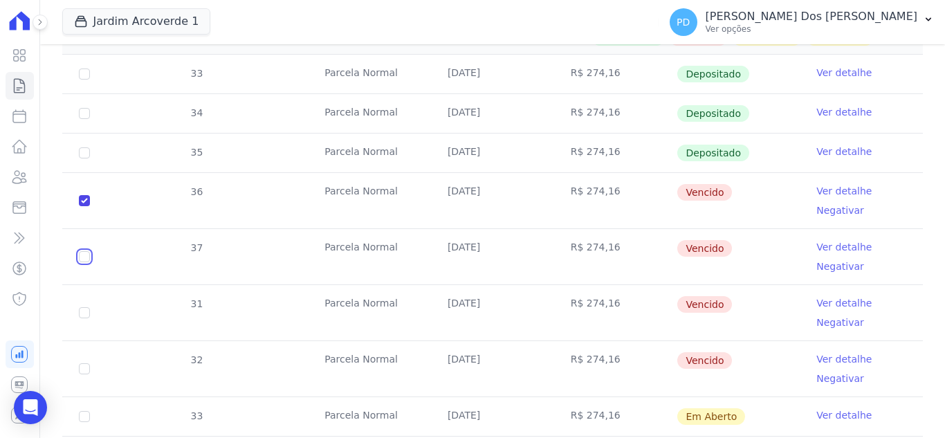
click at [84, 206] on input "checkbox" at bounding box center [84, 200] width 11 height 11
checkbox input "true"
click at [85, 206] on input "checkbox" at bounding box center [84, 200] width 11 height 11
checkbox input "true"
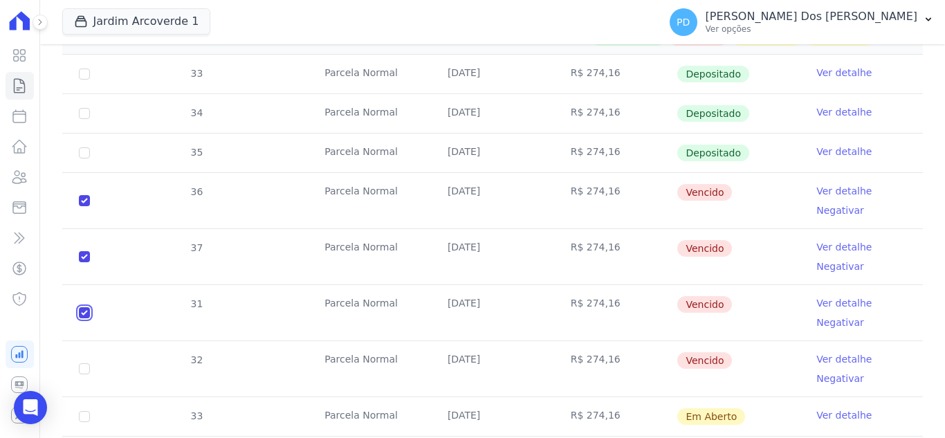
checkbox input "true"
click at [84, 206] on input "checkbox" at bounding box center [84, 200] width 11 height 11
checkbox input "true"
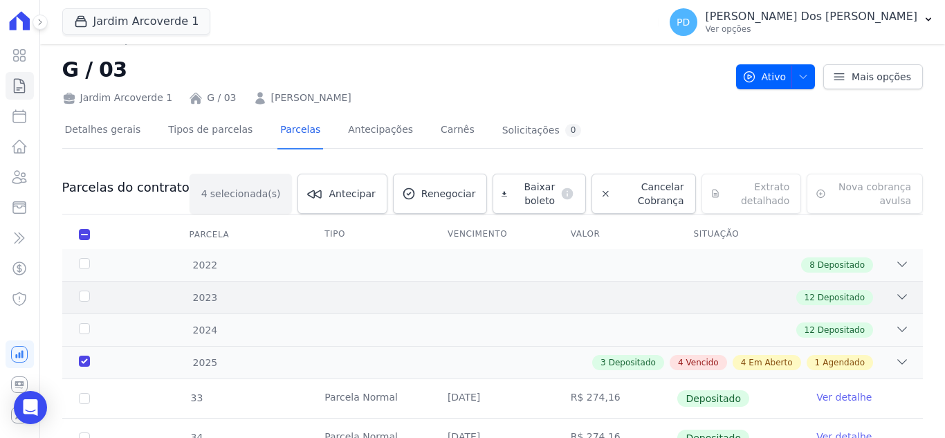
scroll to position [0, 0]
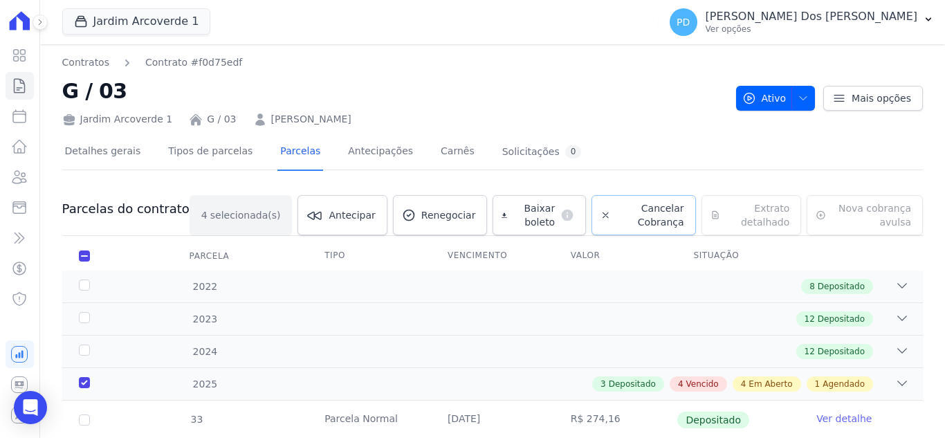
click at [623, 210] on span "Cancelar Cobrança" at bounding box center [650, 215] width 68 height 28
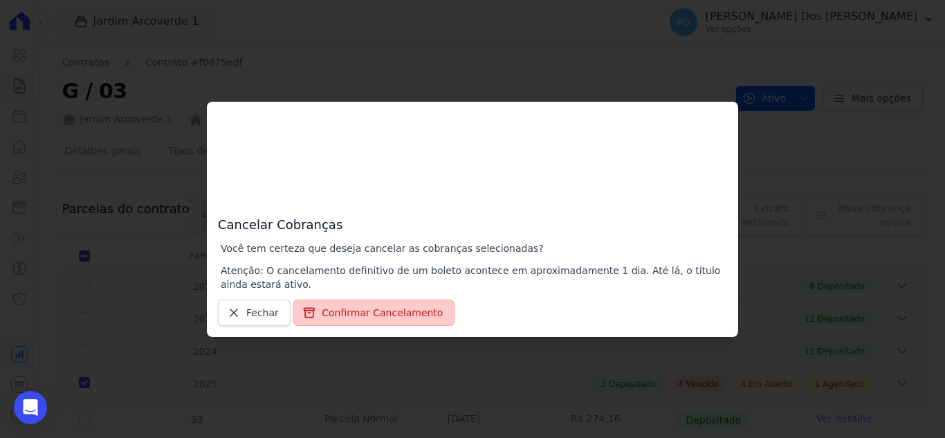
click at [382, 311] on button "Confirmar Cancelamento" at bounding box center [373, 313] width 161 height 26
